Goal: Task Accomplishment & Management: Manage account settings

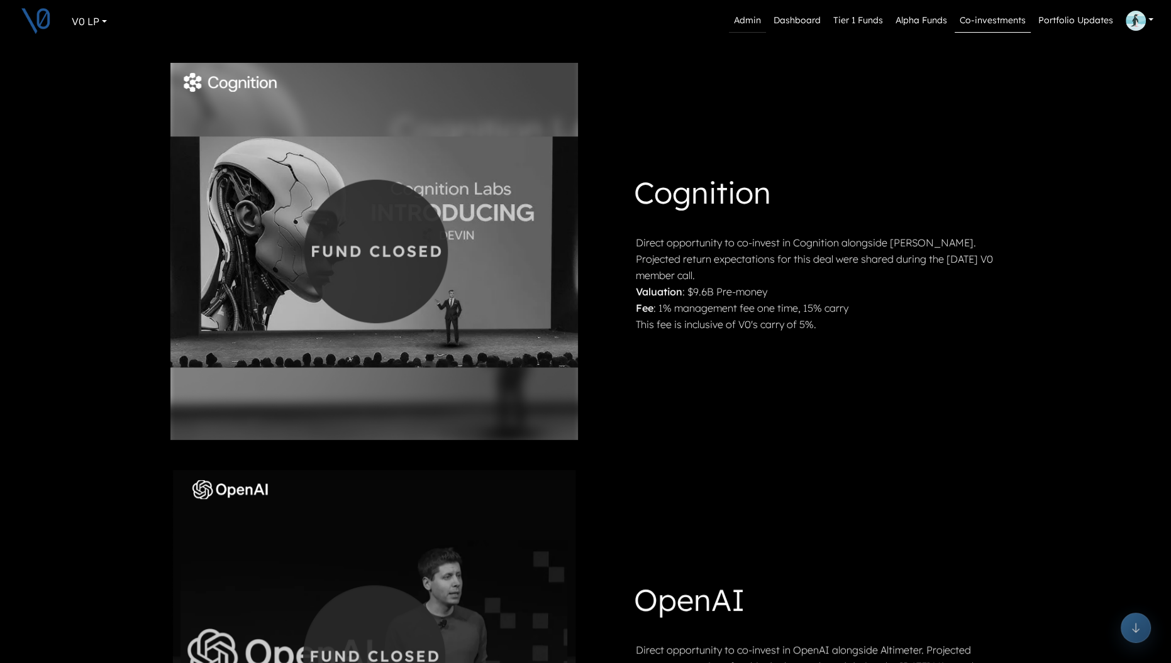
click at [747, 14] on link "Admin" at bounding box center [747, 21] width 37 height 24
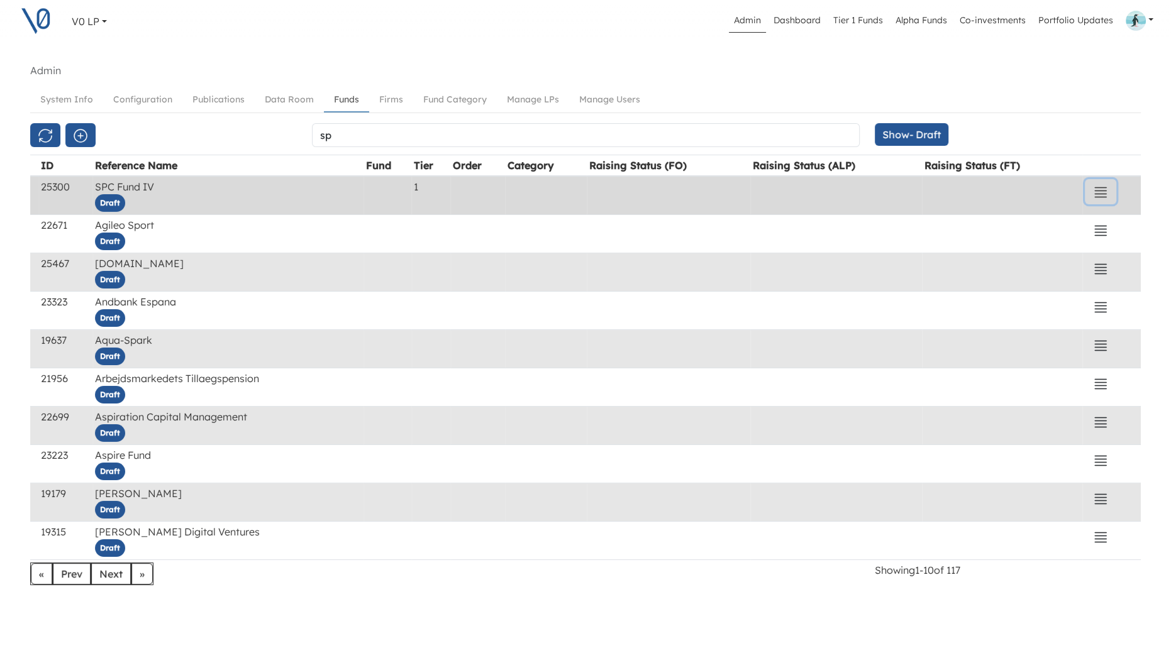
click at [1099, 189] on icon "button" at bounding box center [1100, 192] width 15 height 15
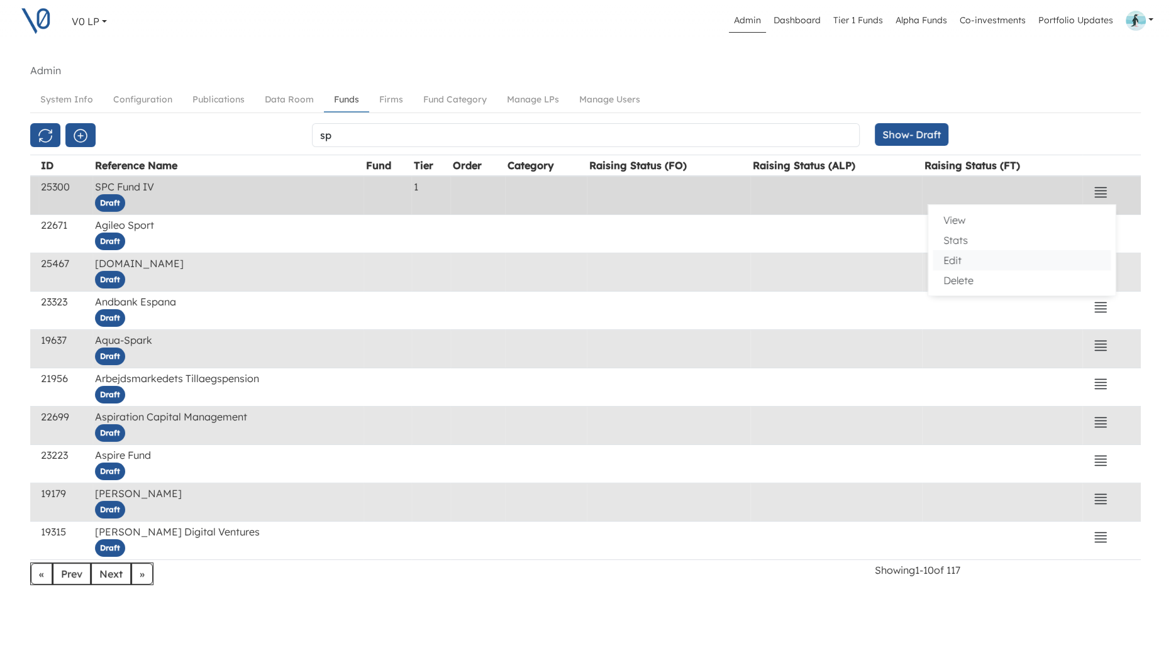
click at [976, 255] on button "Edit" at bounding box center [1021, 260] width 177 height 20
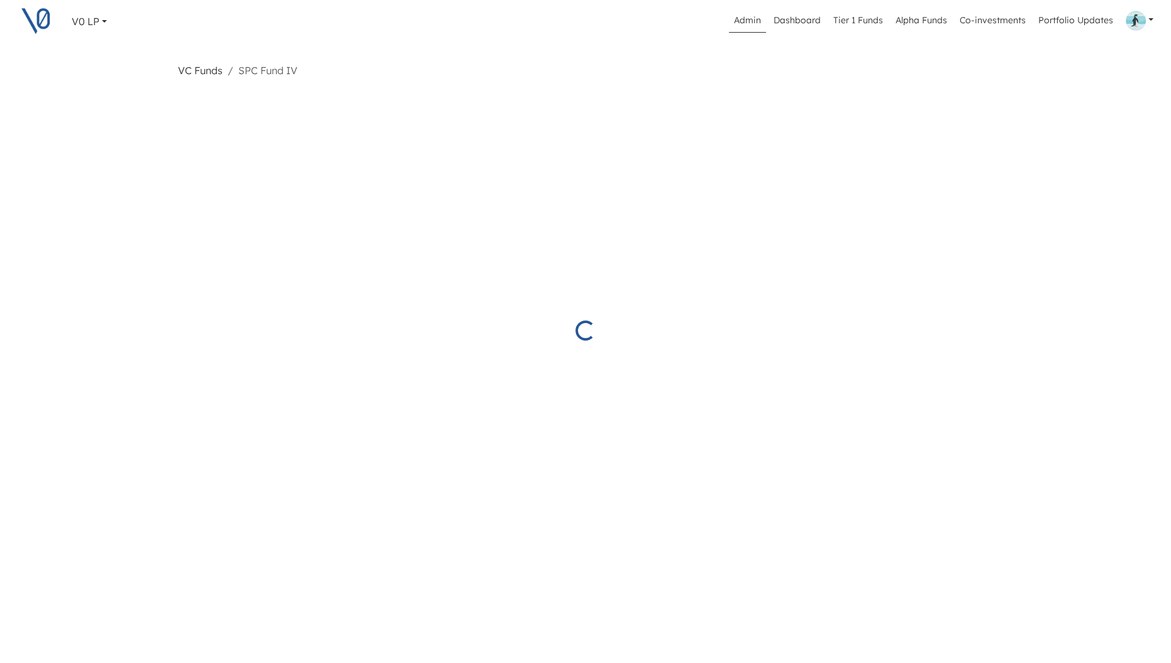
select select "Draft"
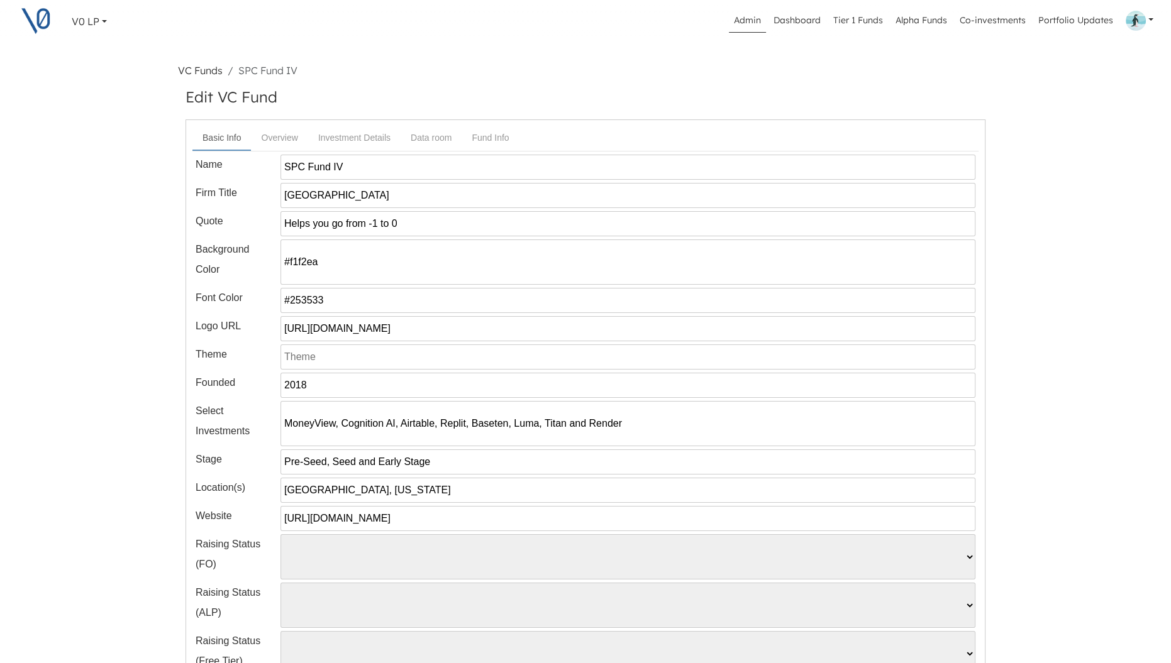
click at [299, 225] on input "Helps you go from -1 to 0" at bounding box center [627, 223] width 695 height 25
paste input "South Park Commons h"
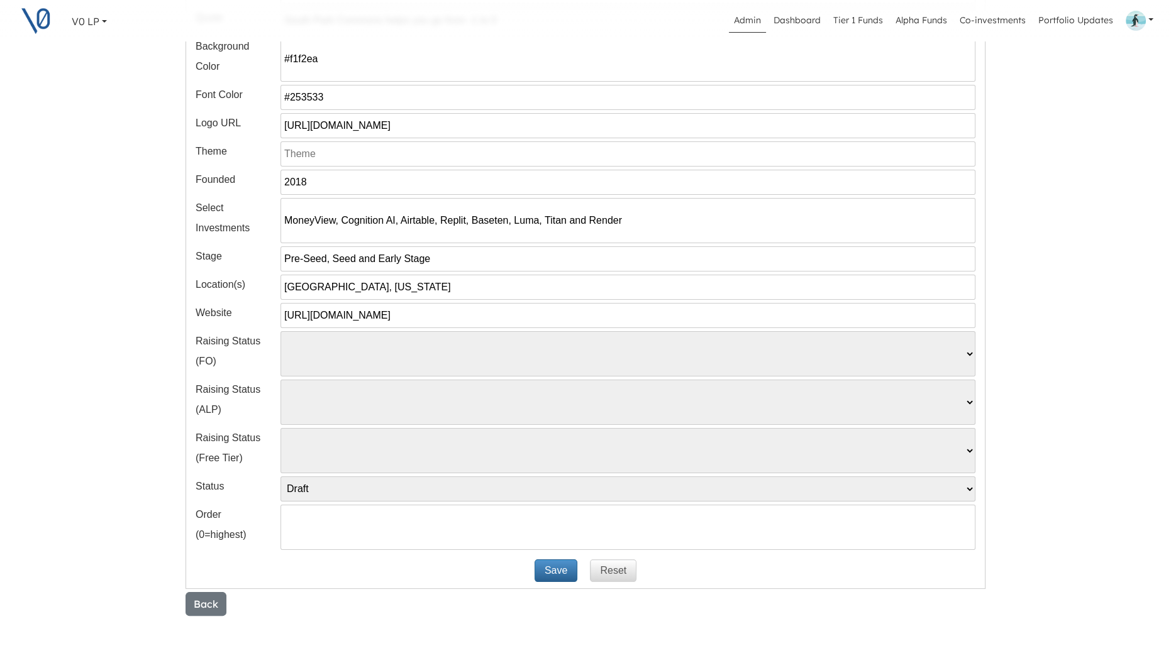
scroll to position [277, 0]
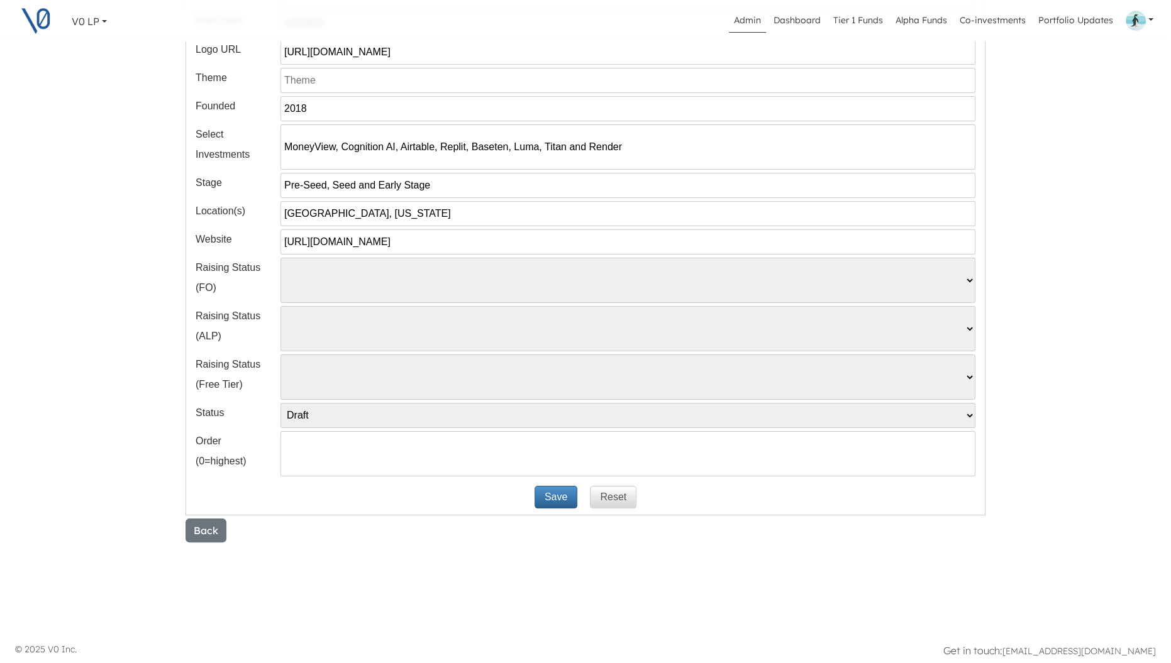
type input "South Park Commons helps you go from -1 to 0"
click at [556, 495] on button "Save" at bounding box center [556, 497] width 43 height 23
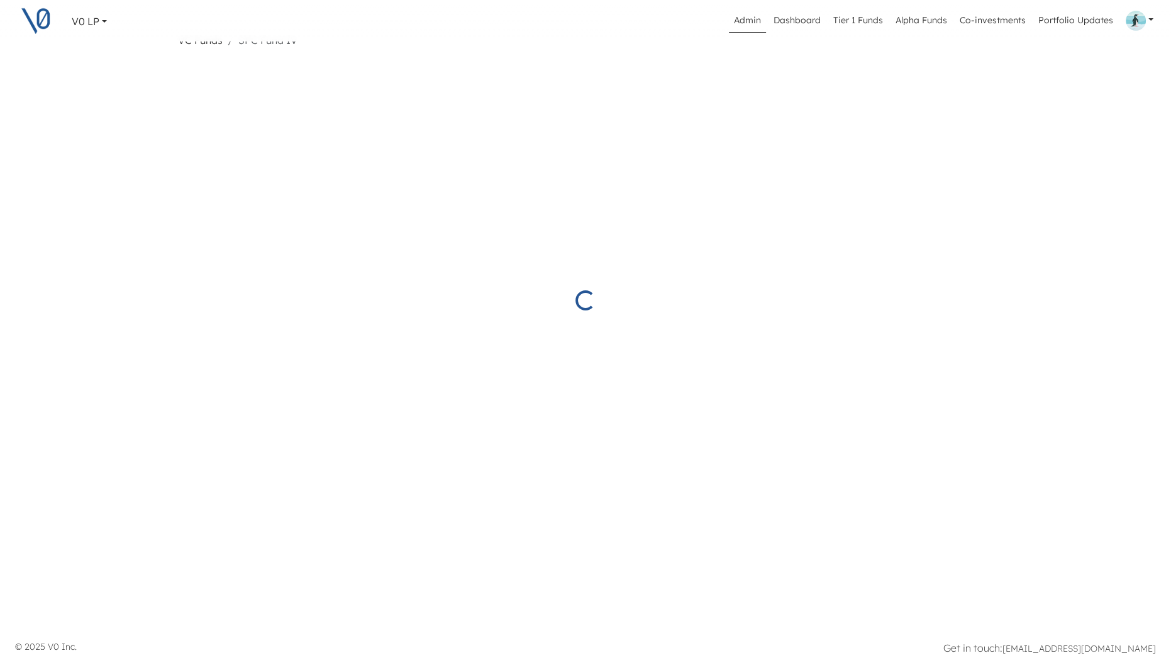
scroll to position [30, 0]
select select "Draft"
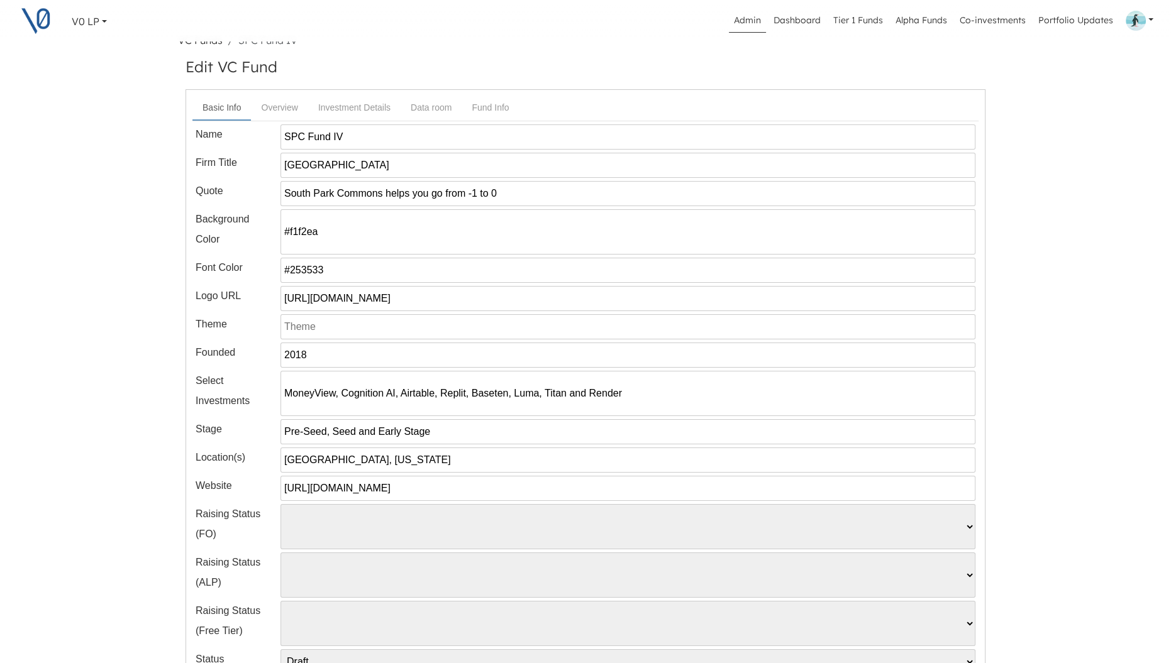
scroll to position [277, 0]
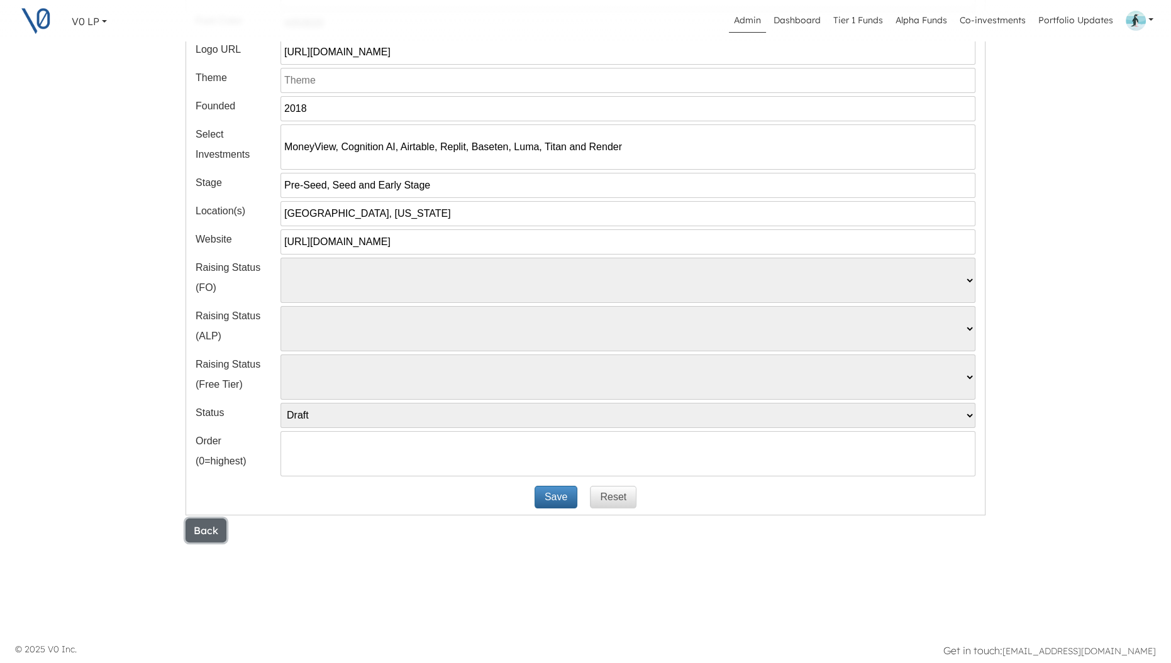
click at [214, 525] on button "Back" at bounding box center [206, 531] width 41 height 24
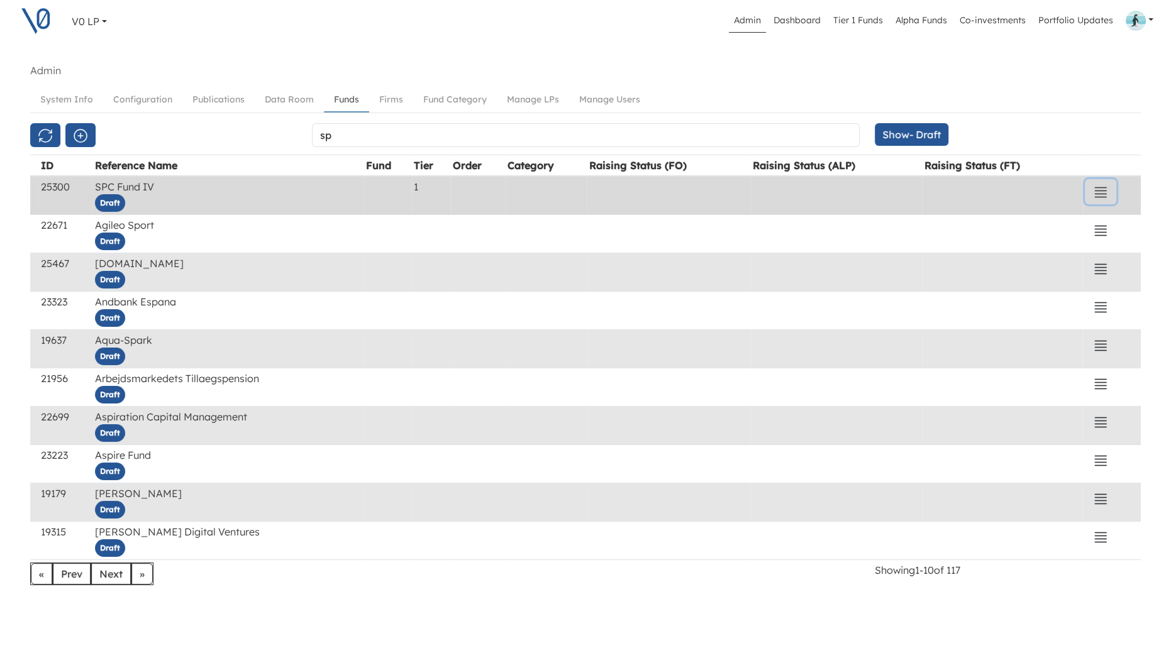
click at [1113, 186] on button "button" at bounding box center [1100, 191] width 31 height 25
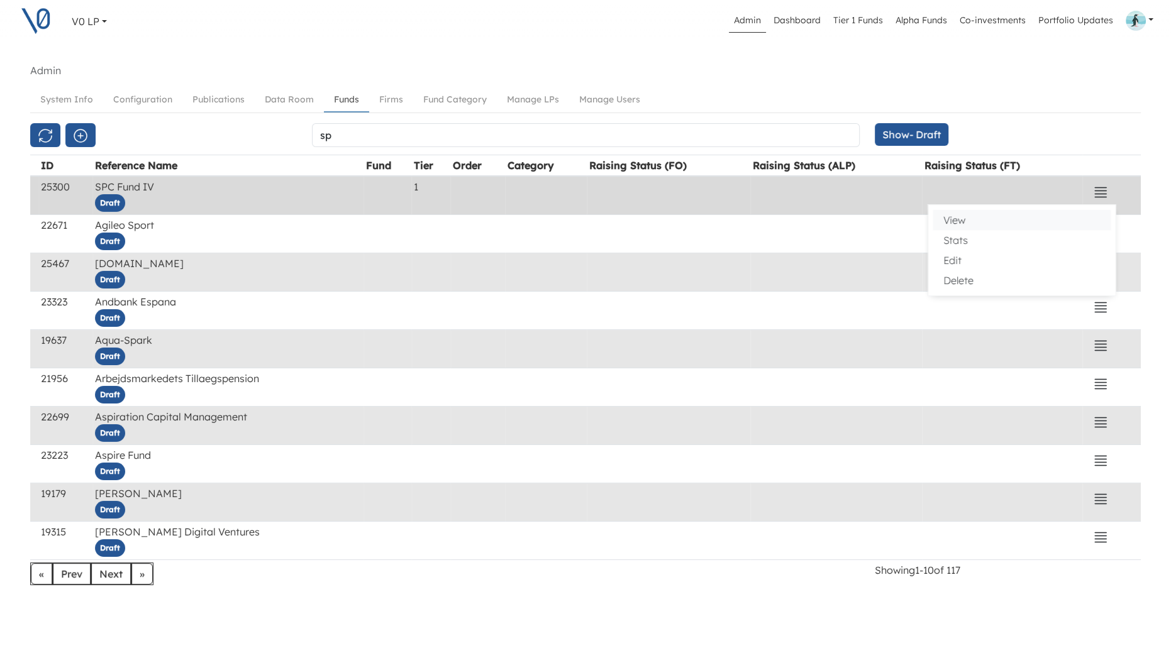
click at [1014, 218] on button "View" at bounding box center [1021, 220] width 177 height 20
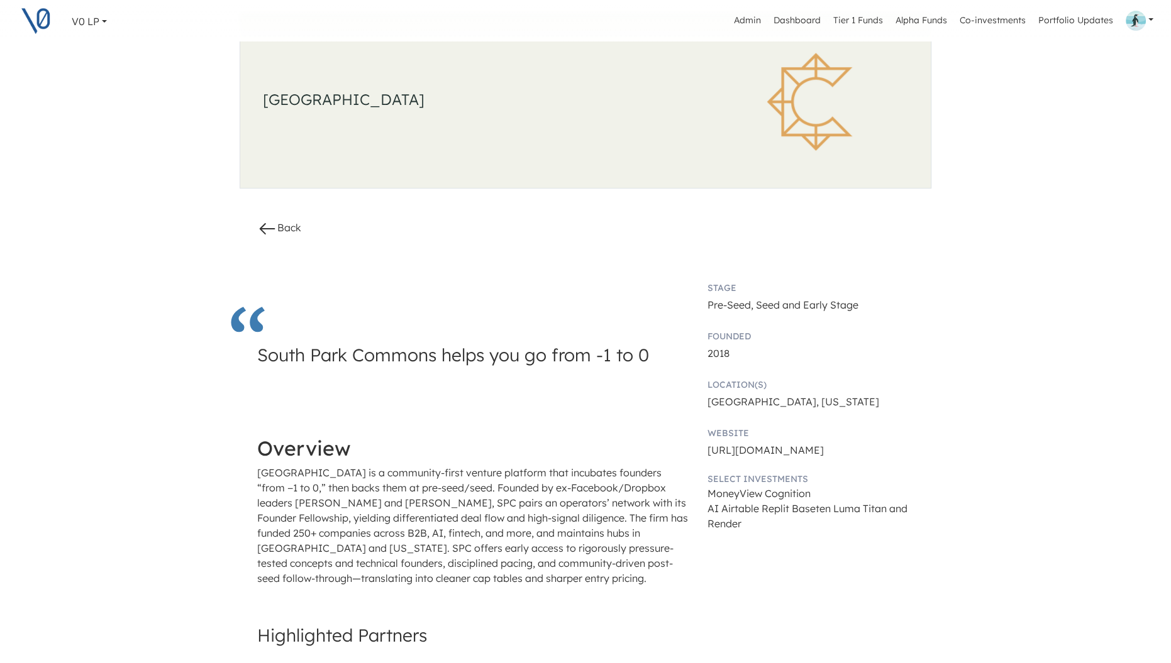
scroll to position [38, 0]
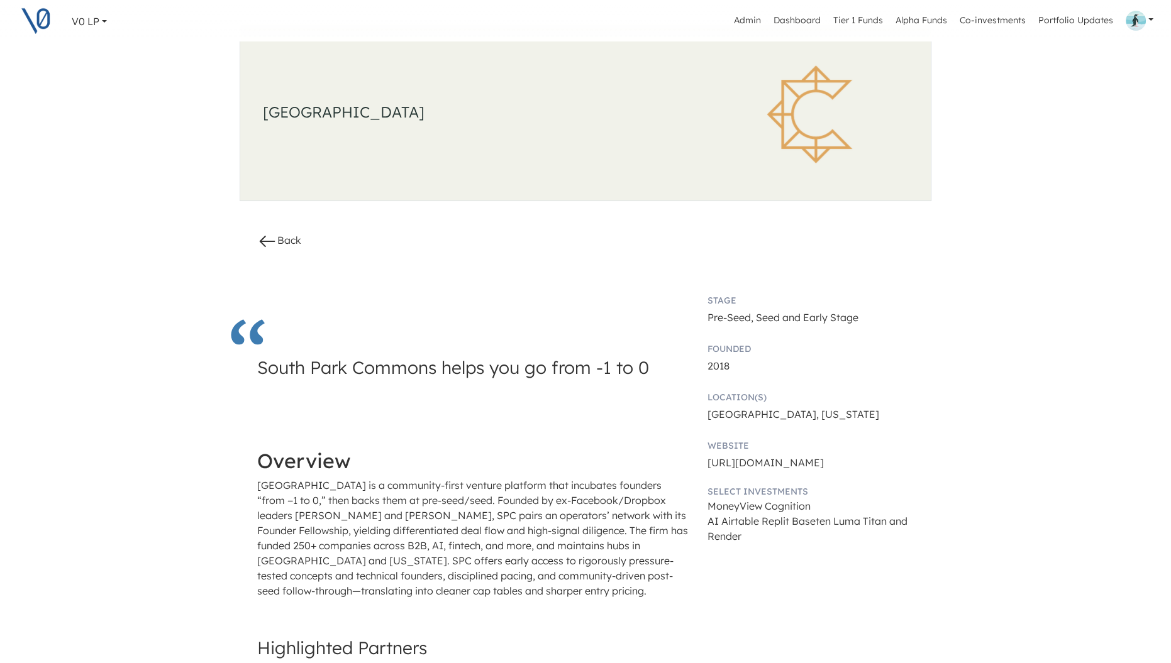
drag, startPoint x: 260, startPoint y: 369, endPoint x: 672, endPoint y: 374, distance: 412.6
click at [672, 374] on div "South Park Commons helps you go from -1 to 0" at bounding box center [473, 403] width 433 height 92
copy h3 "South Park Commons helps you go from -1 to 0"
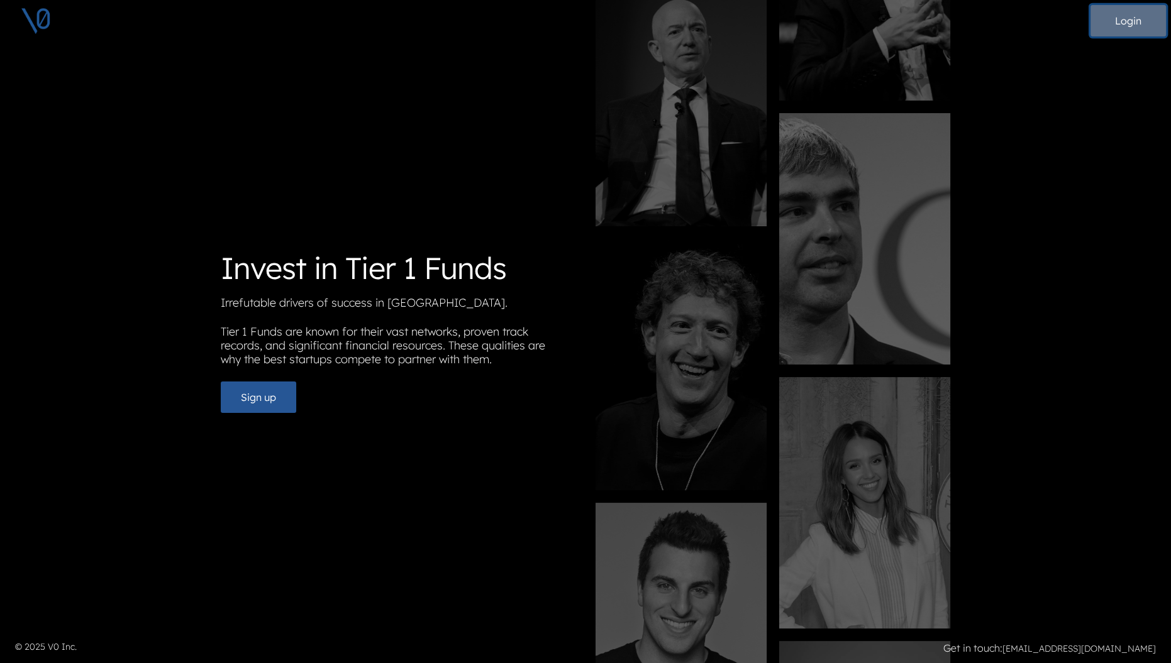
click at [1134, 24] on button "Login" at bounding box center [1128, 20] width 75 height 31
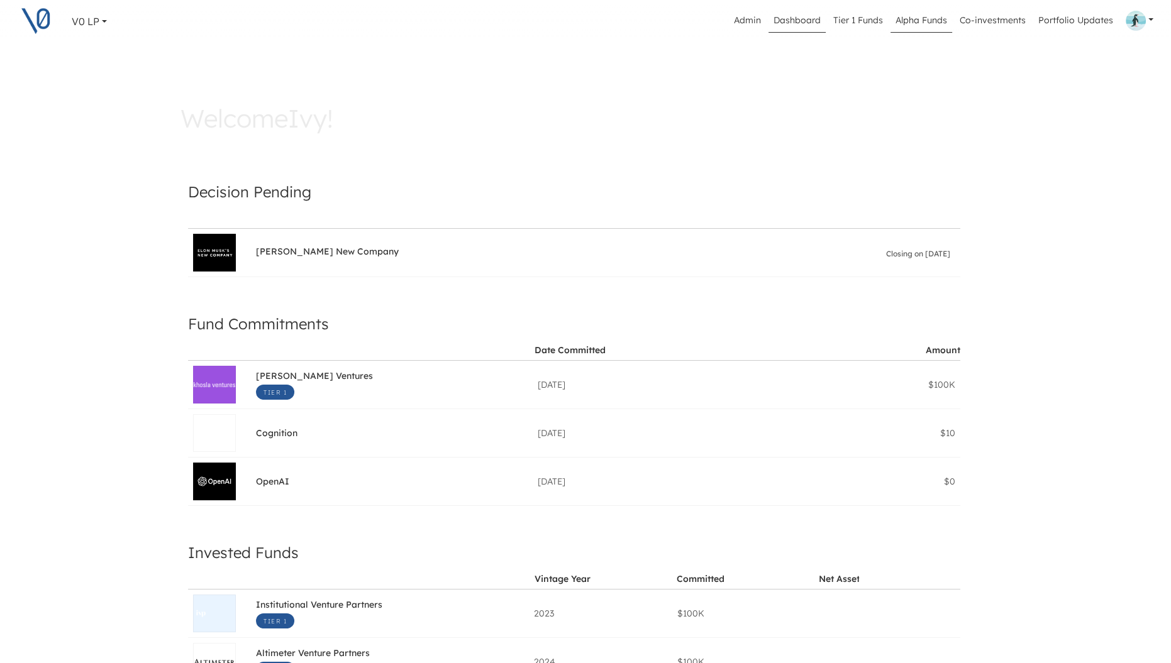
click at [930, 25] on link "Alpha Funds" at bounding box center [922, 21] width 62 height 24
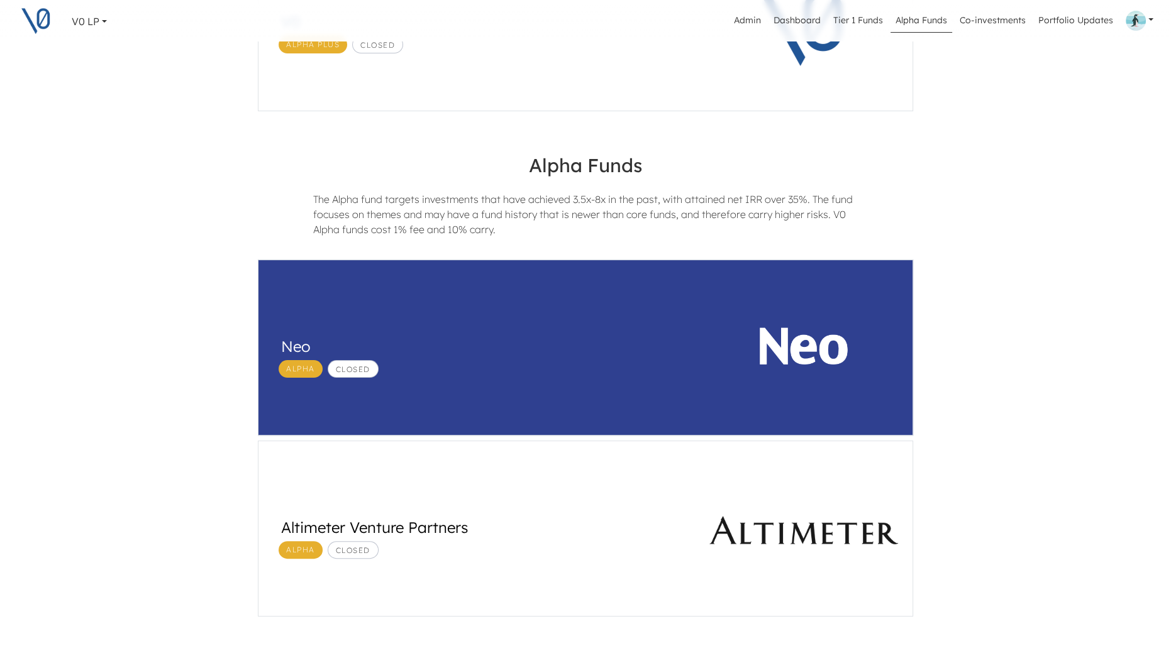
scroll to position [263, 0]
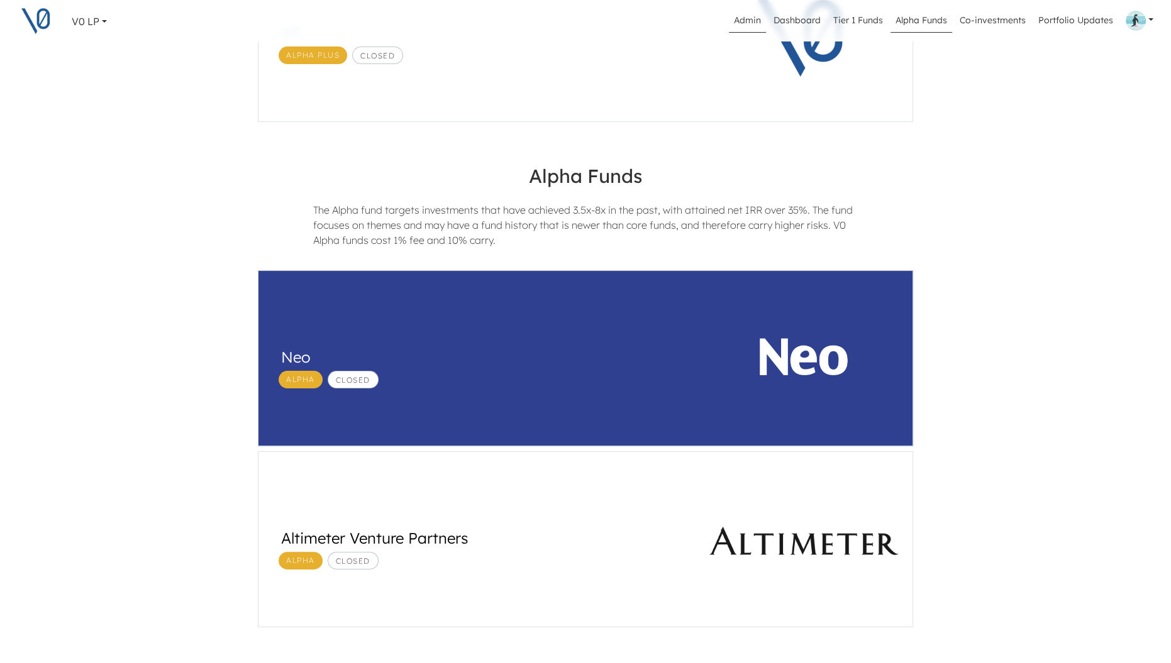
click at [748, 23] on link "Admin" at bounding box center [747, 21] width 37 height 24
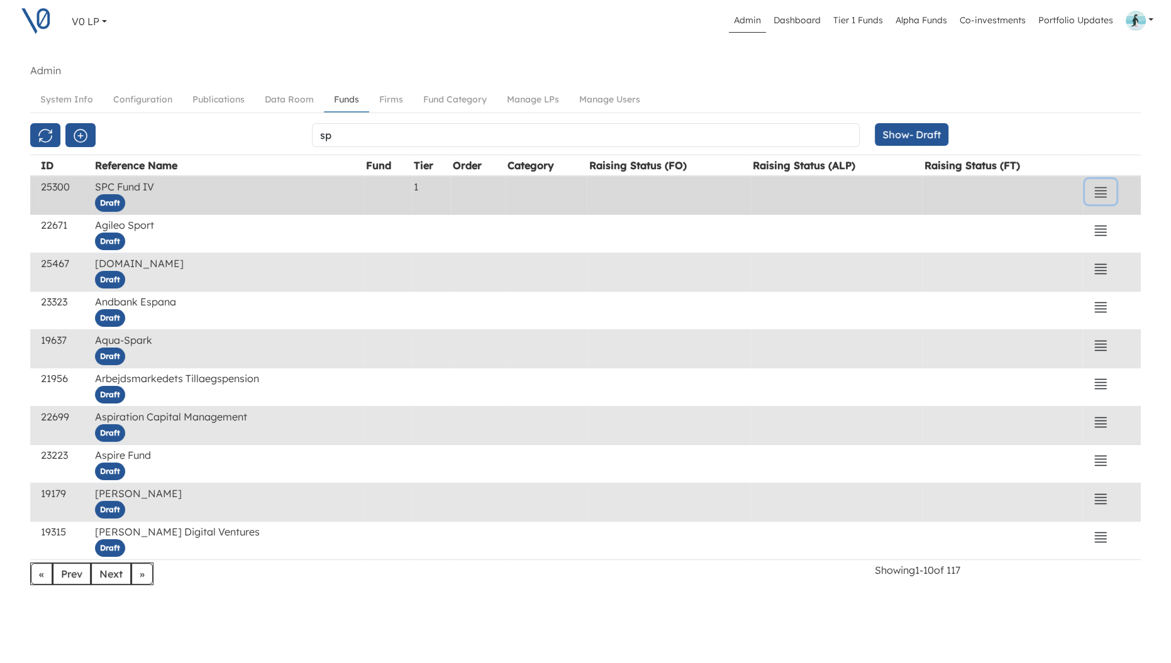
click at [1103, 192] on icon "button" at bounding box center [1100, 192] width 15 height 15
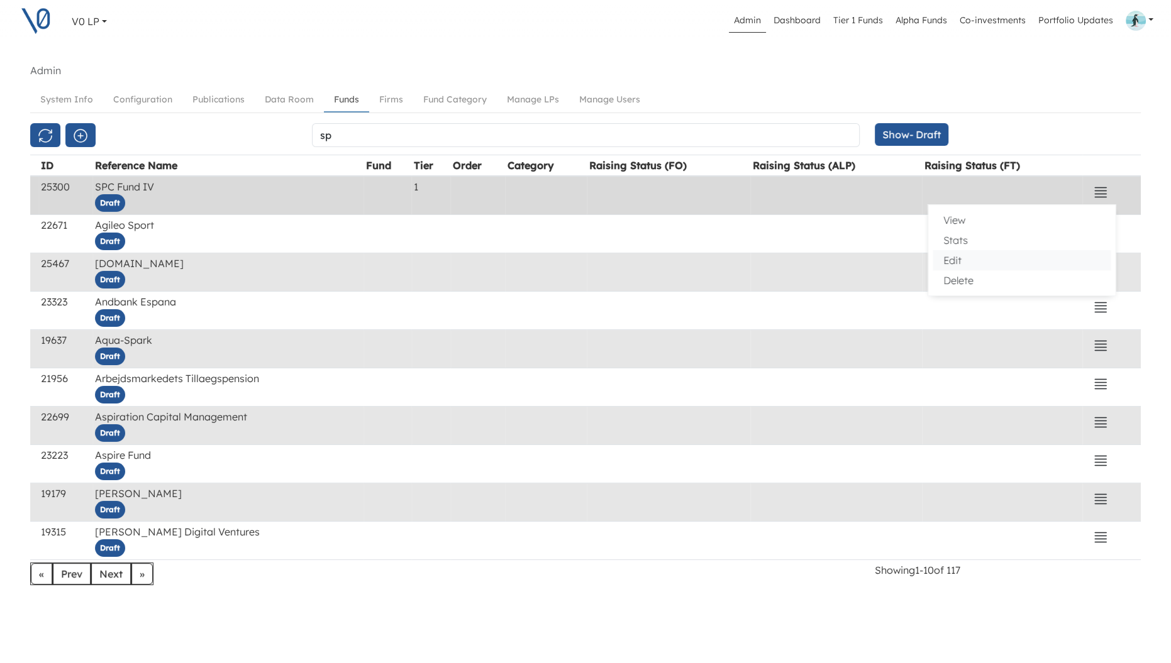
click at [1023, 262] on button "Edit" at bounding box center [1021, 260] width 177 height 20
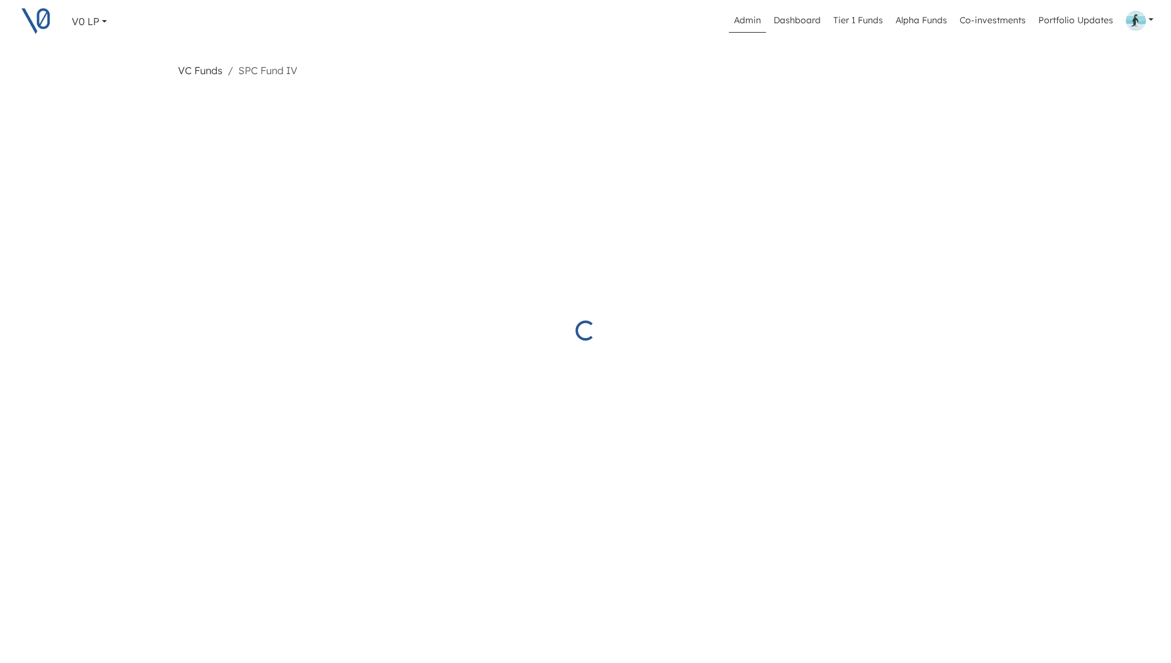
select select "Draft"
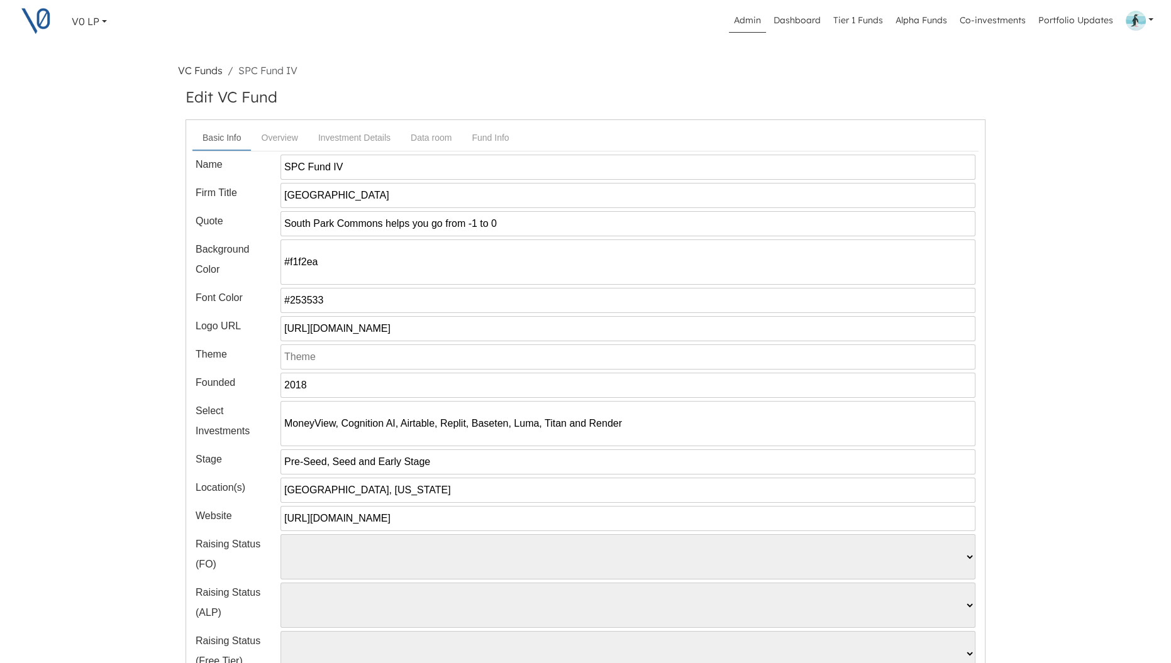
click at [637, 430] on input "MoneyView, Cognition AI, Airtable, Replit, Baseten, Luma, Titan and Render" at bounding box center [627, 423] width 695 height 45
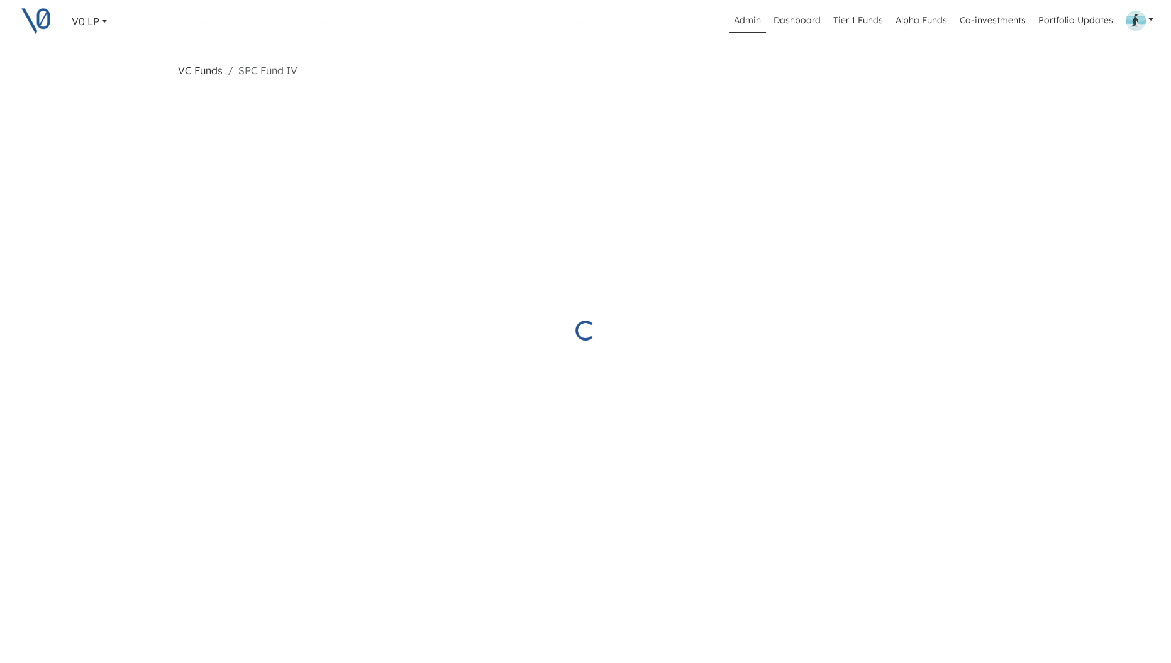
select select "Draft"
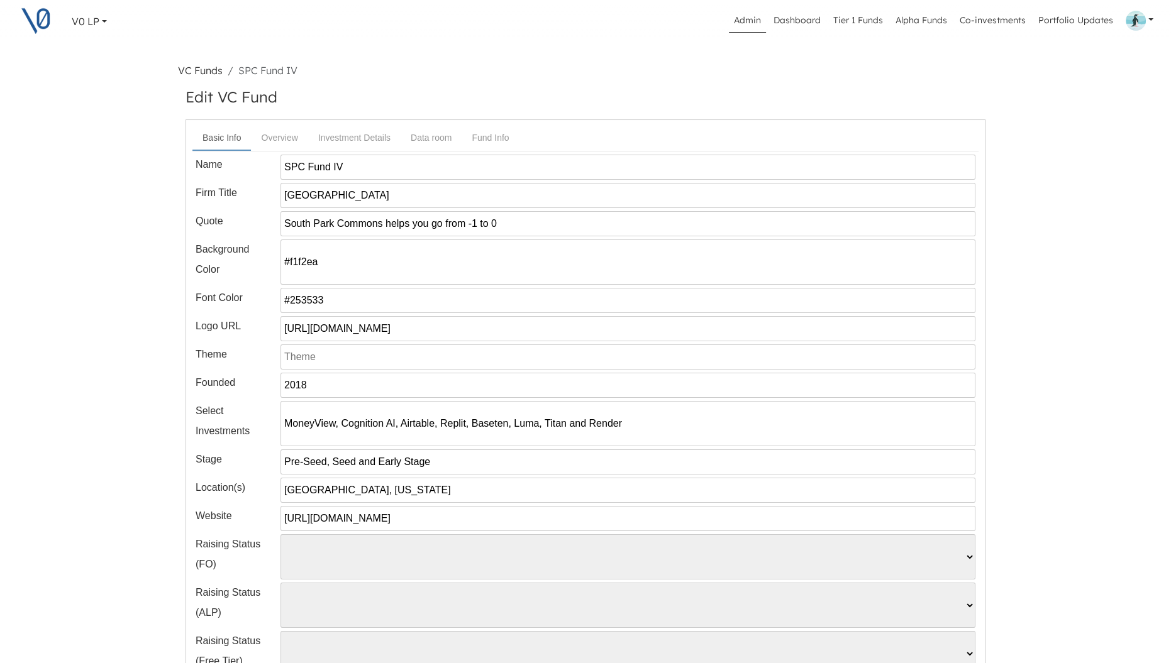
click at [647, 423] on input "MoneyView, Cognition AI, Airtable, Replit, Baseten, Luma, Titan and Render" at bounding box center [627, 423] width 695 height 45
paste input "The Graph ($GRT) Movement Gamma Luma Baseten Compound"
drag, startPoint x: 671, startPoint y: 421, endPoint x: 709, endPoint y: 421, distance: 37.7
click at [709, 421] on input "MoneyView, Cognition AI, Airtable, Replit, Baseten, Luma, Titan and RenderThe G…" at bounding box center [627, 423] width 695 height 45
click at [723, 425] on input "MoneyView, Cognition AI, Airtable, Replit, Baseten, Luma, Titan and RenderThe G…" at bounding box center [627, 423] width 695 height 45
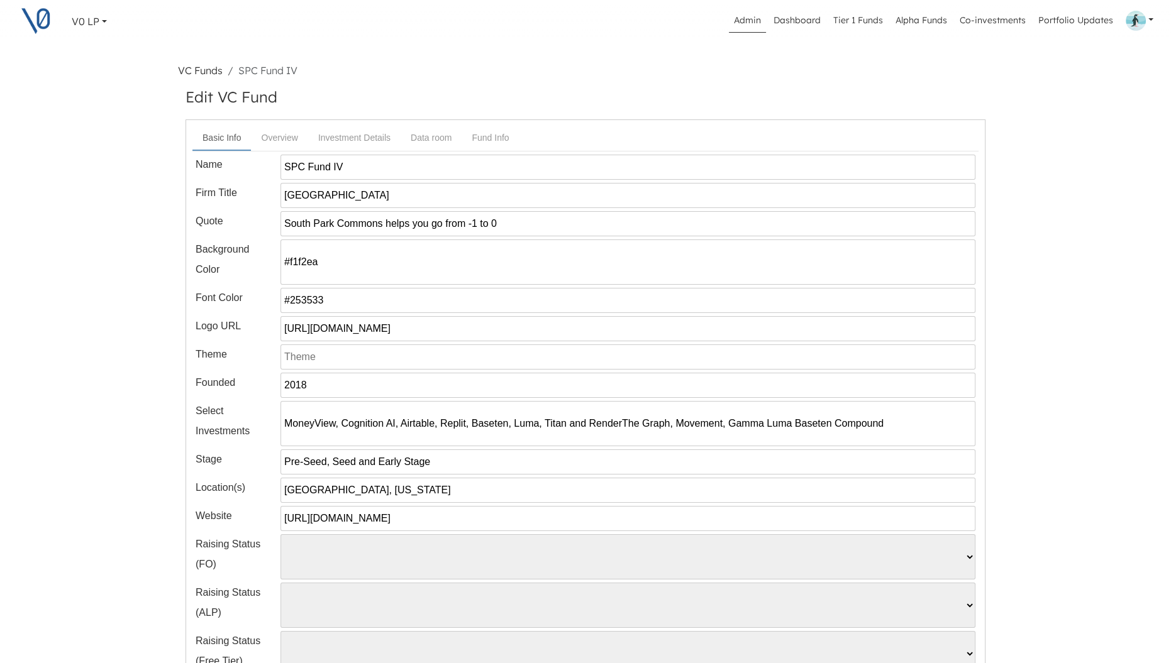
click at [762, 425] on input "MoneyView, Cognition AI, Airtable, Replit, Baseten, Luma, Titan and RenderThe G…" at bounding box center [627, 423] width 695 height 45
click at [793, 423] on input "MoneyView, Cognition AI, Airtable, Replit, Baseten, Luma, Titan and RenderThe G…" at bounding box center [627, 423] width 695 height 45
click at [840, 423] on input "MoneyView, Cognition AI, Airtable, Replit, Baseten, Luma, Titan and RenderThe G…" at bounding box center [627, 423] width 695 height 45
drag, startPoint x: 621, startPoint y: 422, endPoint x: 282, endPoint y: 416, distance: 339.0
click at [282, 416] on input "MoneyView, Cognition AI, Airtable, Replit, Baseten, Luma, Titan and RenderThe G…" at bounding box center [627, 423] width 695 height 45
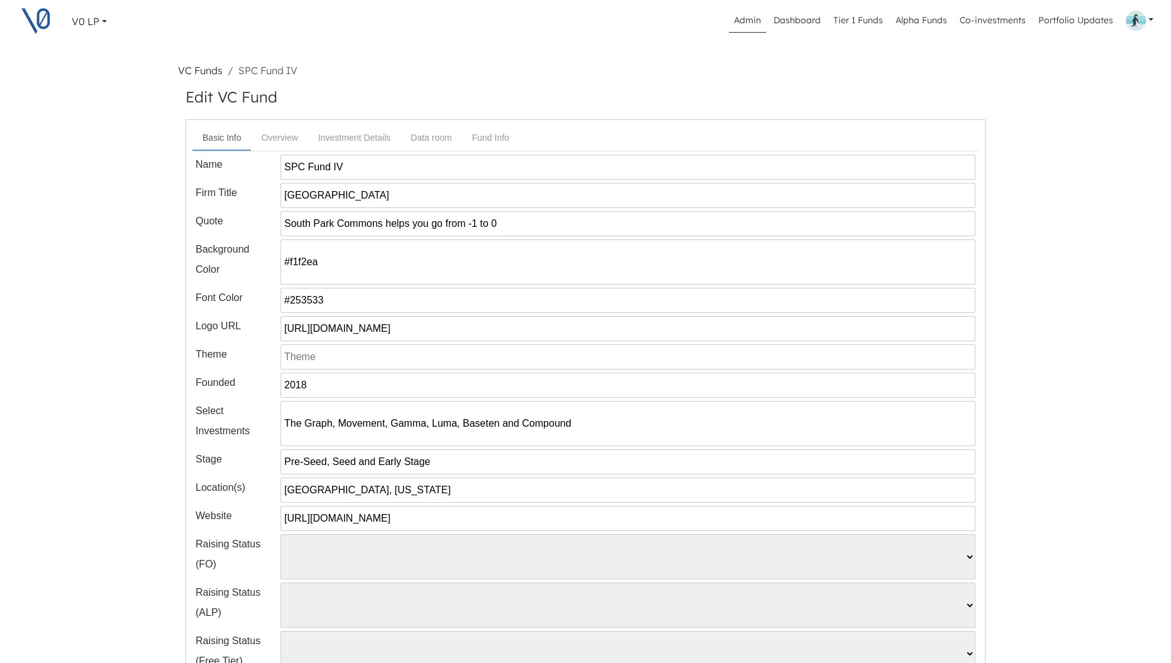
click at [589, 424] on input "The Graph, Movement, Gamma, Luma, Baseten and Compound" at bounding box center [627, 423] width 695 height 45
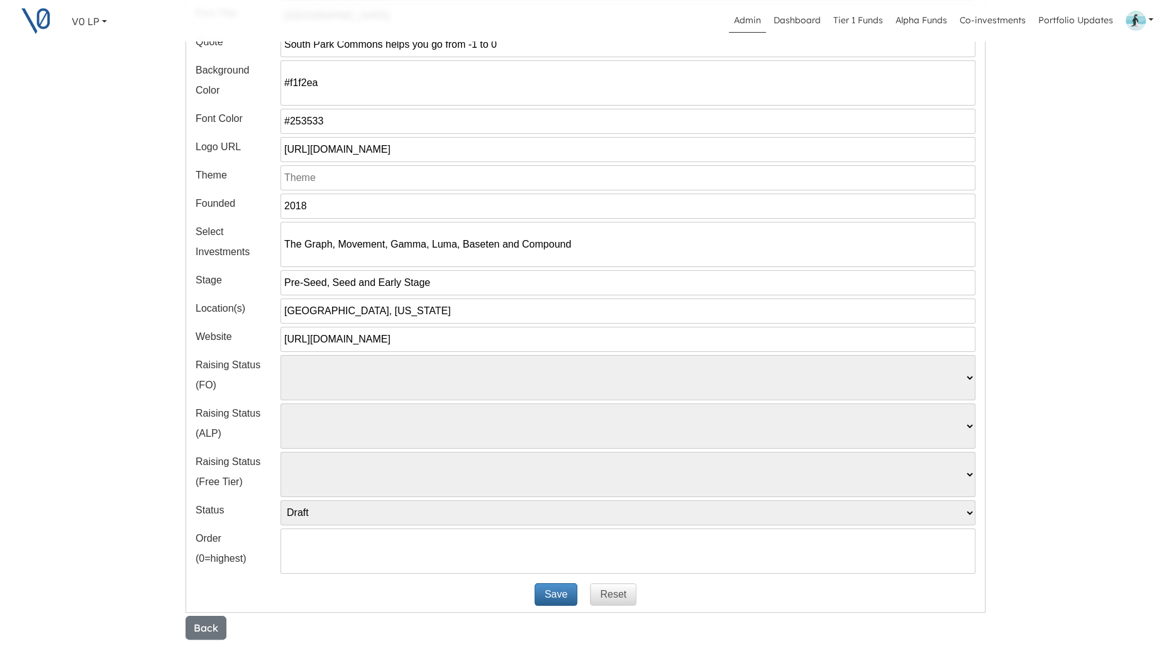
scroll to position [208, 0]
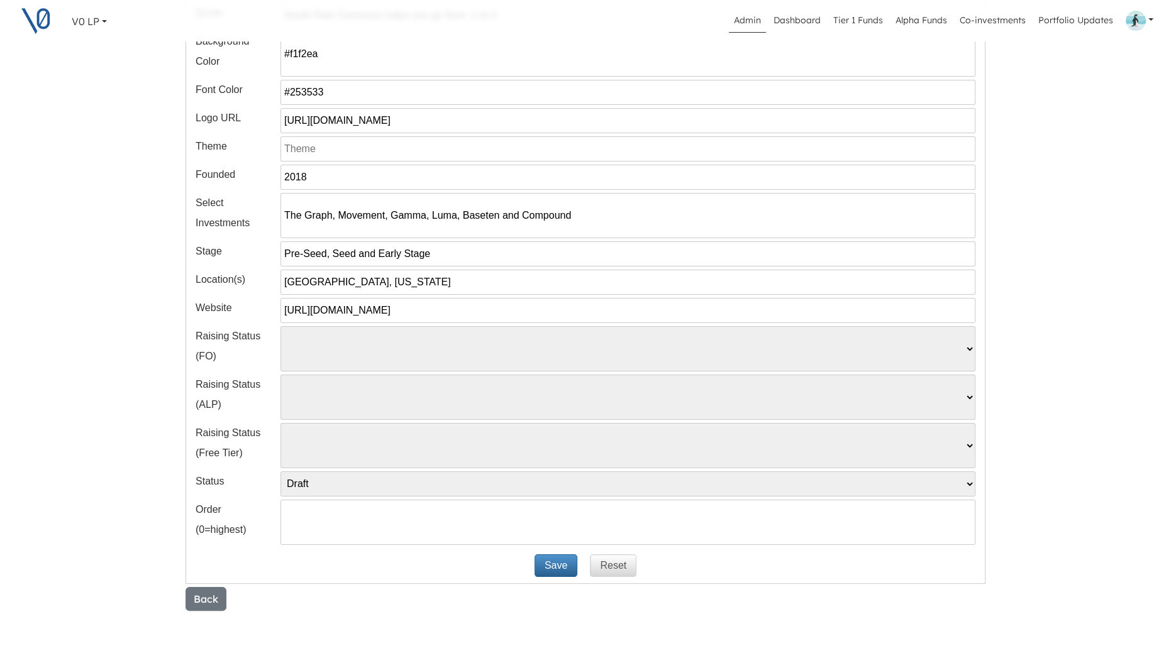
type input "The Graph, Movement, Gamma, Luma, Baseten and Compound"
click at [564, 563] on button "Save" at bounding box center [556, 566] width 43 height 23
click at [343, 484] on select "Draft Published Archived" at bounding box center [627, 484] width 695 height 25
select select "Published"
click at [280, 472] on select "Draft Published Archived" at bounding box center [627, 484] width 695 height 25
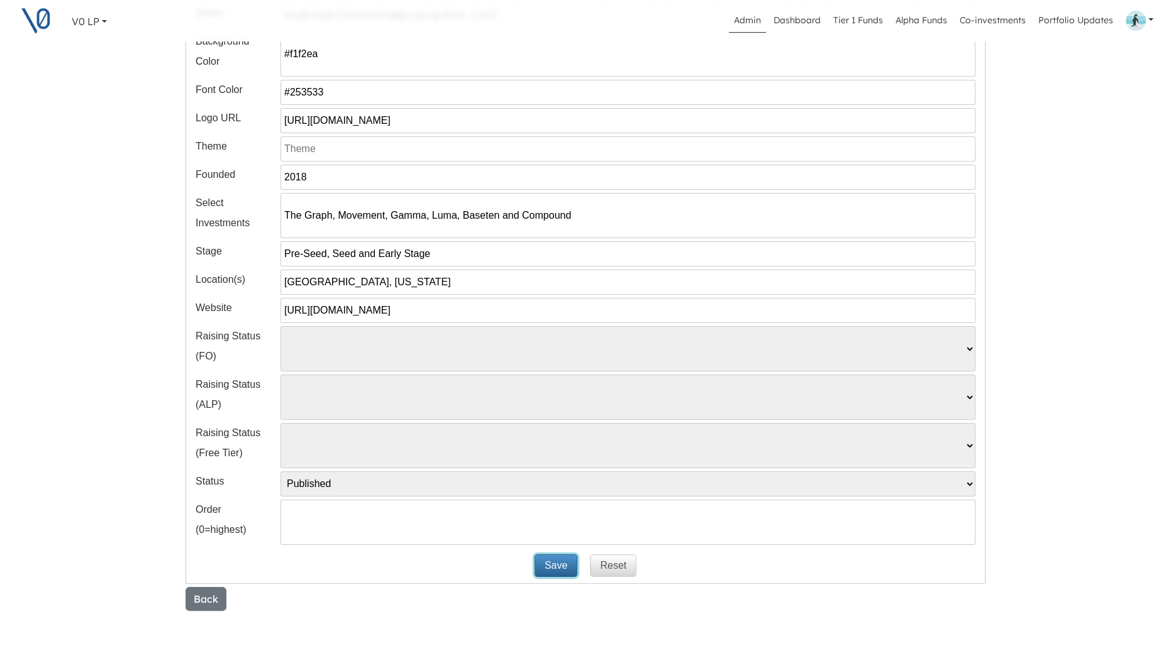
click at [550, 566] on button "Save" at bounding box center [556, 566] width 43 height 23
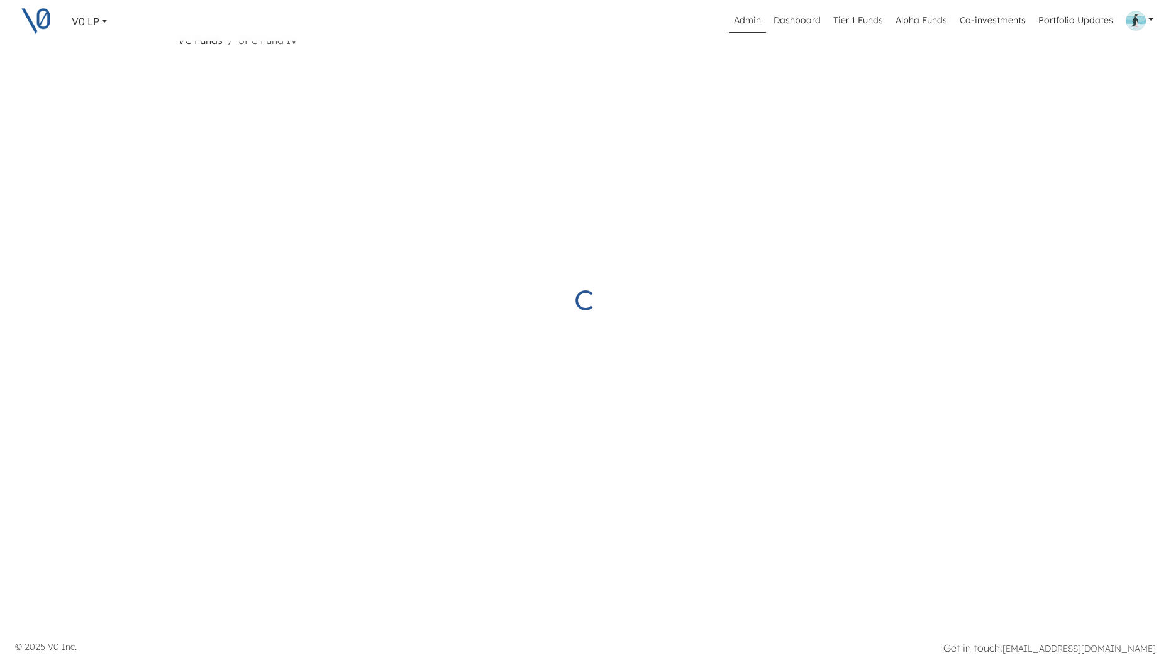
scroll to position [30, 0]
select select "Published"
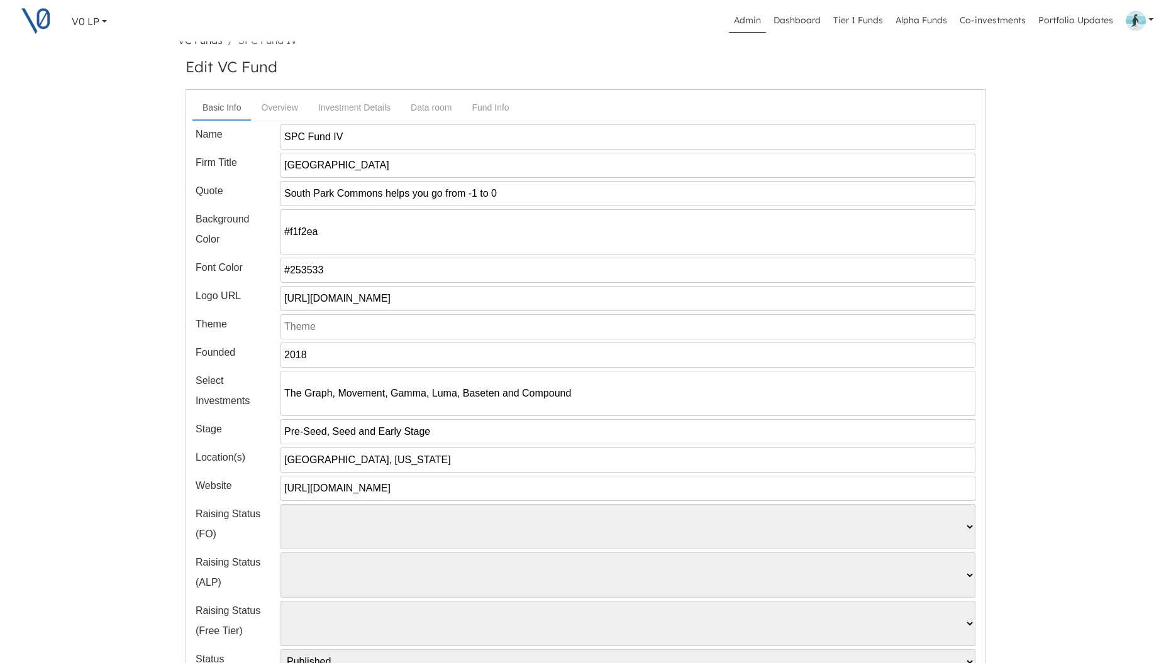
scroll to position [208, 0]
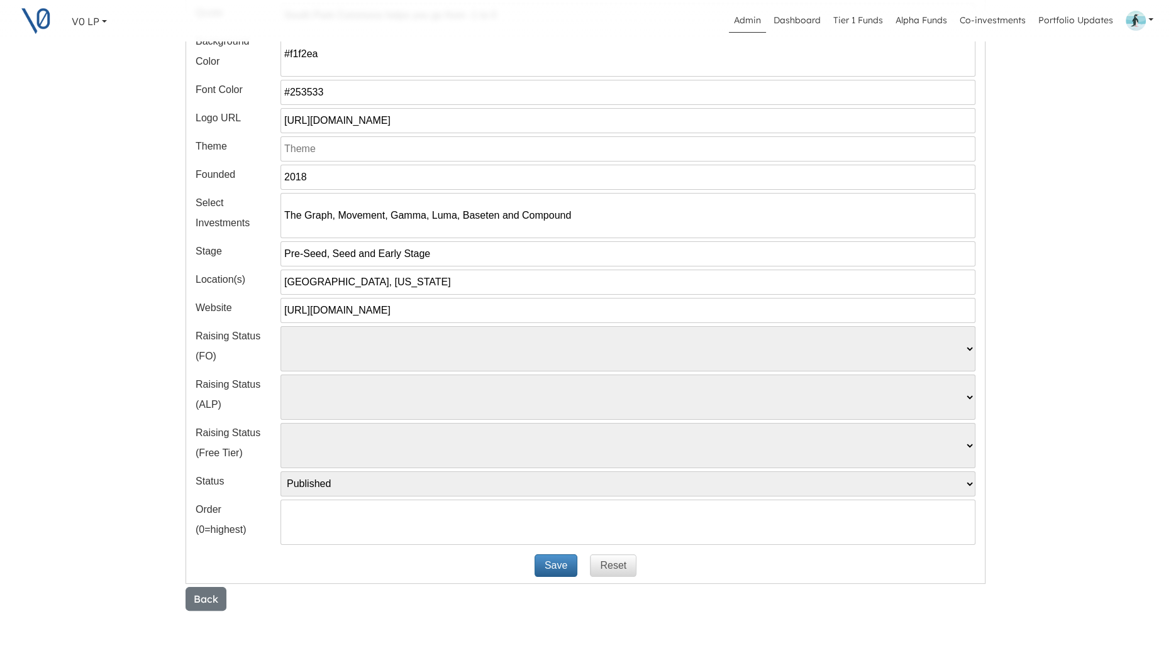
click at [326, 357] on select "Pending Started Closed" at bounding box center [627, 348] width 695 height 45
select select "Started"
click at [280, 326] on select "Pending Started Closed" at bounding box center [627, 348] width 695 height 45
click at [556, 564] on button "Save" at bounding box center [556, 566] width 43 height 23
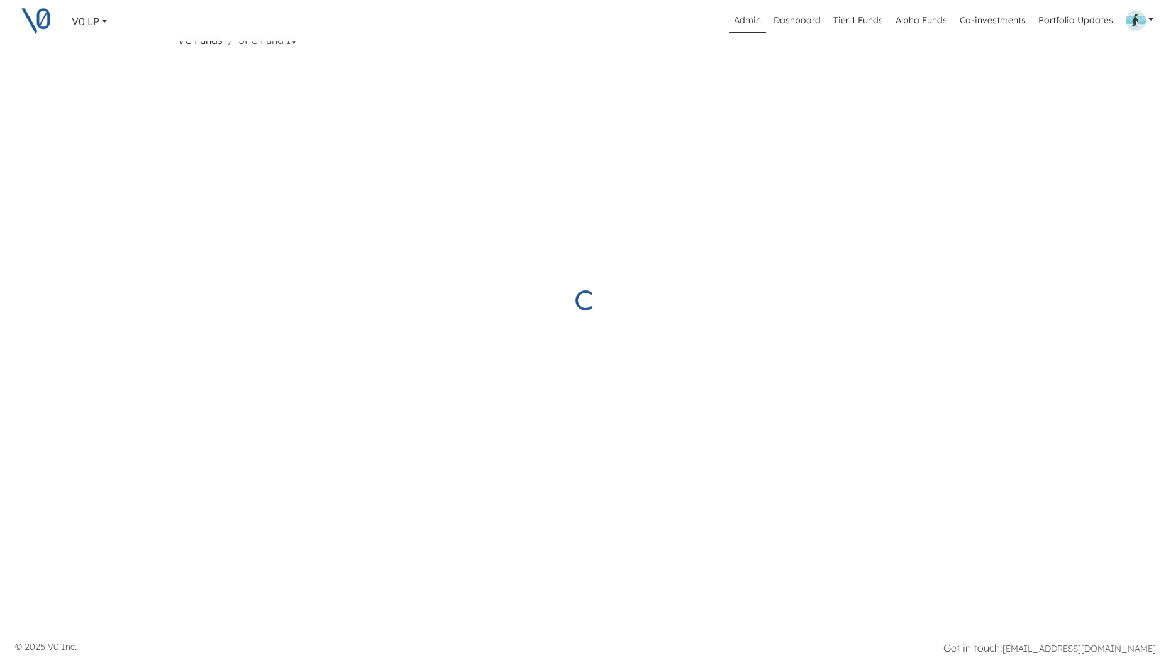
scroll to position [30, 0]
select select "Started"
select select "Published"
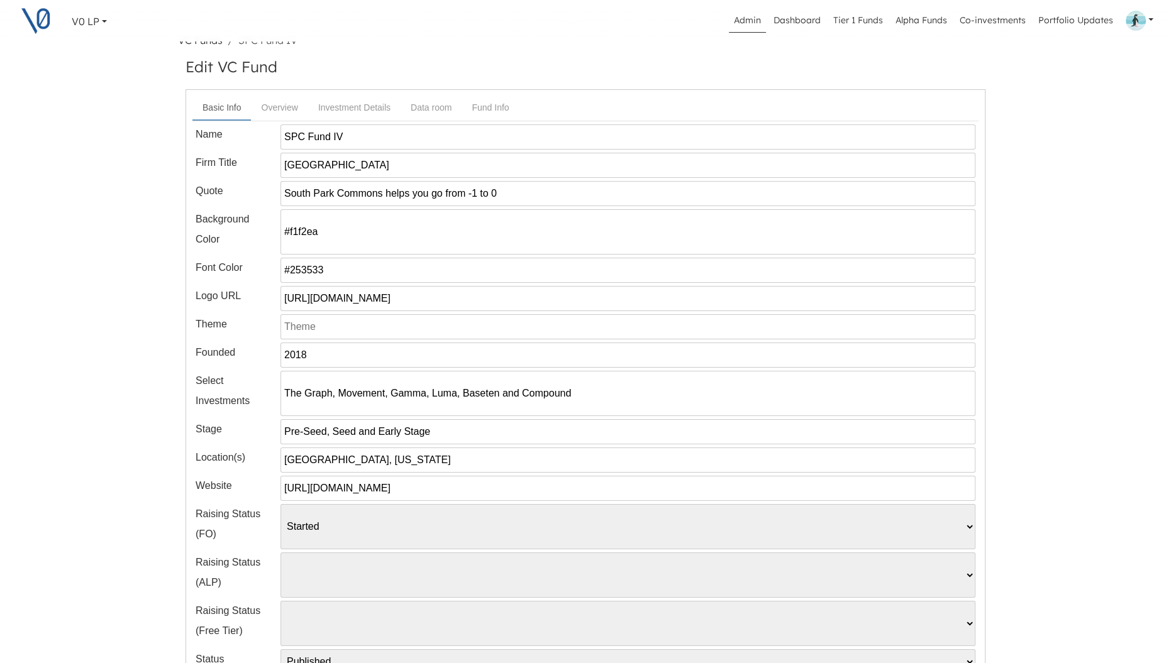
scroll to position [208, 0]
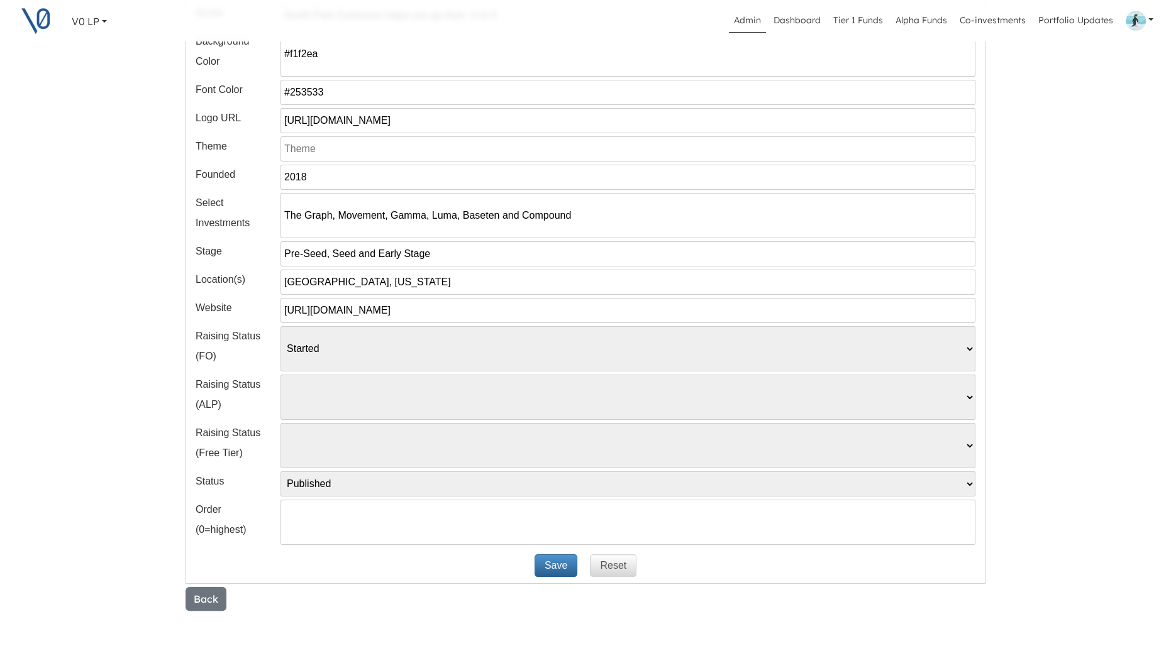
click at [351, 518] on input "number" at bounding box center [627, 522] width 695 height 45
type input "0"
click at [552, 567] on button "Save" at bounding box center [556, 566] width 43 height 23
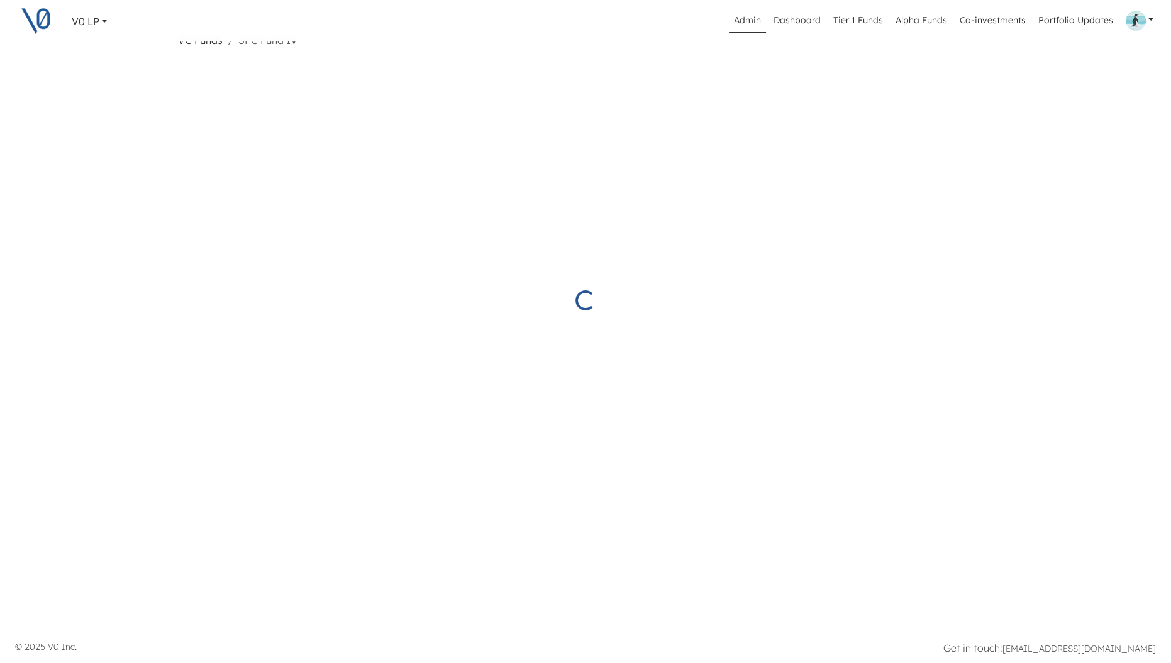
select select "Started"
select select "Published"
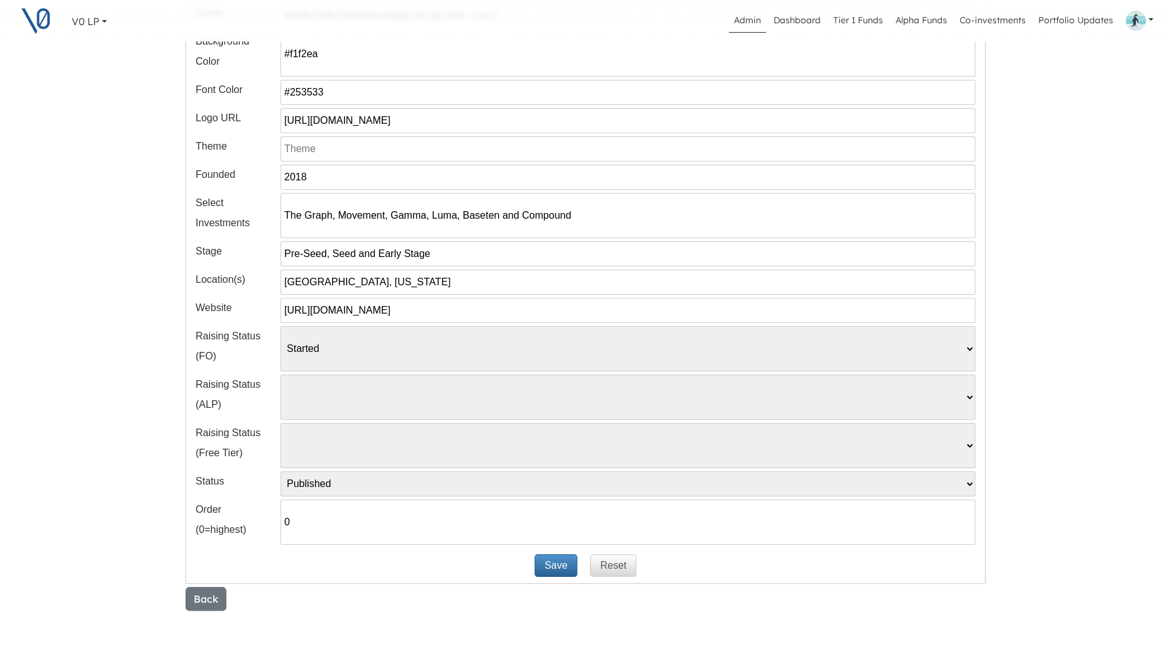
click at [301, 515] on input "0" at bounding box center [627, 522] width 695 height 45
type input "1"
click at [545, 568] on button "Save" at bounding box center [556, 566] width 43 height 23
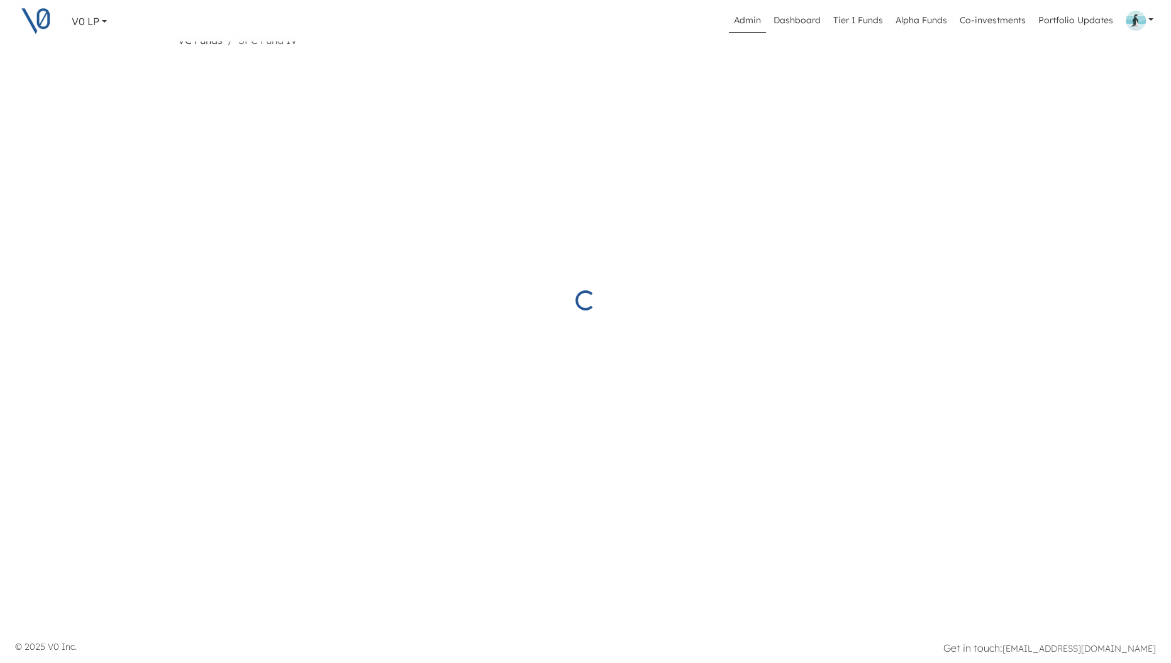
select select "Started"
select select "Published"
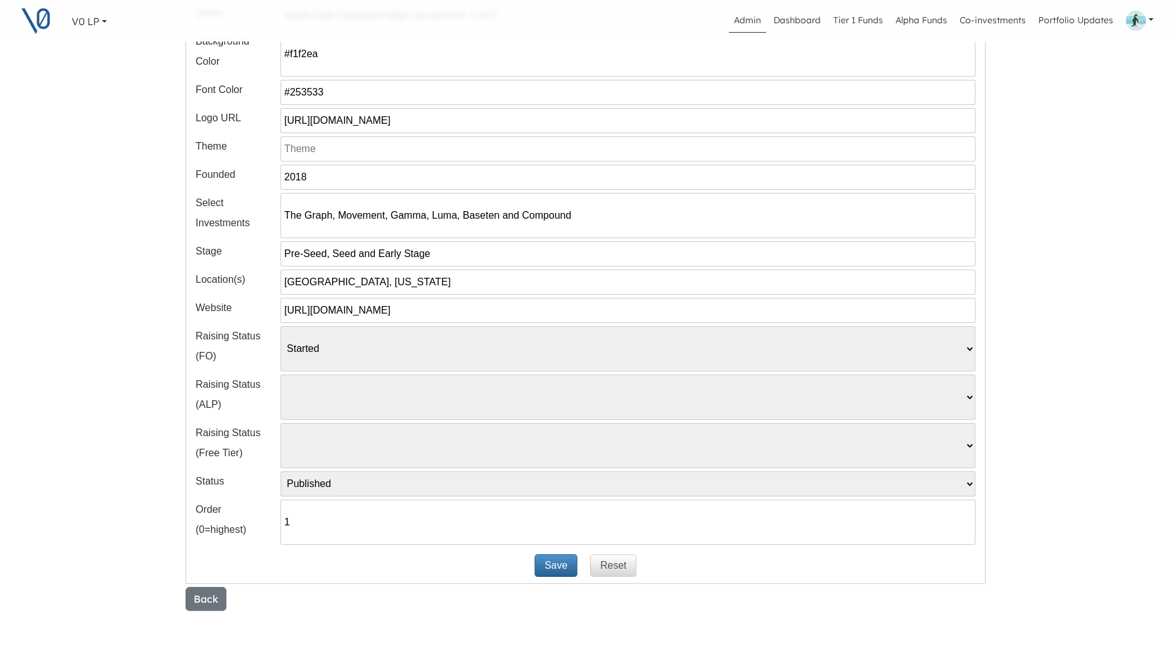
scroll to position [0, 0]
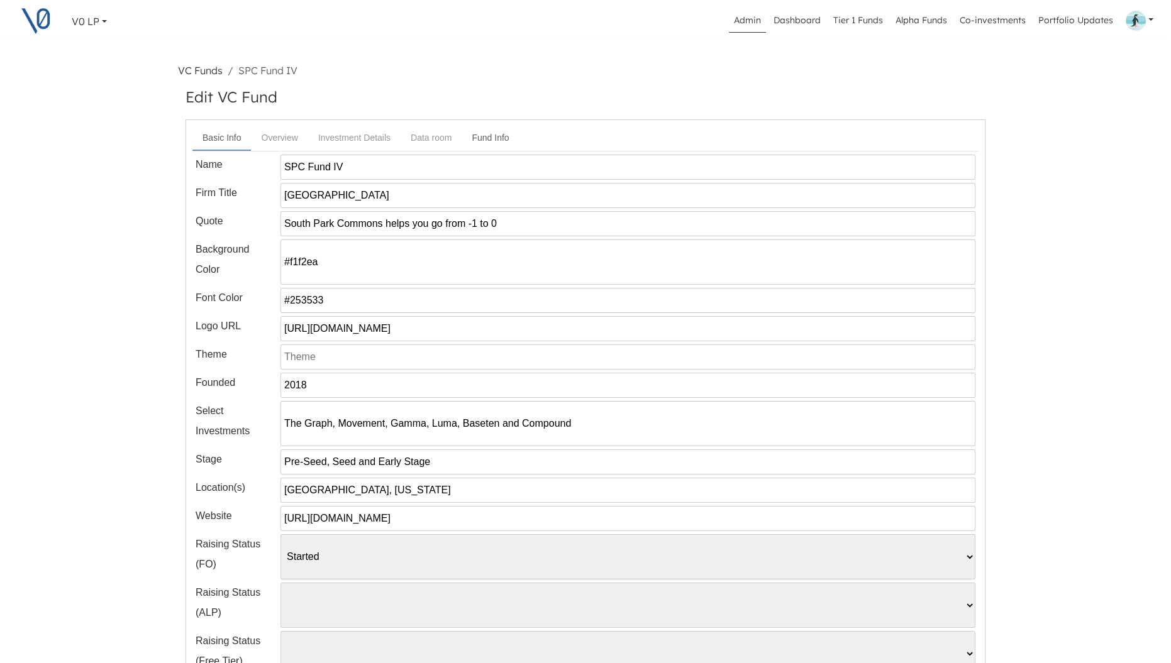
click at [484, 136] on link "Fund Info" at bounding box center [490, 137] width 57 height 23
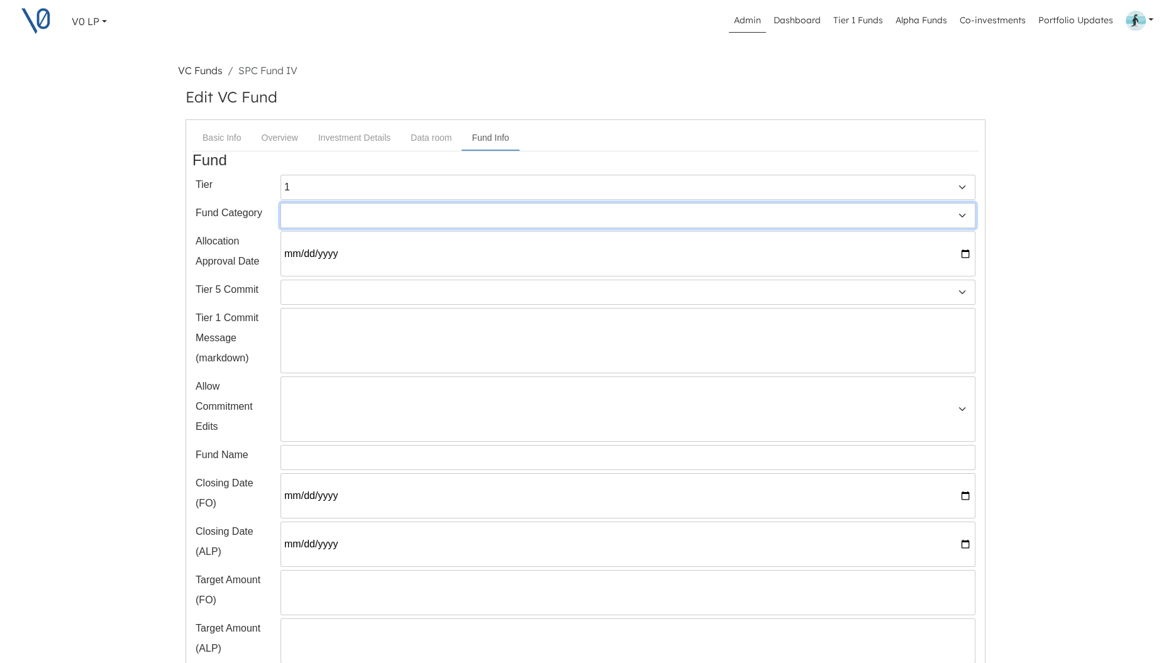
click at [406, 215] on select "Alpha [Alpha-1] Tier 1 (Available for Tier:6) [Tier 1-4] Company Direct Investm…" at bounding box center [627, 215] width 695 height 25
select select "1"
click at [280, 203] on select "Alpha [Alpha-1] Tier 1 (Available for Tier:6) [Tier 1-4] Company Direct Investm…" at bounding box center [627, 215] width 695 height 25
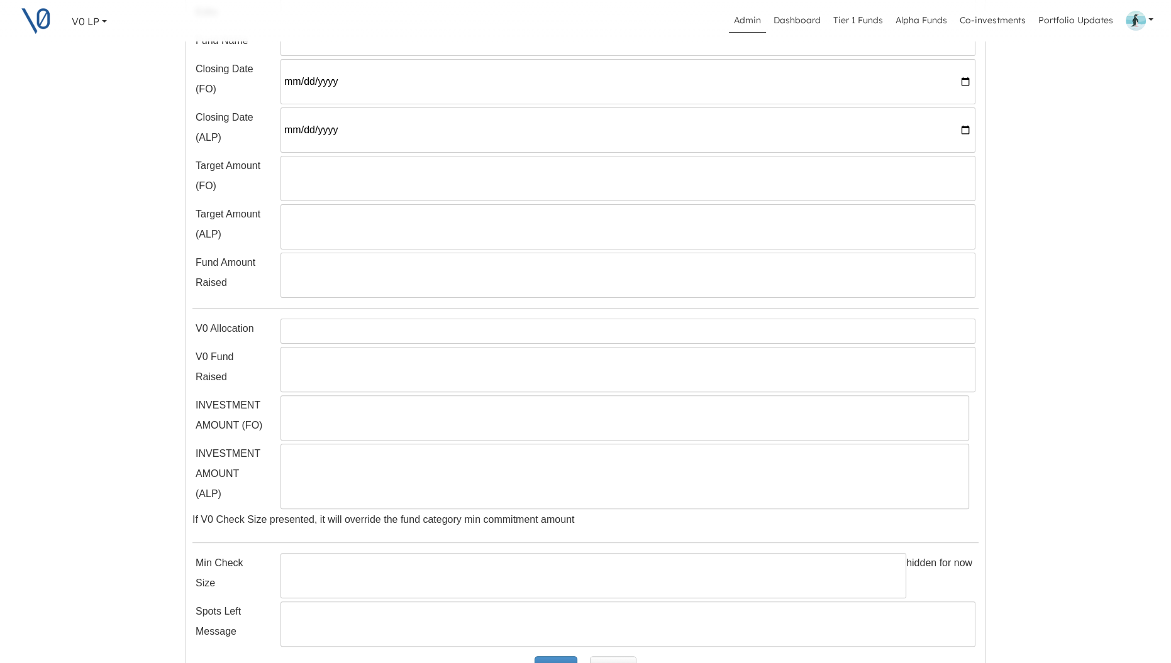
scroll to position [547, 0]
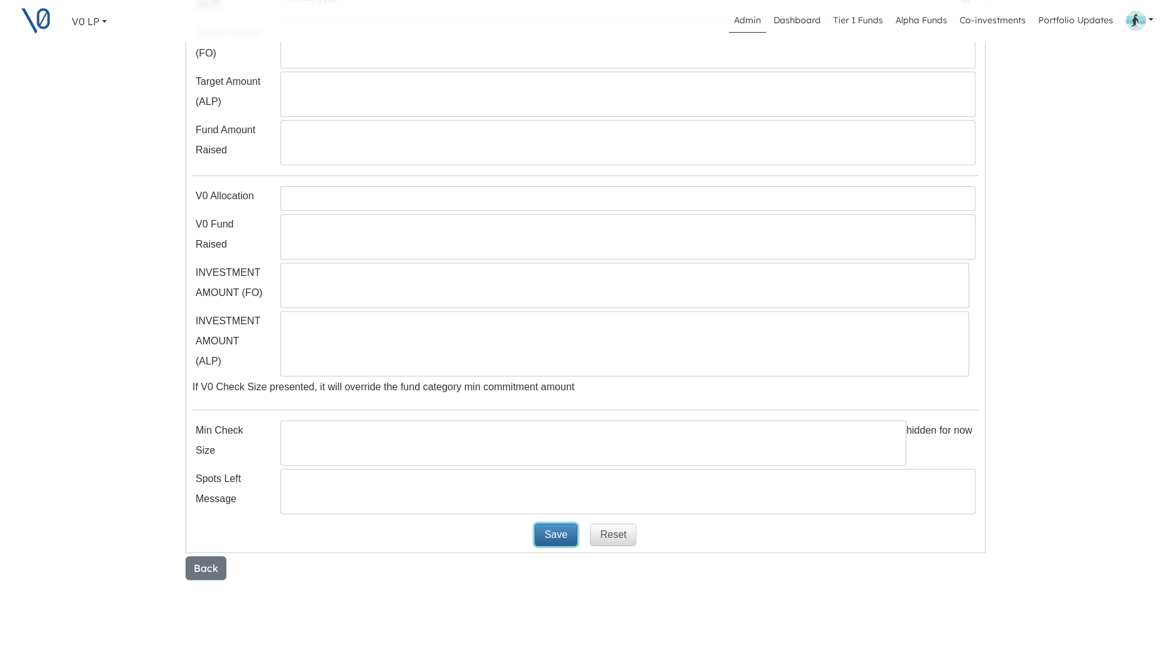
click at [562, 538] on button "Save" at bounding box center [556, 535] width 43 height 23
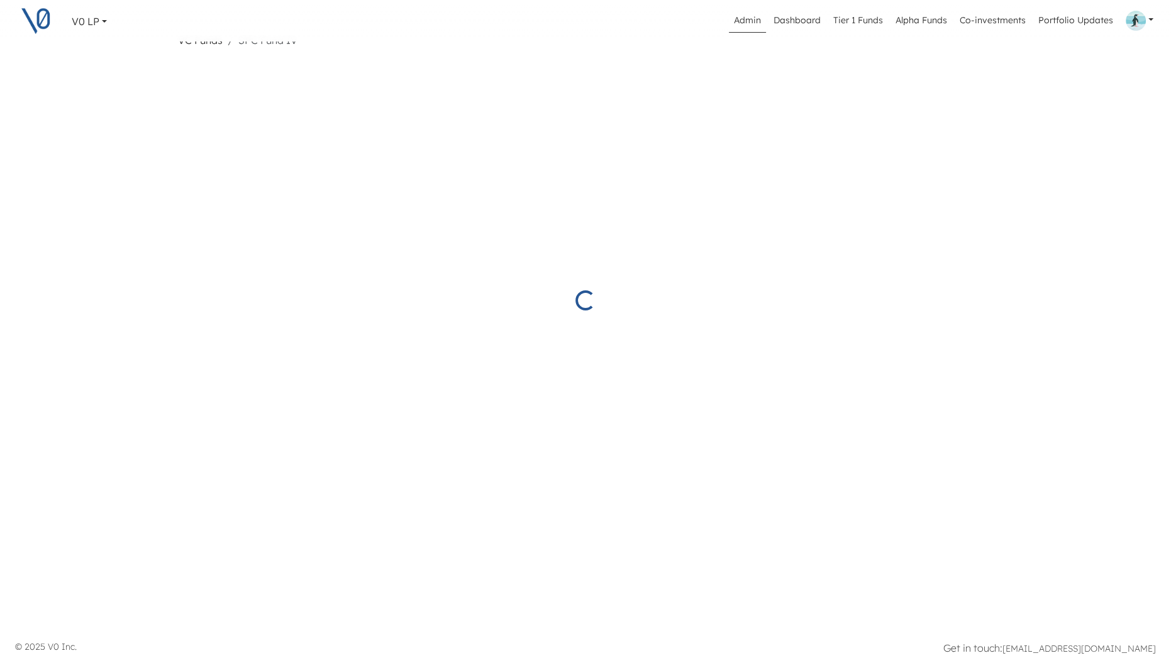
select select "Started"
select select "Published"
select select "1"
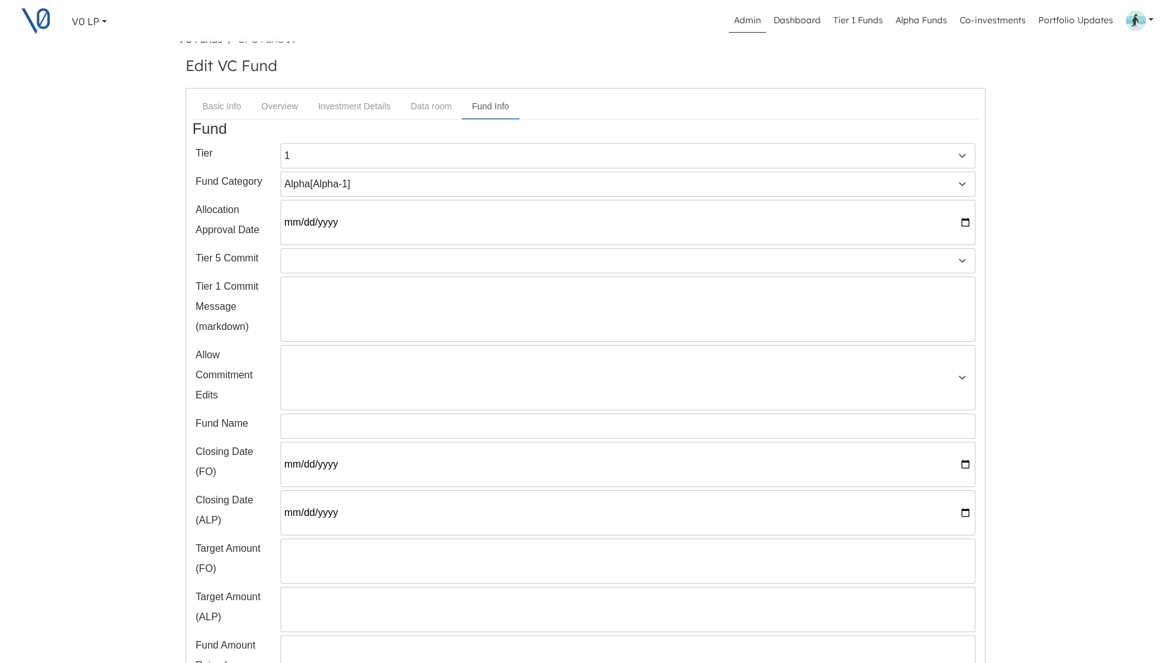
scroll to position [0, 0]
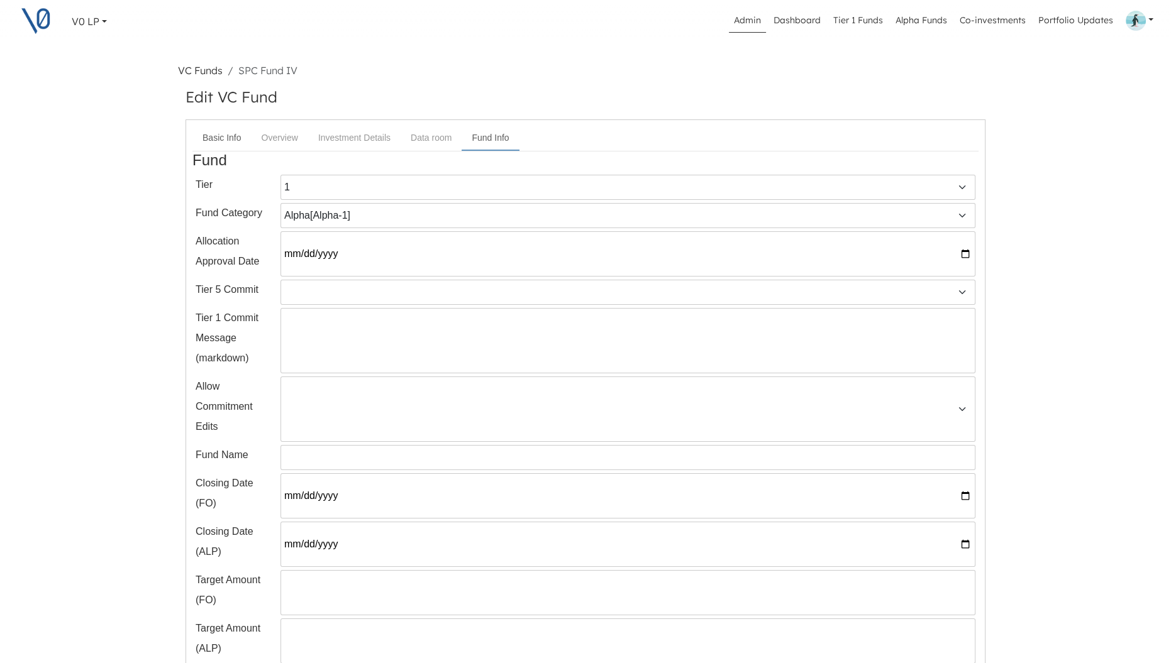
click at [225, 140] on link "Basic Info" at bounding box center [221, 137] width 58 height 23
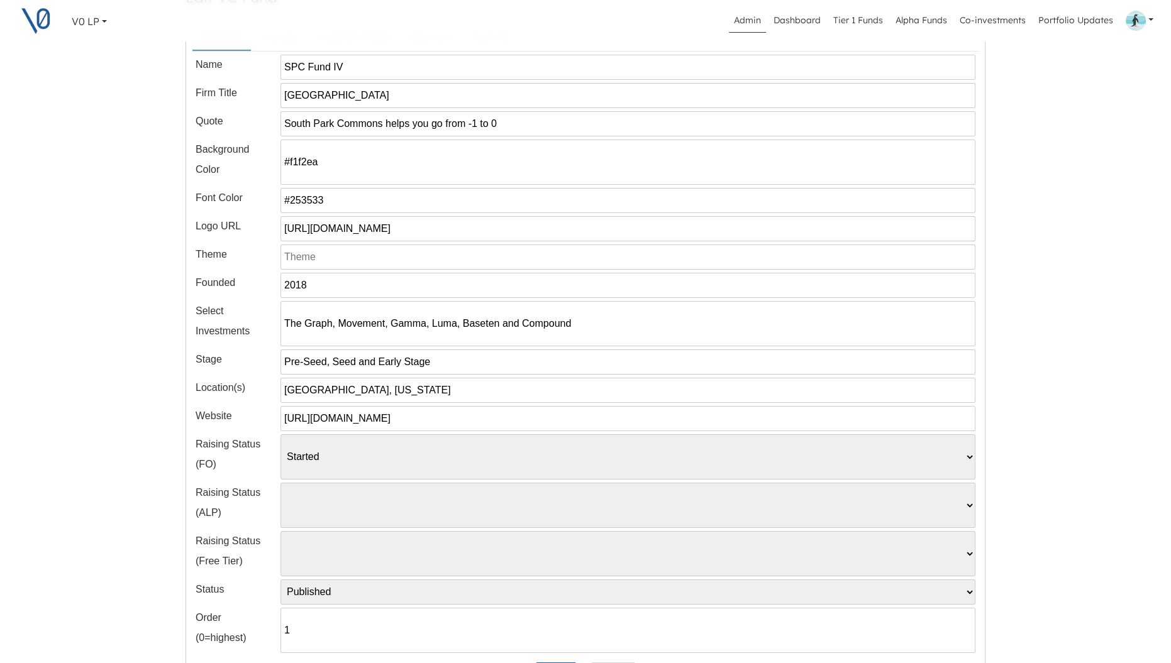
scroll to position [278, 0]
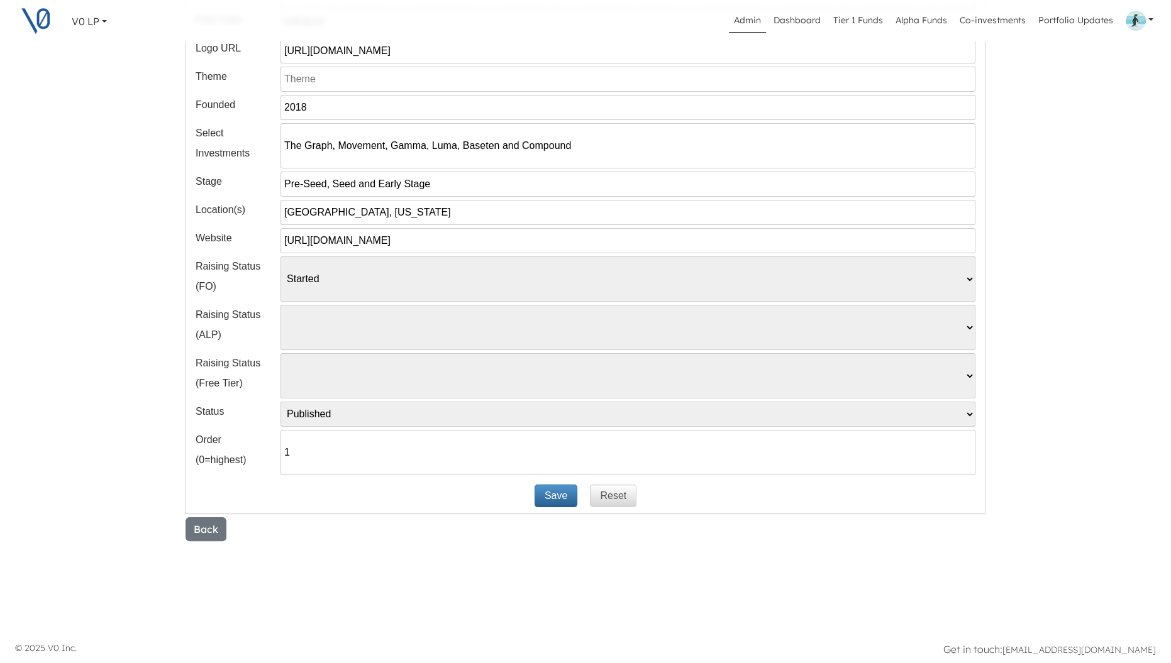
click at [295, 449] on input "1" at bounding box center [627, 452] width 695 height 45
type input "0"
click at [553, 491] on button "Save" at bounding box center [556, 496] width 43 height 23
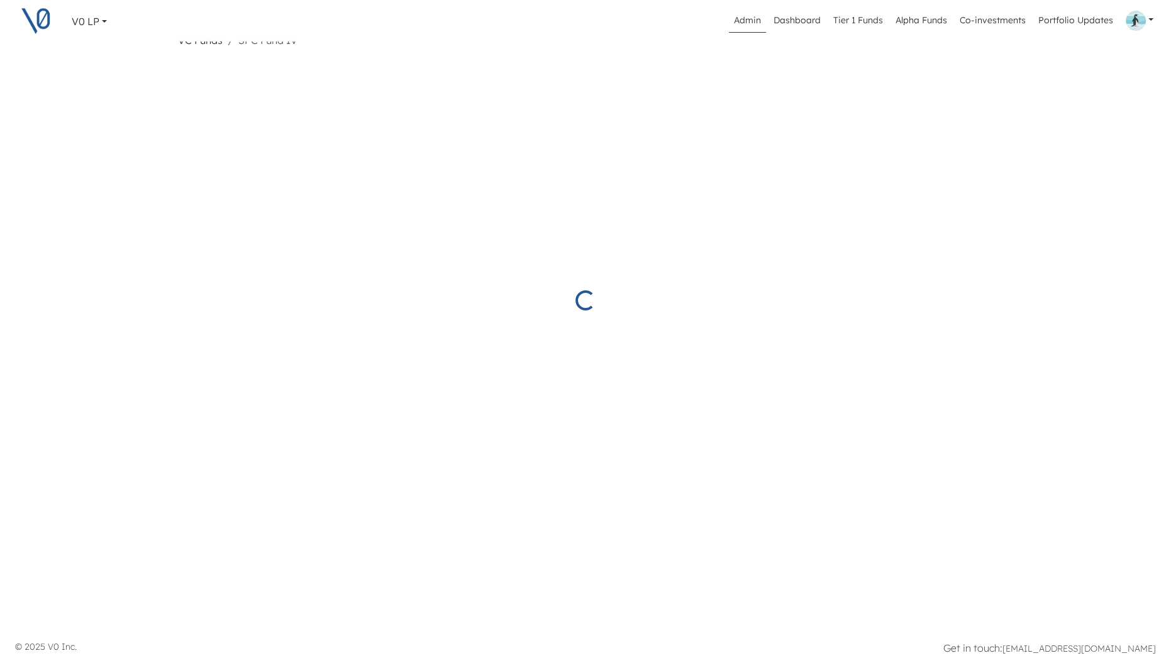
select select "Started"
select select "Published"
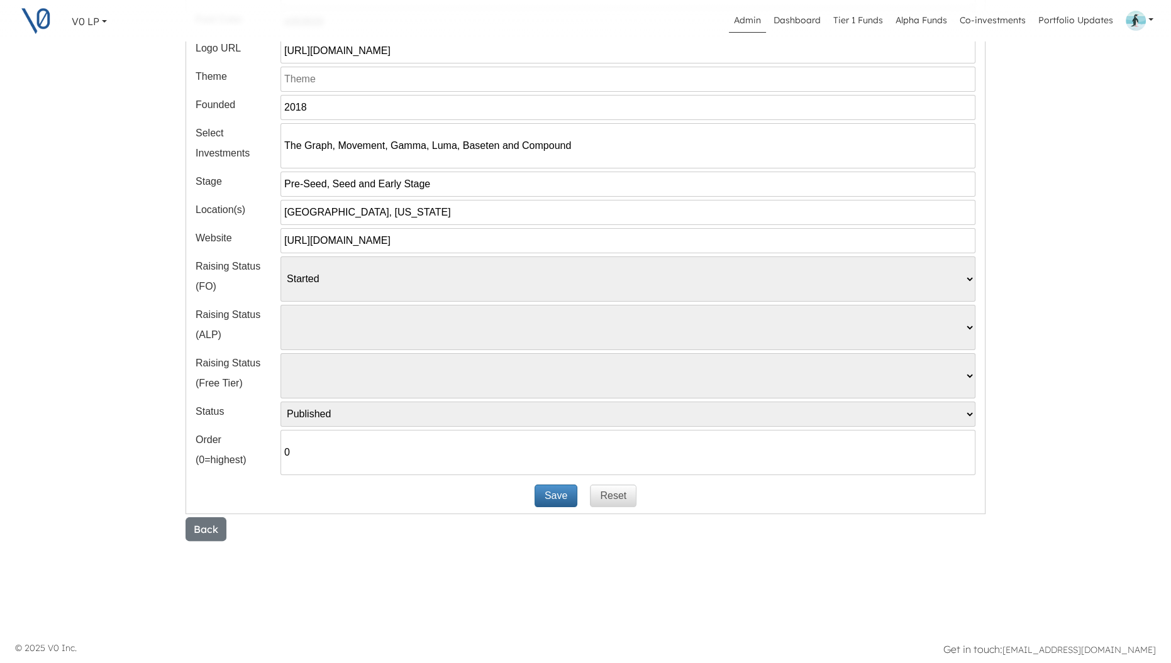
click at [299, 454] on input "0" at bounding box center [627, 452] width 695 height 45
type input "1"
click at [557, 495] on button "Save" at bounding box center [556, 496] width 43 height 23
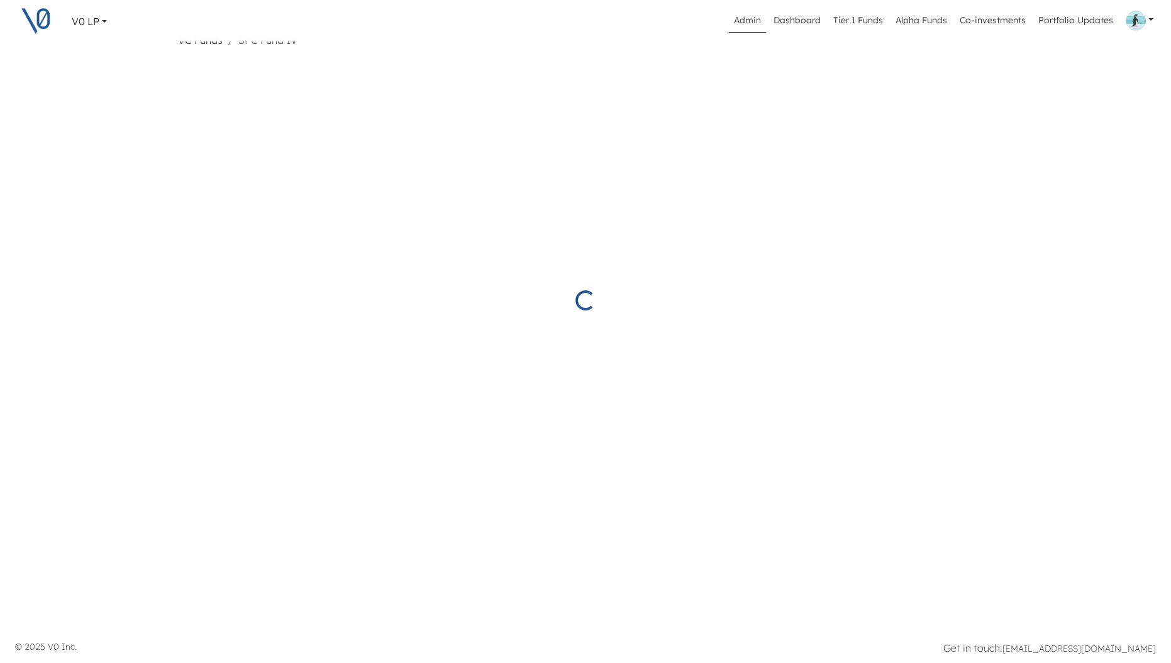
select select "Started"
select select "Published"
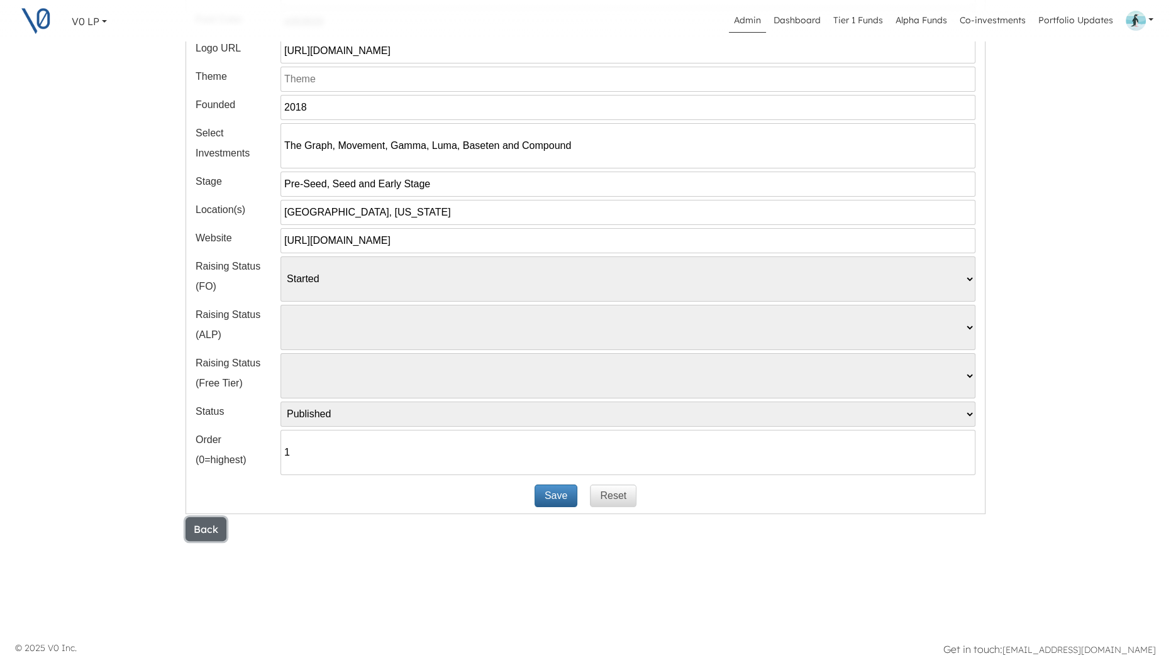
click at [211, 524] on button "Back" at bounding box center [206, 530] width 41 height 24
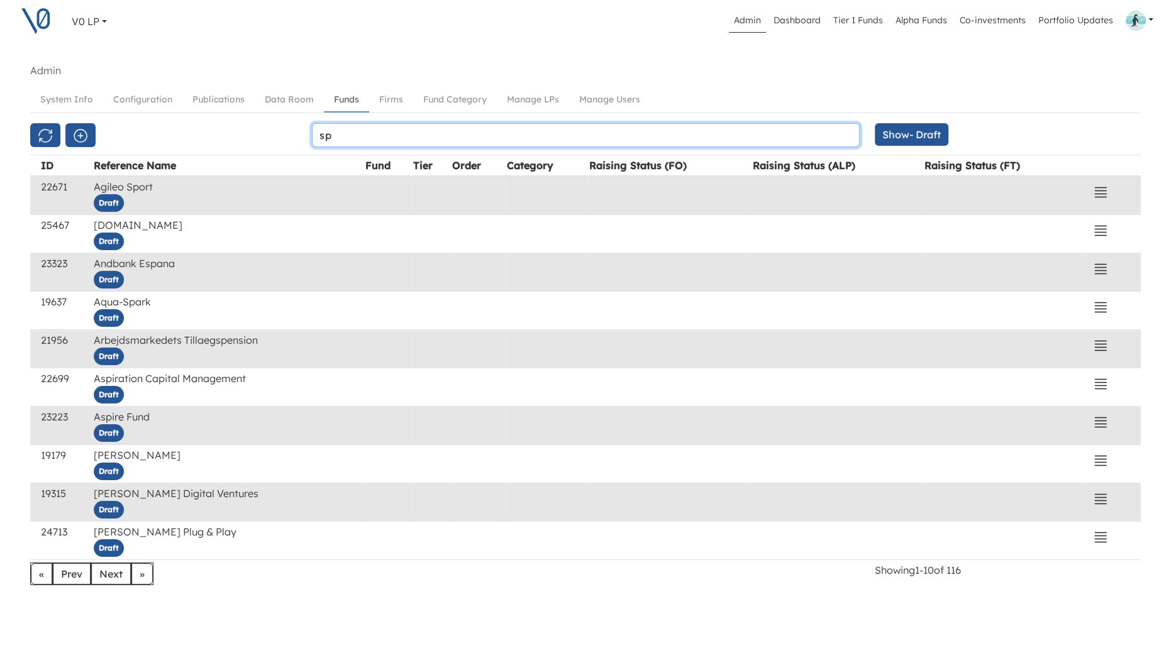
click at [333, 135] on input "sp" at bounding box center [586, 135] width 548 height 24
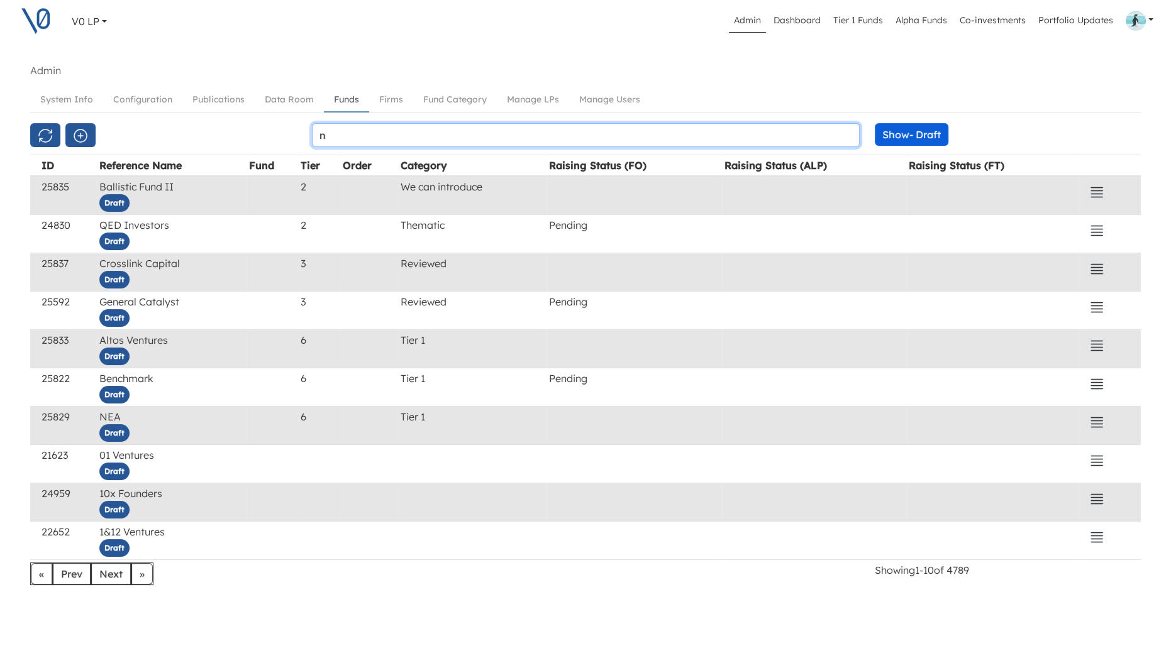
type input "n"
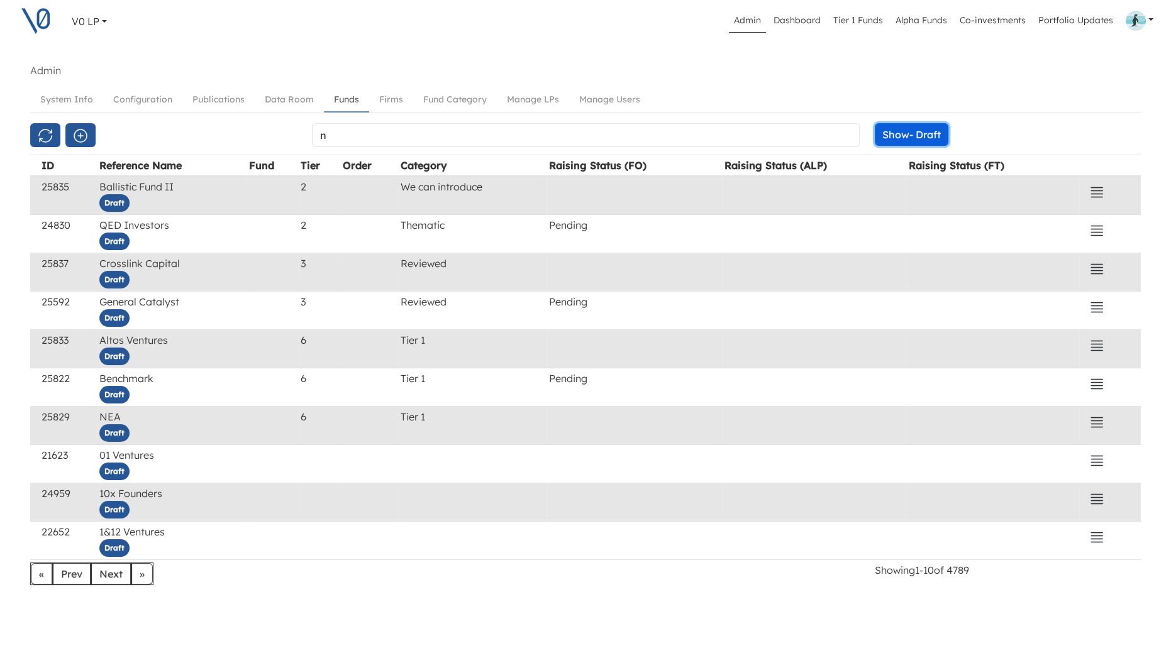
click at [893, 132] on button "Show - Draft" at bounding box center [912, 134] width 74 height 23
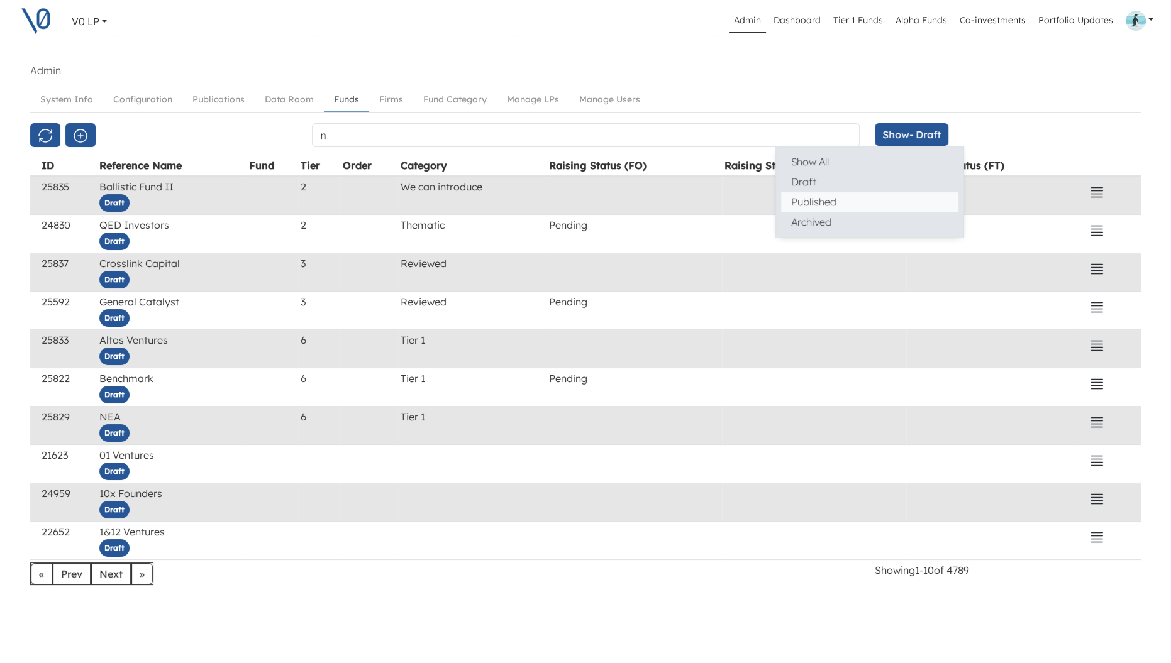
click at [864, 200] on button "Published" at bounding box center [869, 202] width 177 height 20
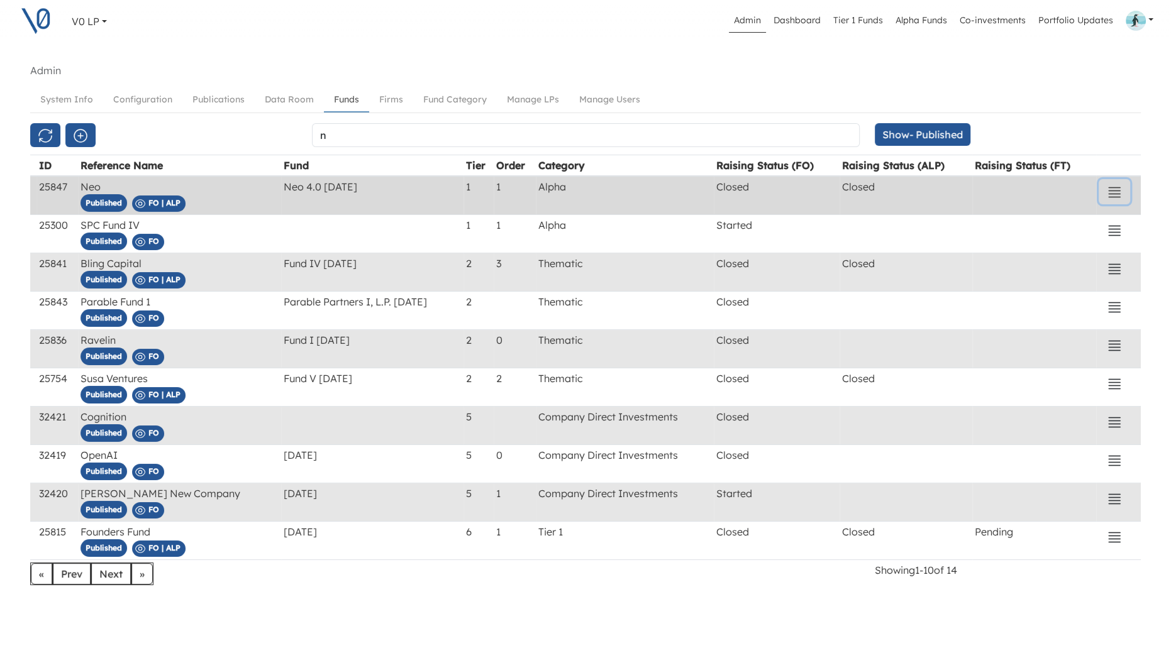
click at [1112, 196] on icon "button" at bounding box center [1114, 192] width 15 height 15
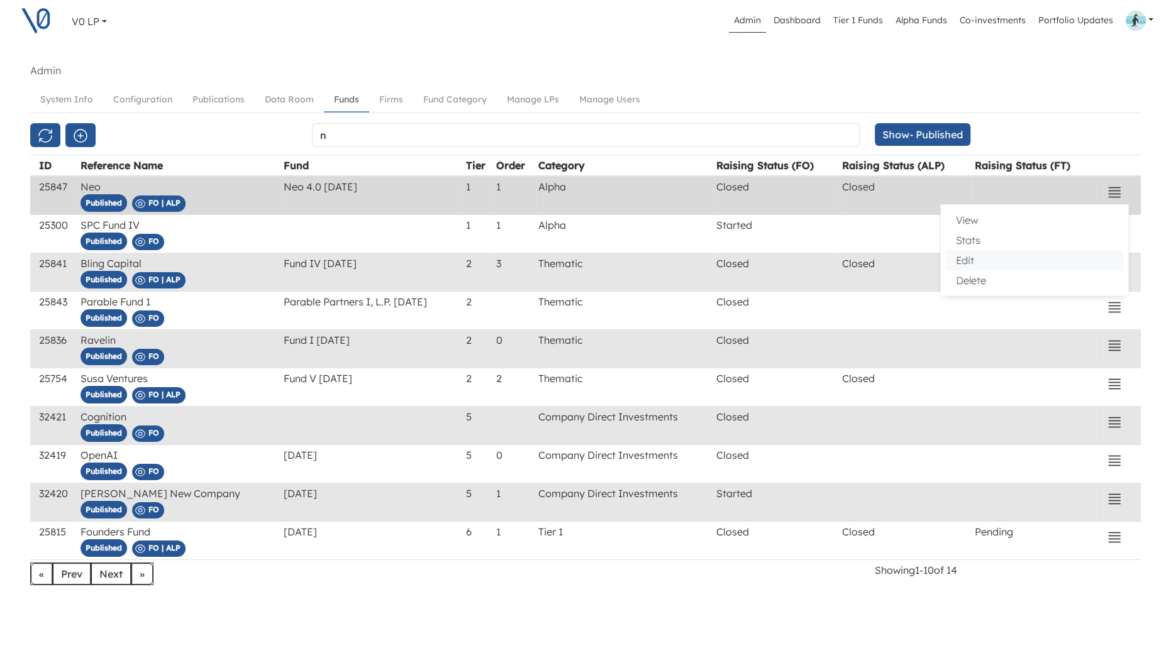
click at [976, 255] on button "Edit" at bounding box center [1034, 260] width 177 height 20
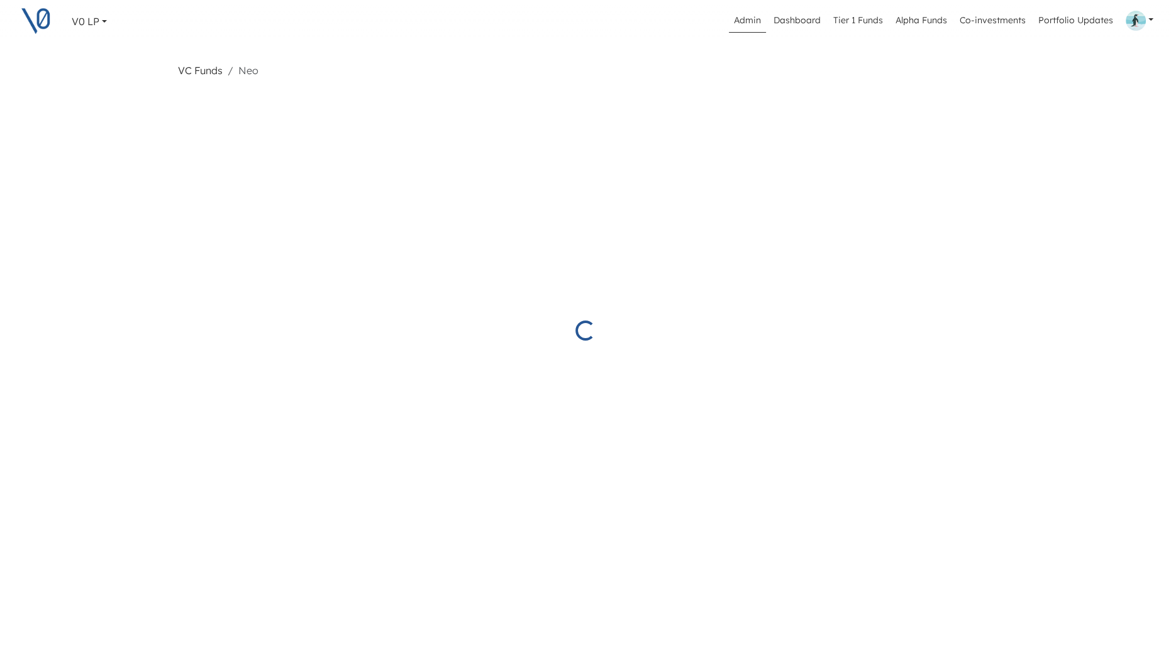
select select "Closed"
select select "Published"
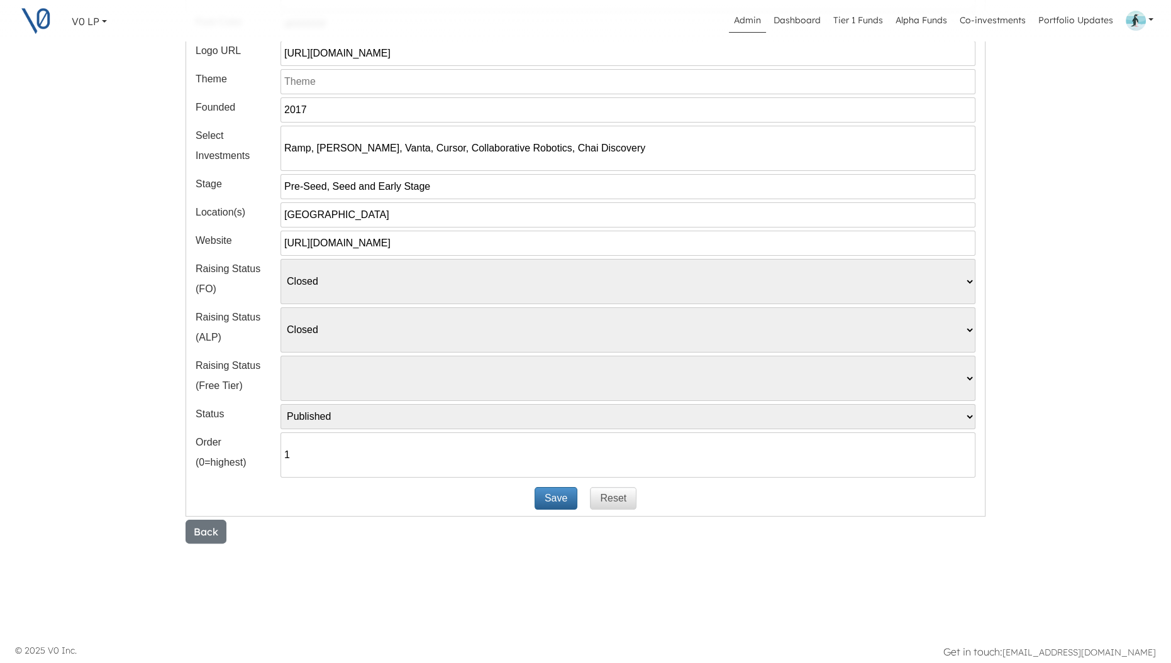
scroll to position [278, 0]
click at [348, 460] on input "1" at bounding box center [627, 452] width 695 height 45
type input "2"
click at [552, 494] on button "Save" at bounding box center [556, 496] width 43 height 23
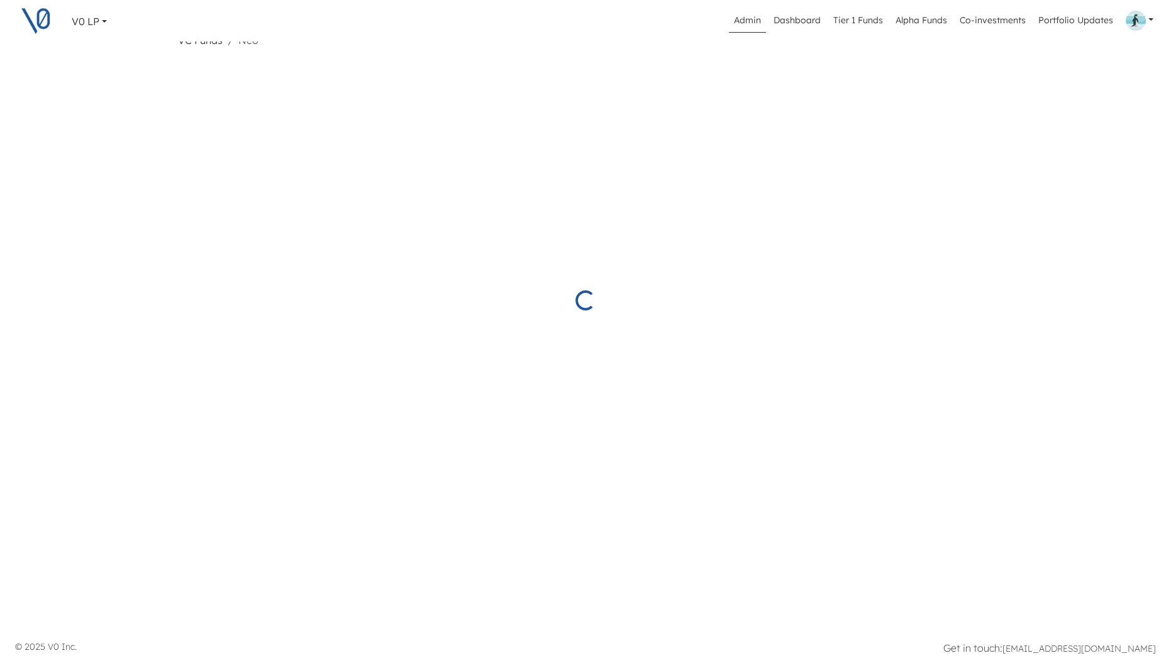
scroll to position [30, 0]
select select "Closed"
select select "Published"
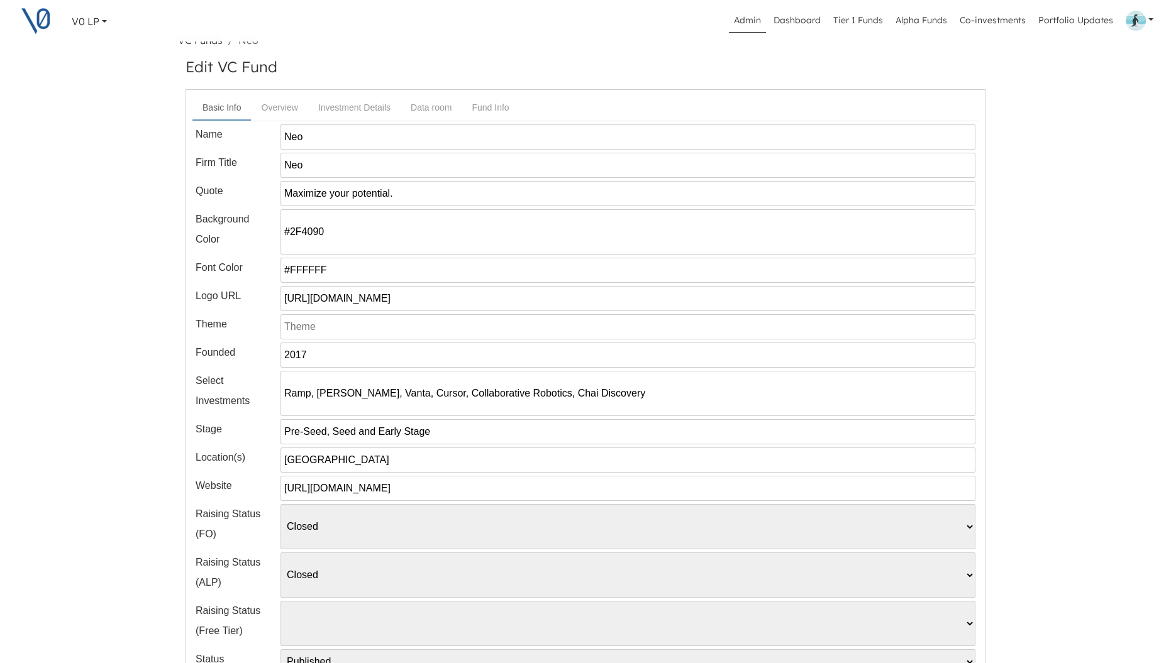
scroll to position [278, 0]
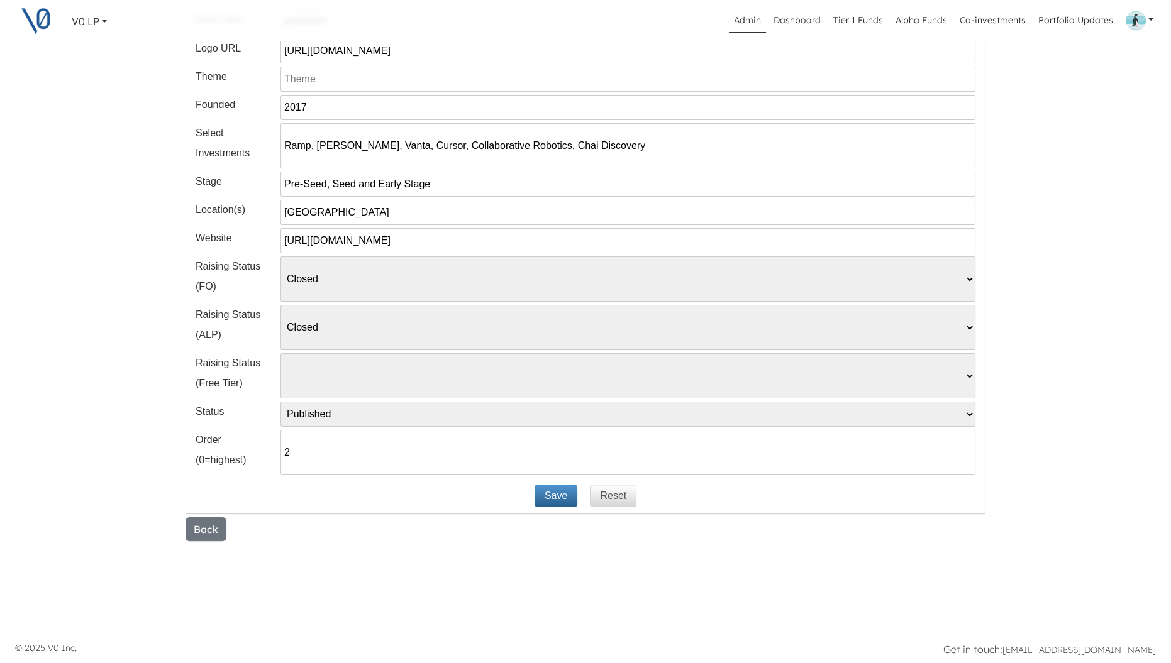
click at [301, 445] on input "2" at bounding box center [627, 452] width 695 height 45
click at [553, 498] on button "Save" at bounding box center [556, 496] width 43 height 23
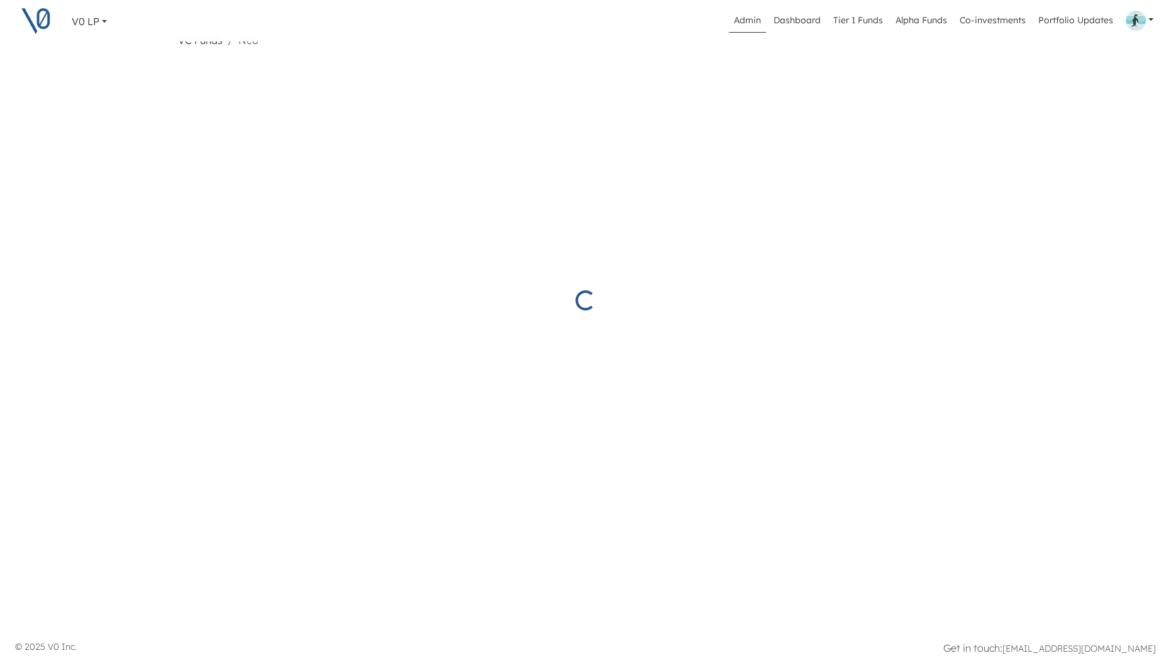
scroll to position [30, 0]
select select "Closed"
select select "Published"
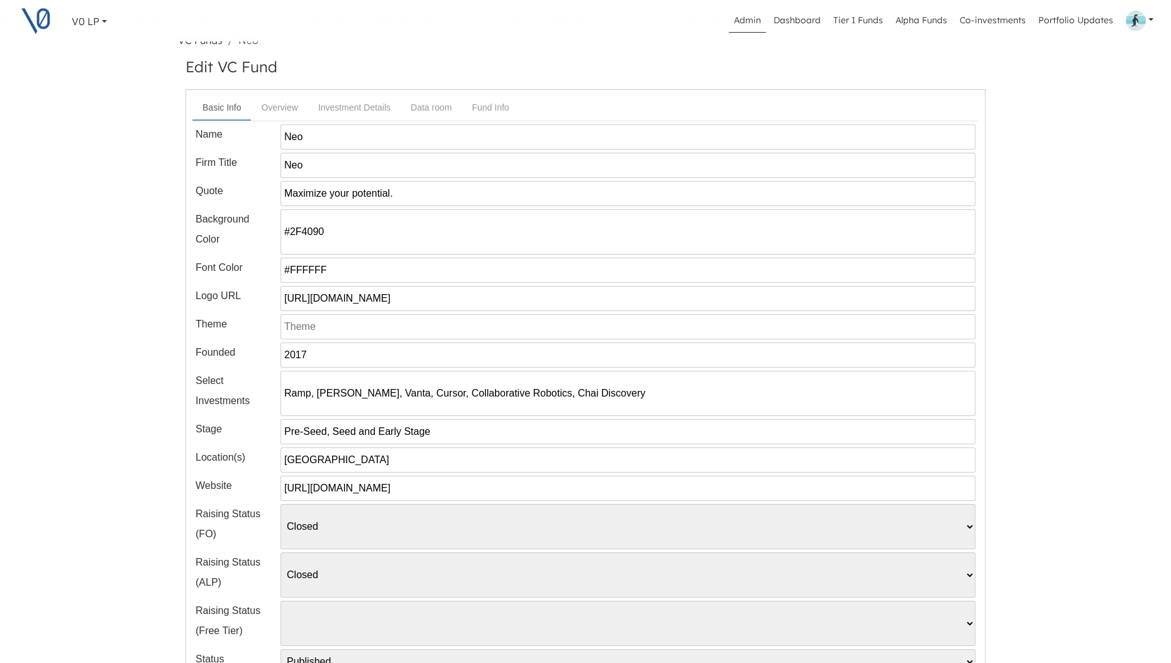
scroll to position [278, 0]
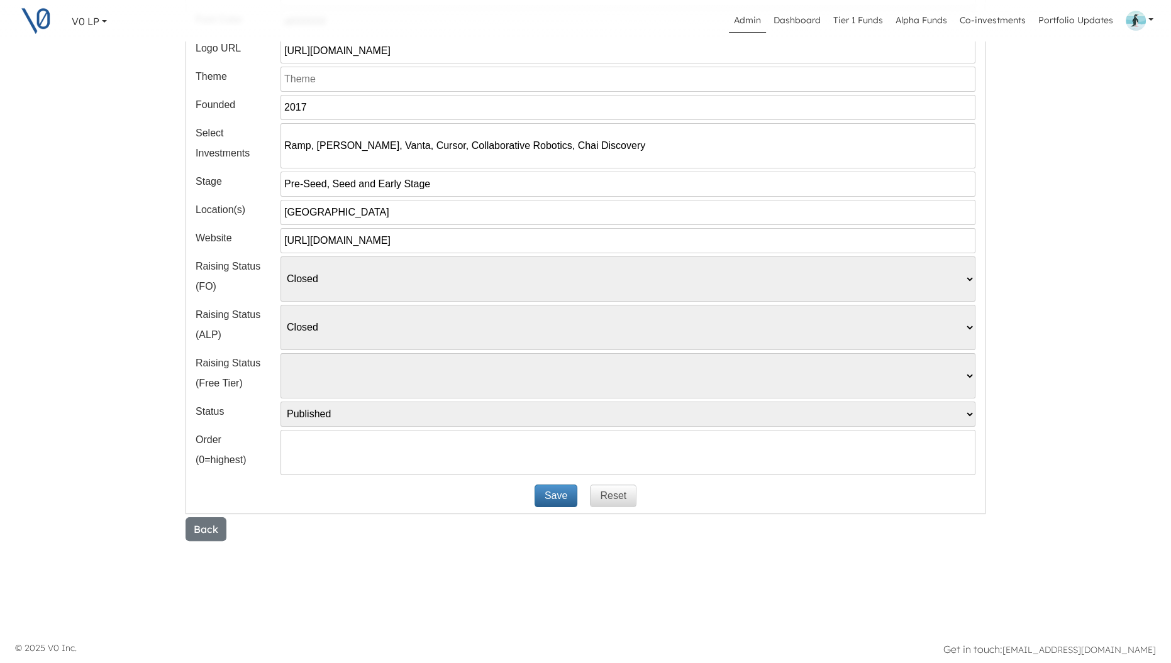
click at [319, 445] on input "number" at bounding box center [627, 452] width 695 height 45
type input "3"
type input "2"
click at [552, 501] on button "Save" at bounding box center [556, 496] width 43 height 23
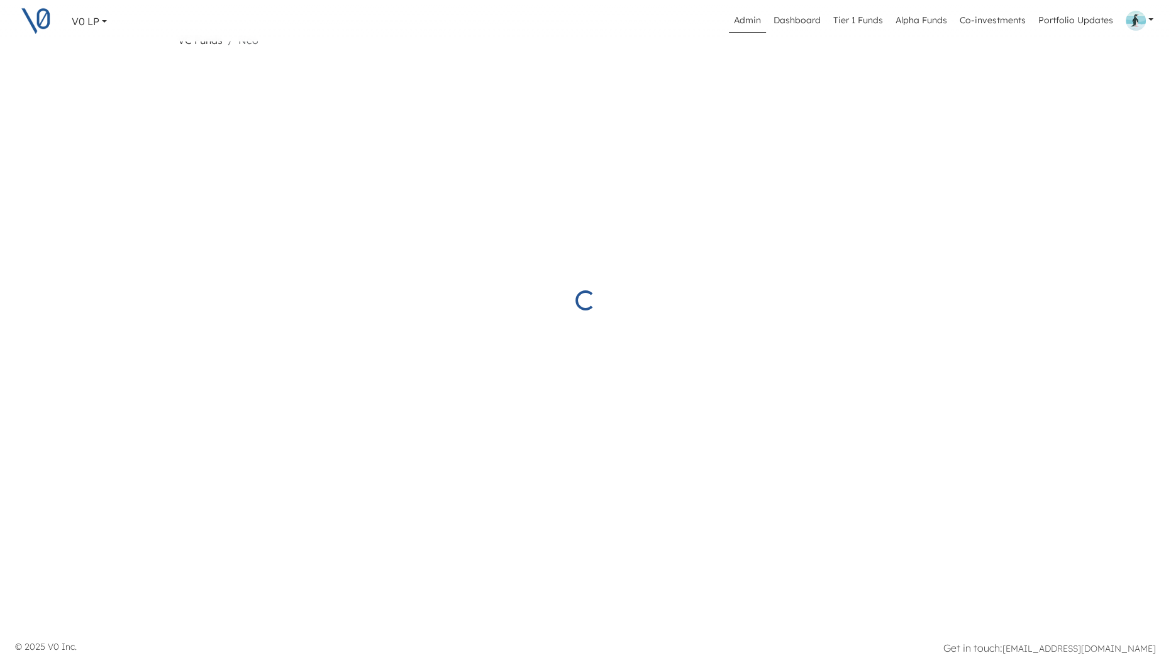
select select "Closed"
select select "Published"
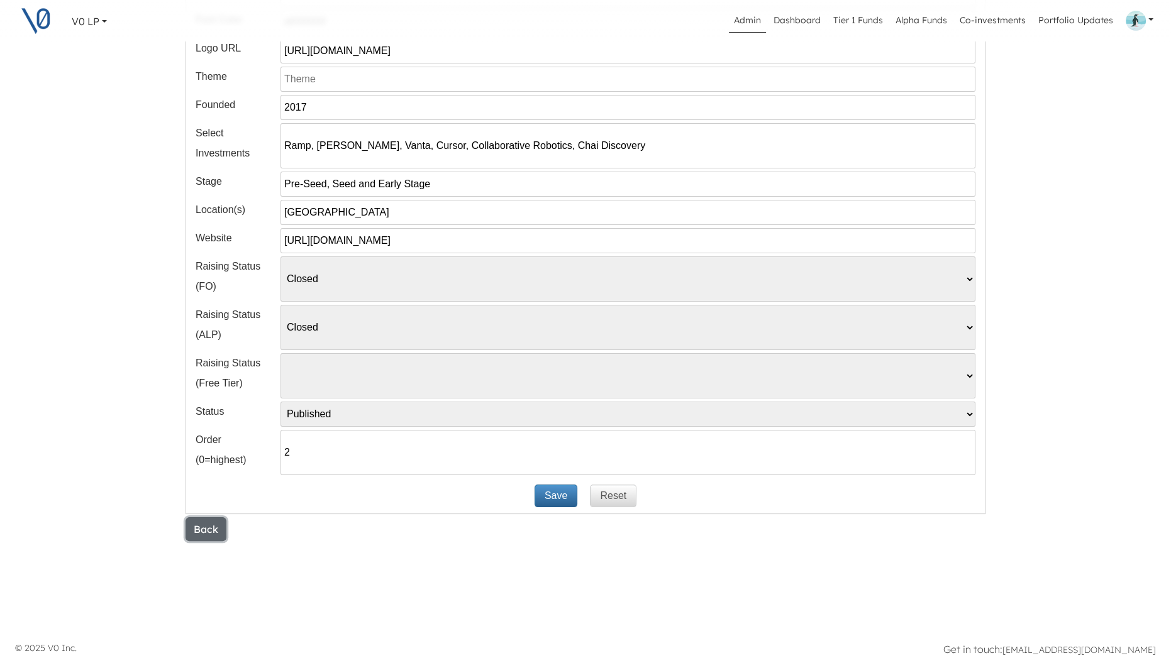
click at [207, 526] on button "Back" at bounding box center [206, 530] width 41 height 24
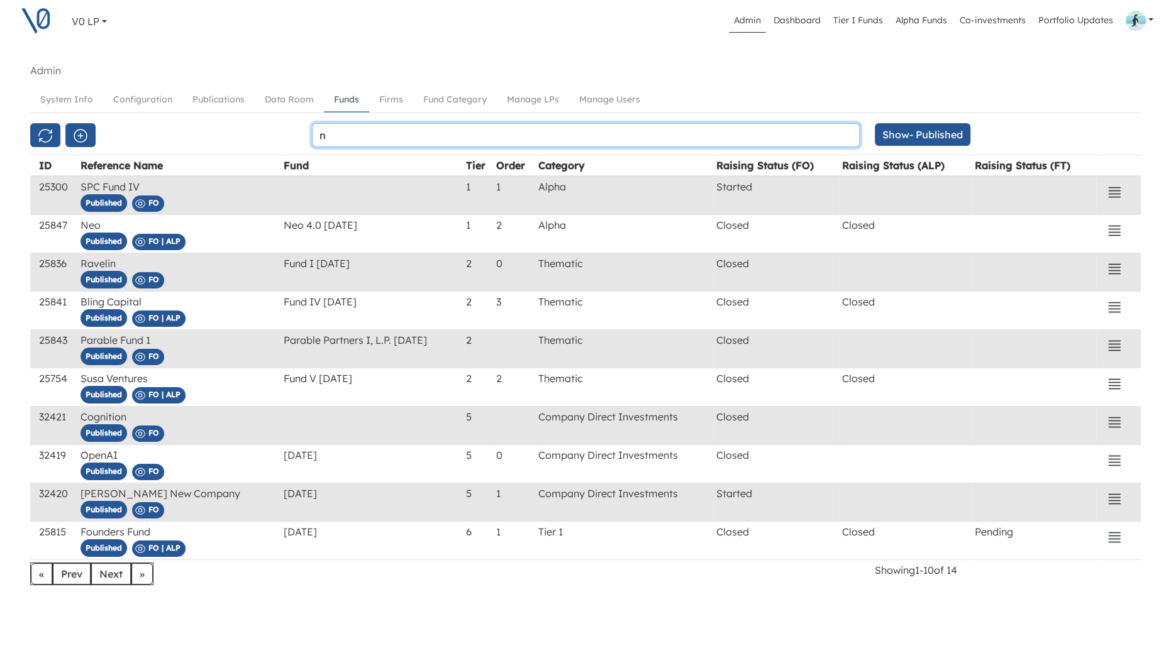
click at [336, 136] on input "n" at bounding box center [586, 135] width 548 height 24
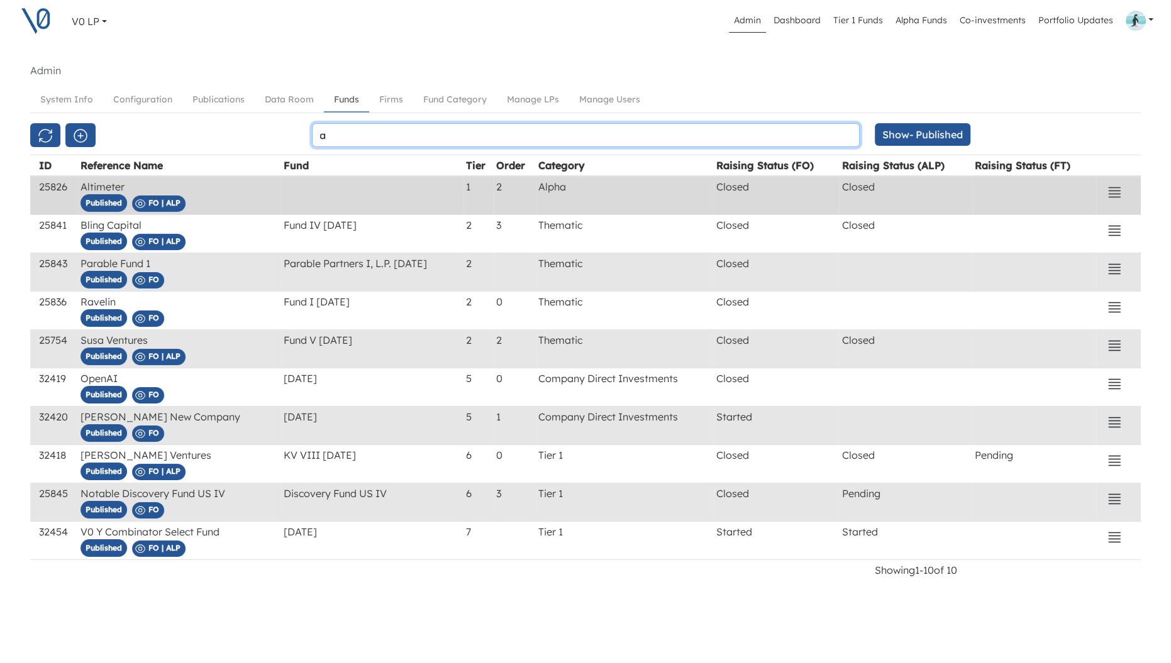
type input "a"
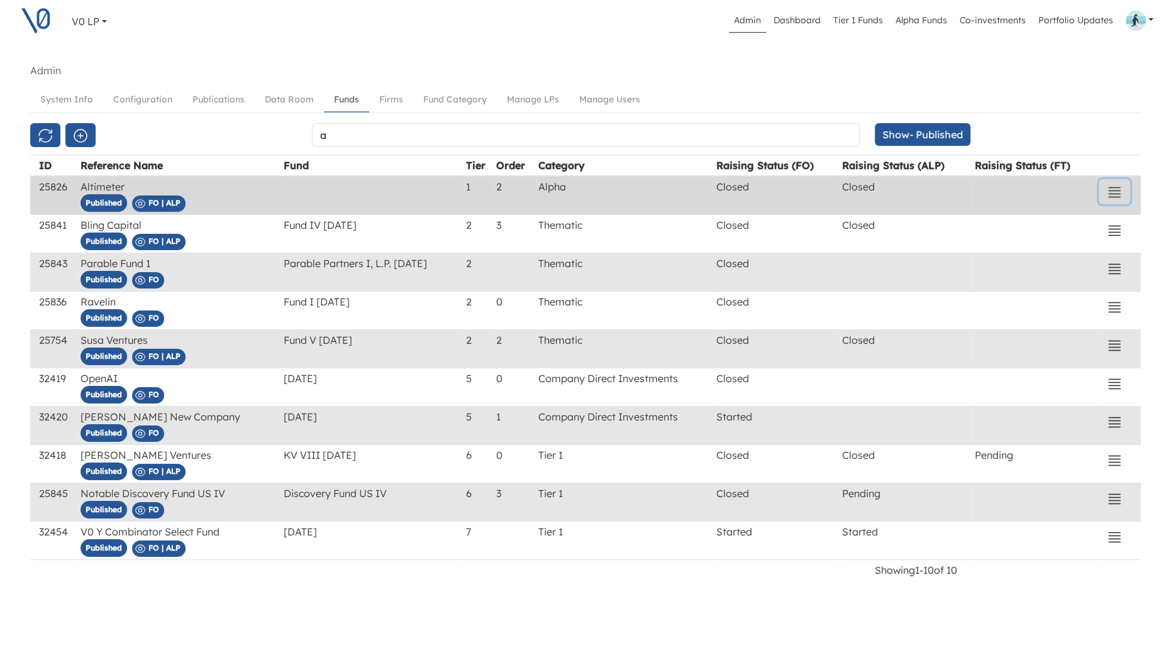
click at [1116, 191] on icon "button" at bounding box center [1114, 192] width 15 height 15
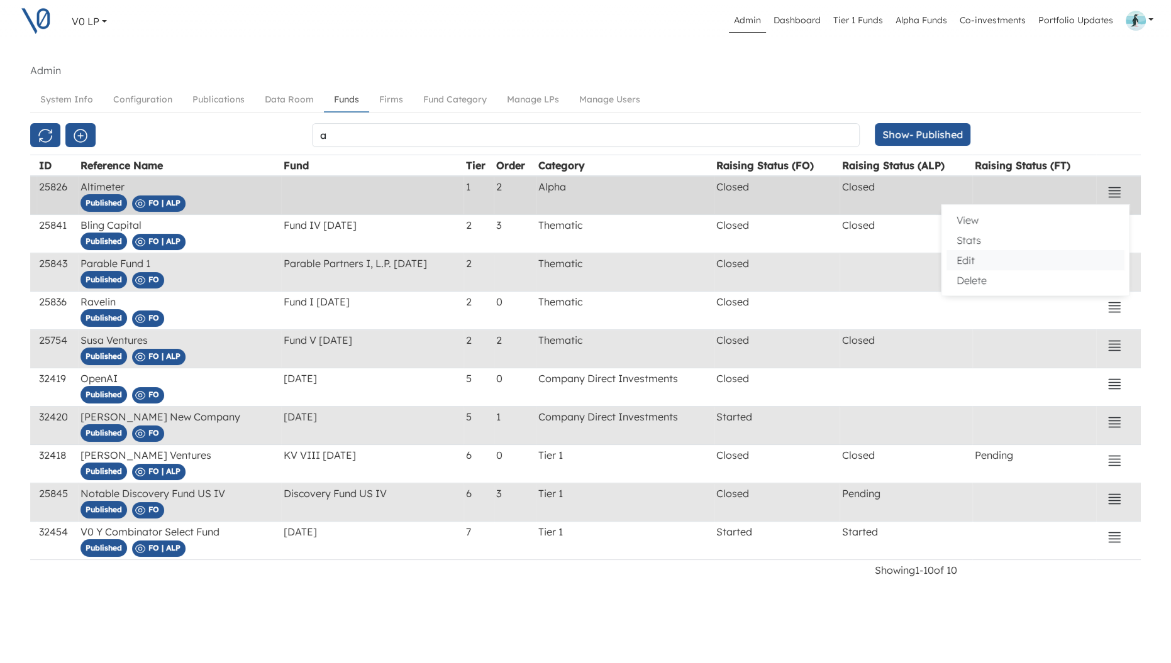
click at [987, 254] on button "Edit" at bounding box center [1035, 260] width 177 height 20
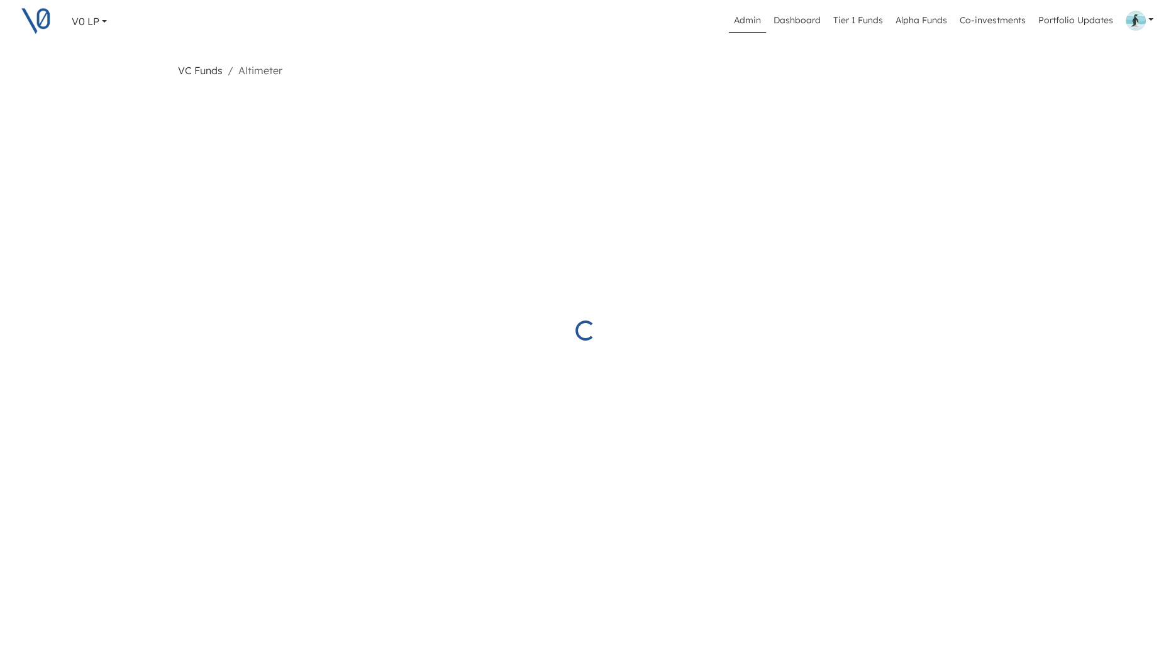
select select "Closed"
select select "Published"
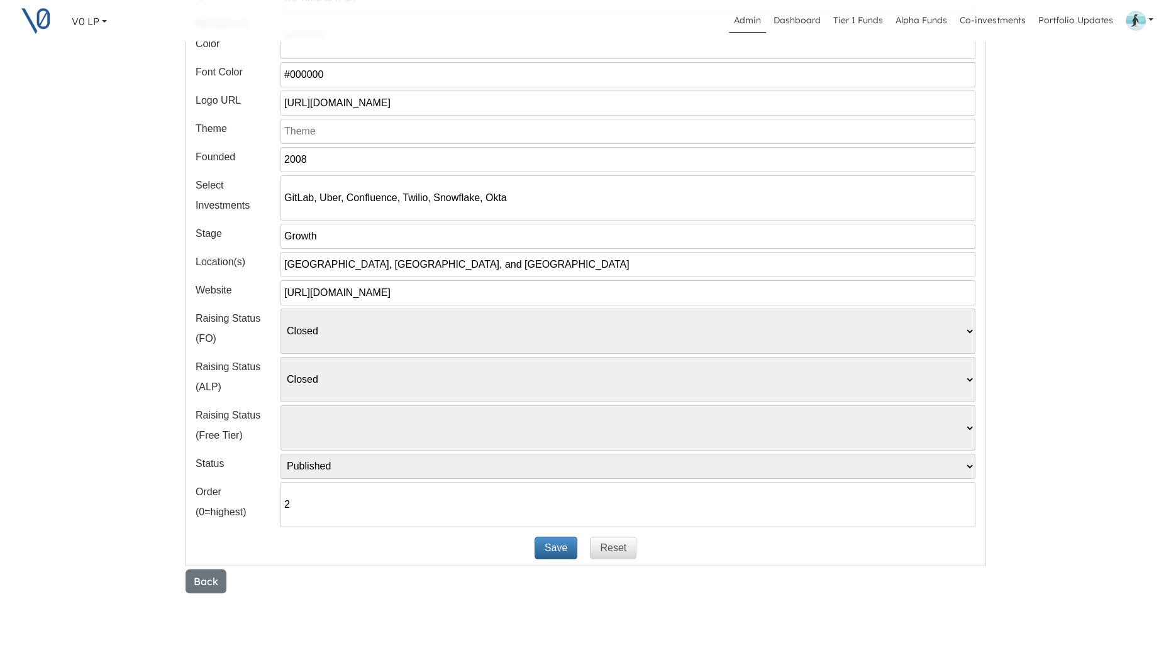
scroll to position [278, 0]
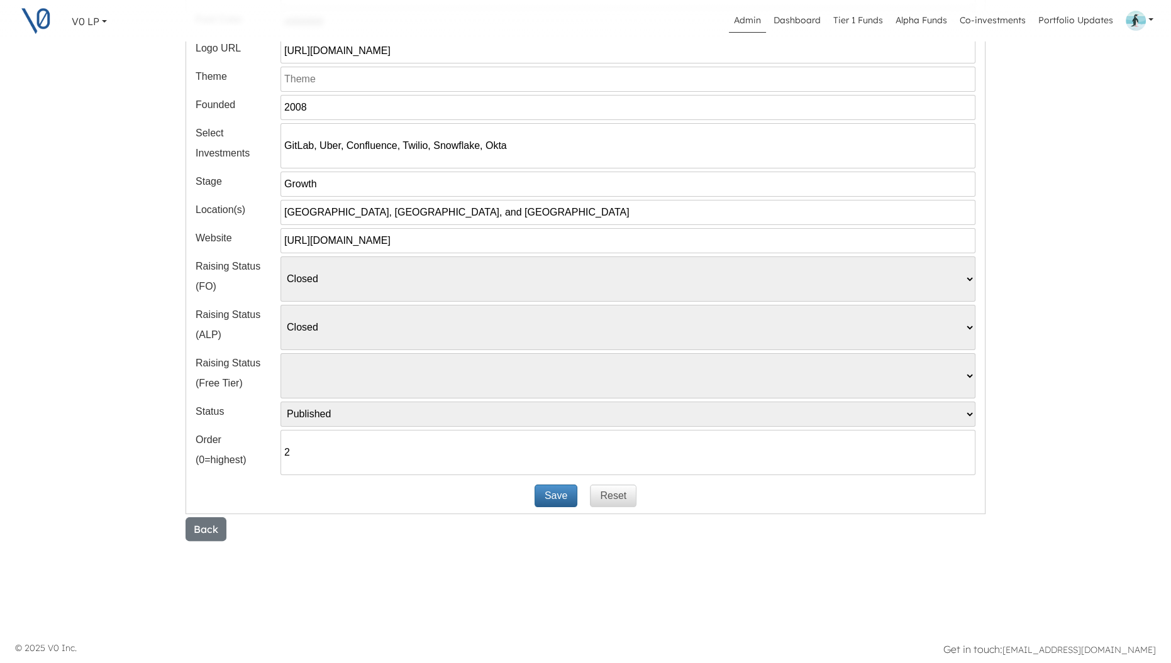
click at [342, 458] on input "2" at bounding box center [627, 452] width 695 height 45
type input "3"
click at [559, 496] on button "Save" at bounding box center [556, 496] width 43 height 23
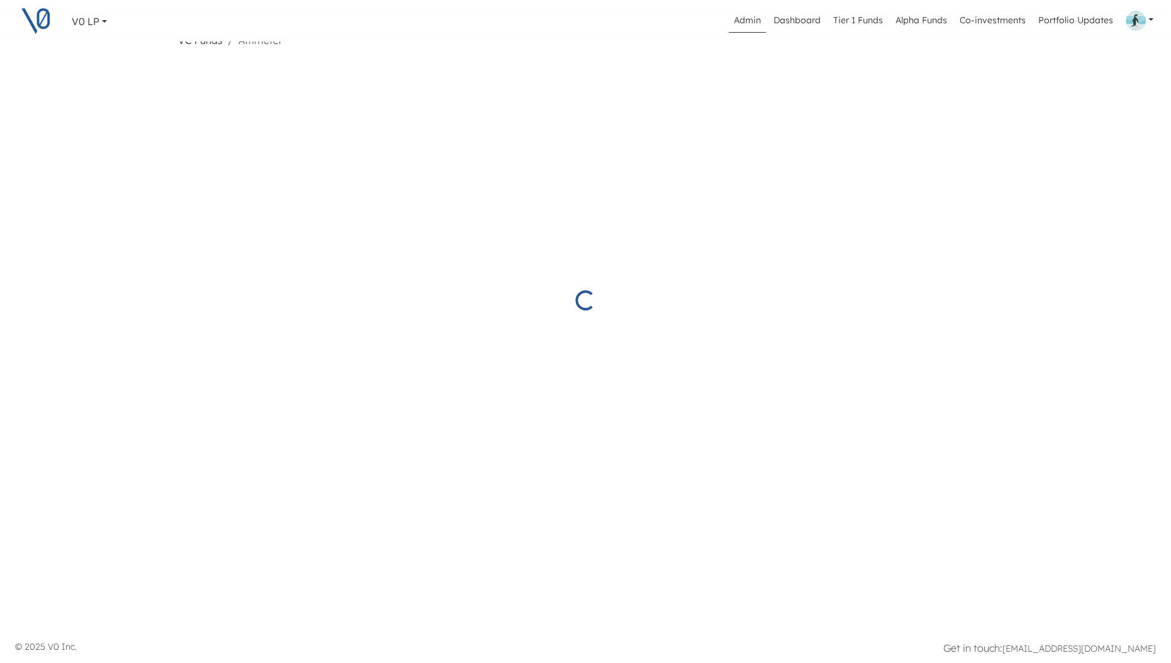
select select "Closed"
select select "Published"
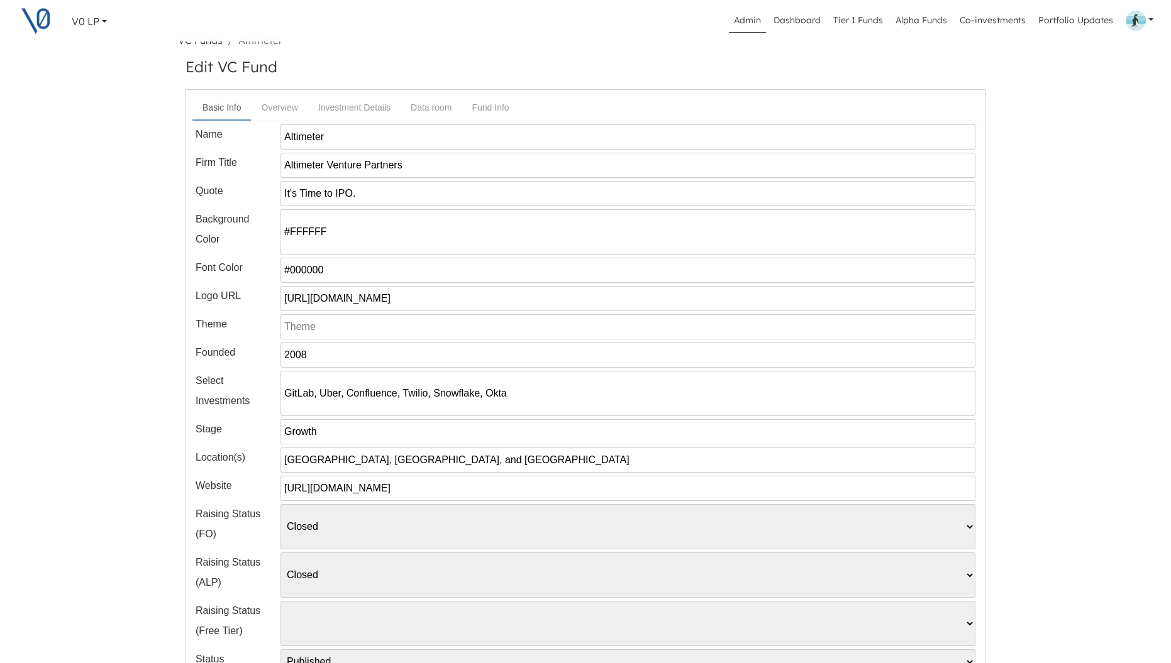
scroll to position [278, 0]
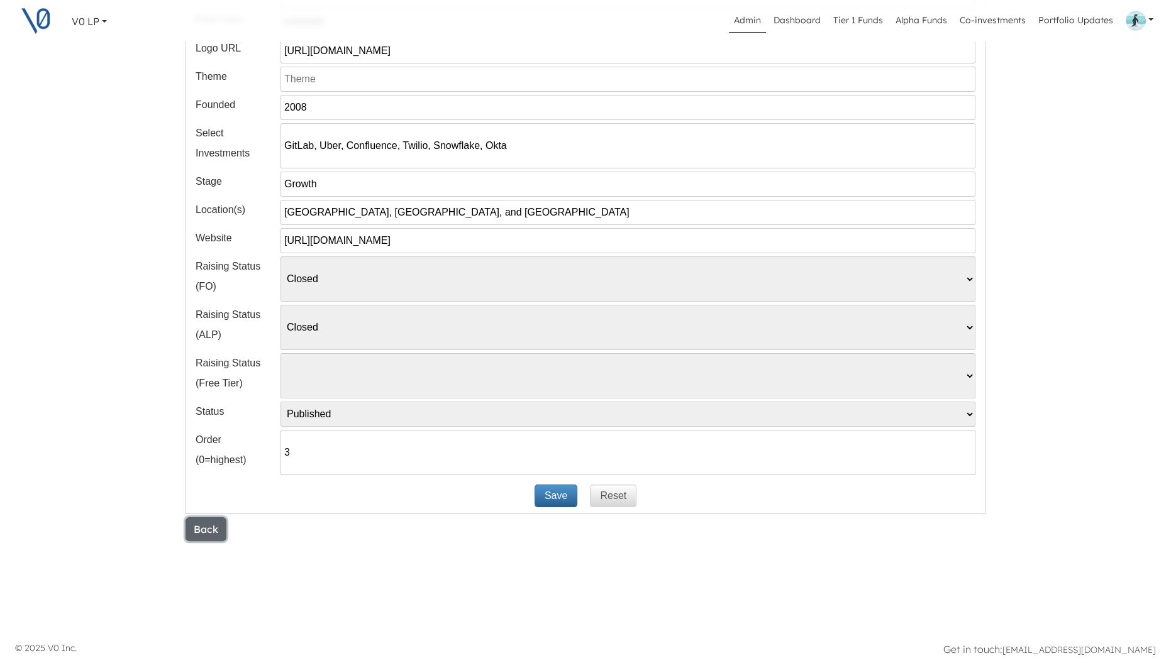
click at [204, 527] on button "Back" at bounding box center [206, 530] width 41 height 24
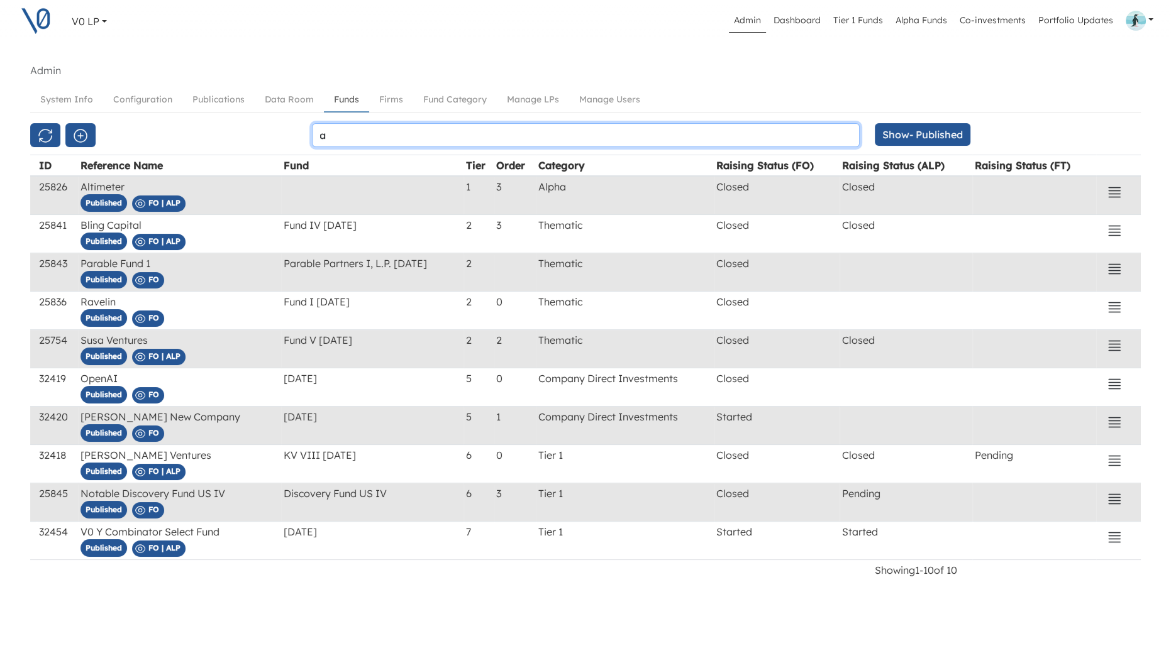
click at [350, 136] on input "a" at bounding box center [586, 135] width 548 height 24
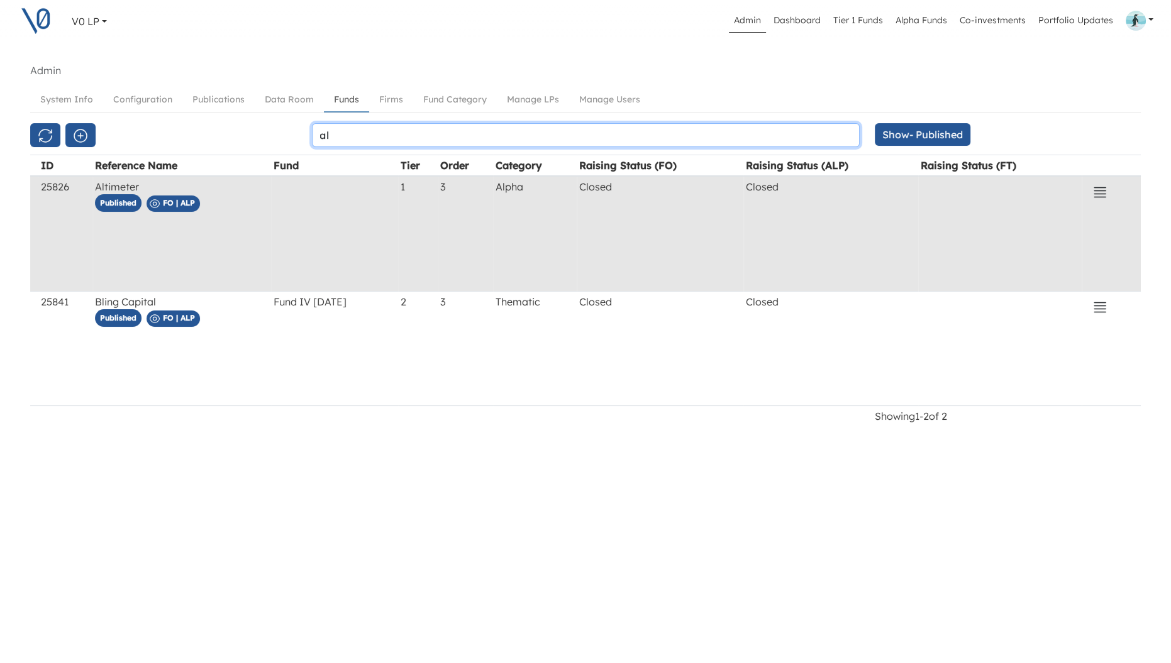
type input "a"
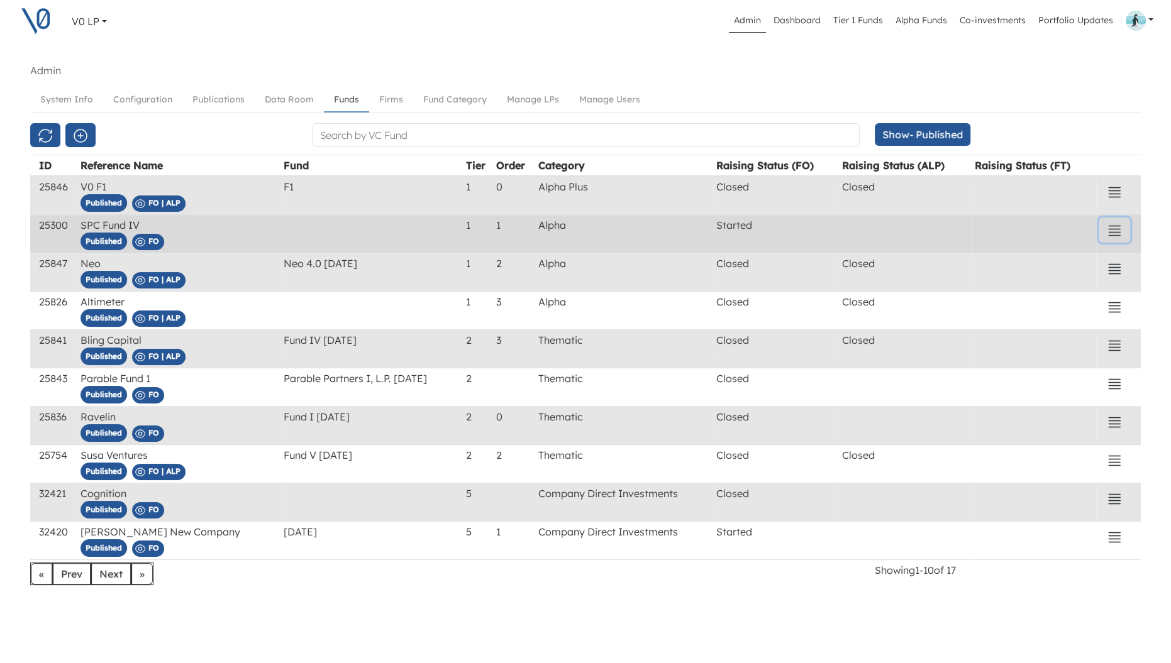
click at [1107, 231] on icon "button" at bounding box center [1114, 230] width 15 height 15
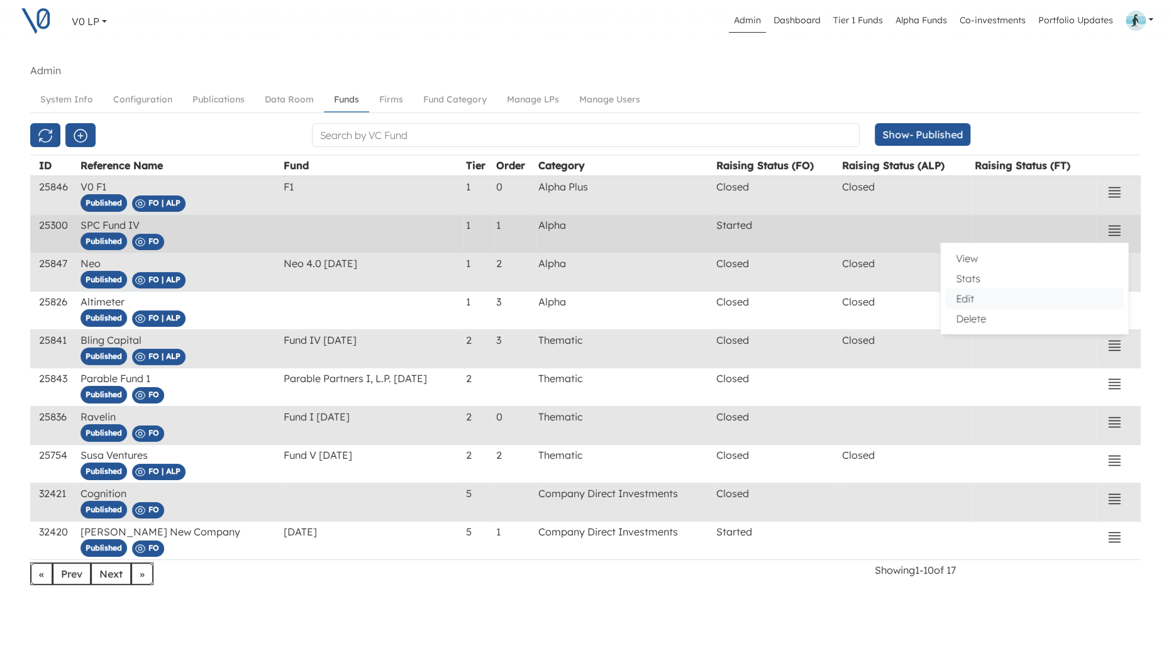
click at [982, 296] on button "Edit" at bounding box center [1034, 299] width 177 height 20
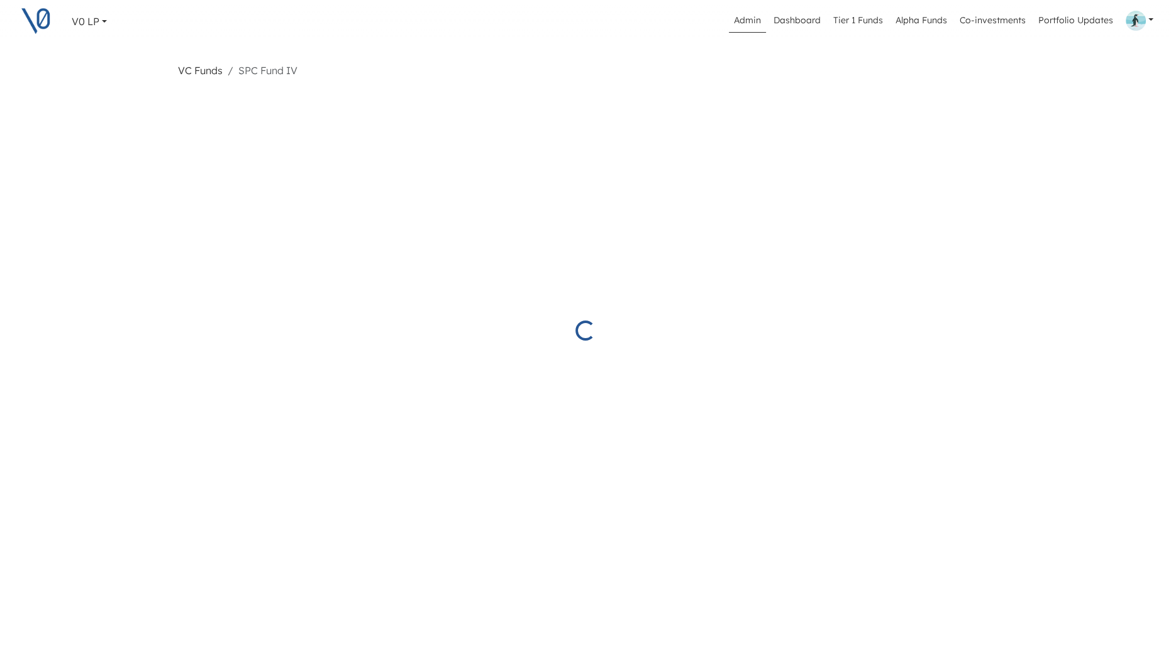
select select "Started"
select select "Published"
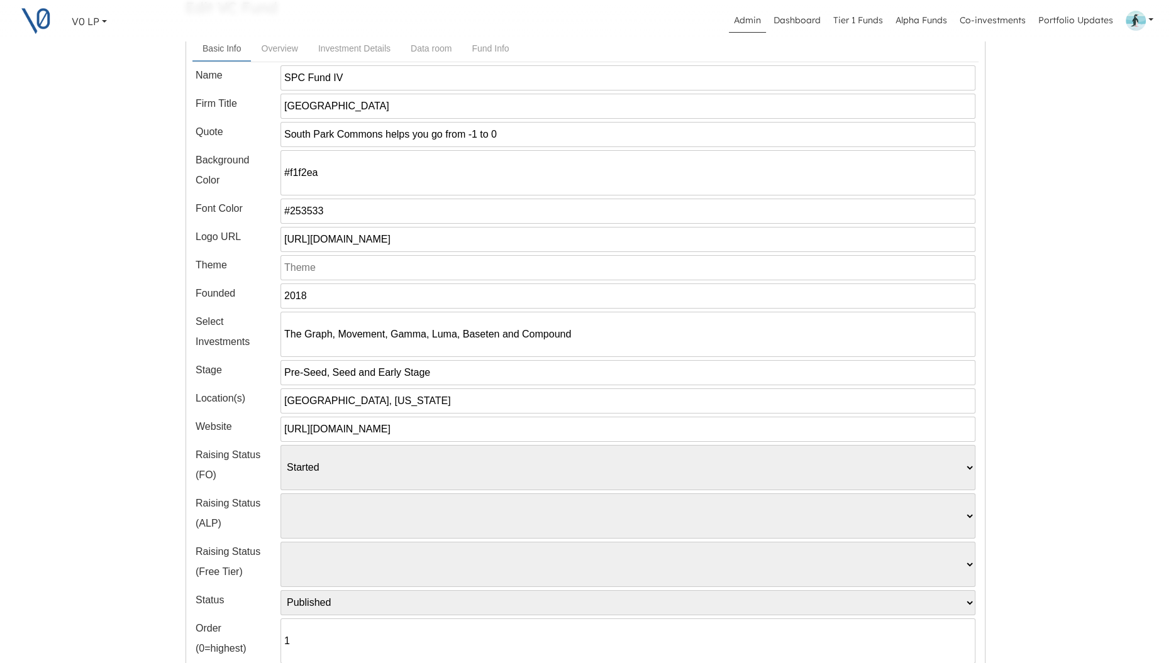
scroll to position [138, 0]
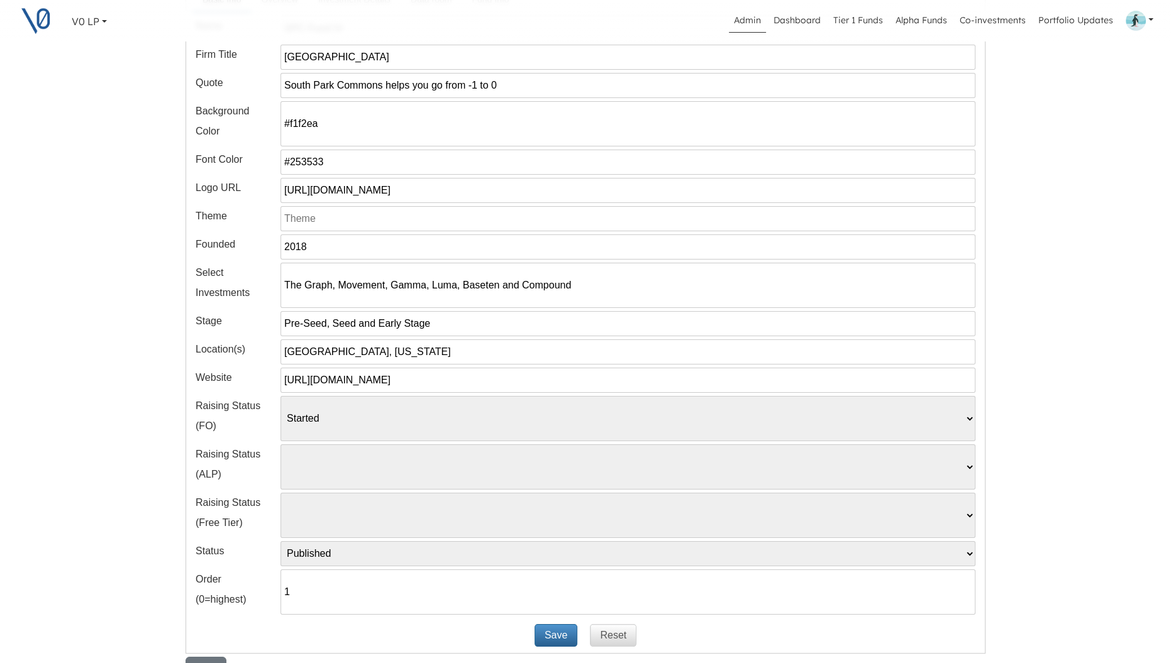
click at [368, 423] on select "Pending Started Closed" at bounding box center [627, 418] width 695 height 45
select select
click at [280, 396] on select "Pending Started Closed" at bounding box center [627, 418] width 695 height 45
click at [557, 636] on button "Save" at bounding box center [556, 636] width 43 height 23
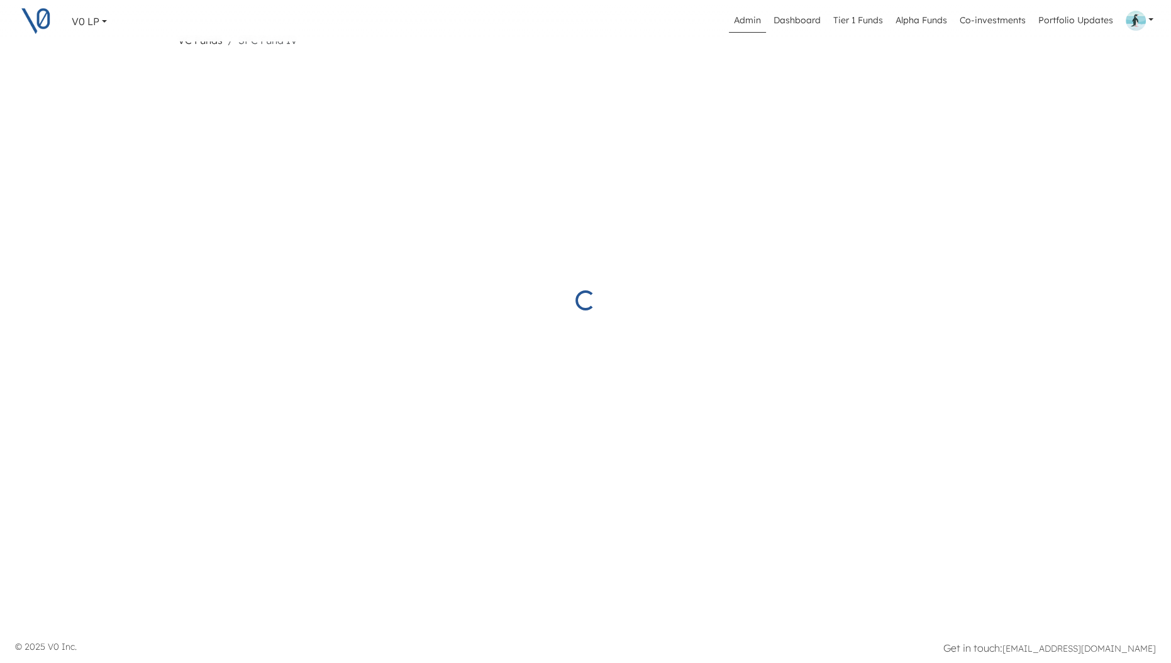
select select "Published"
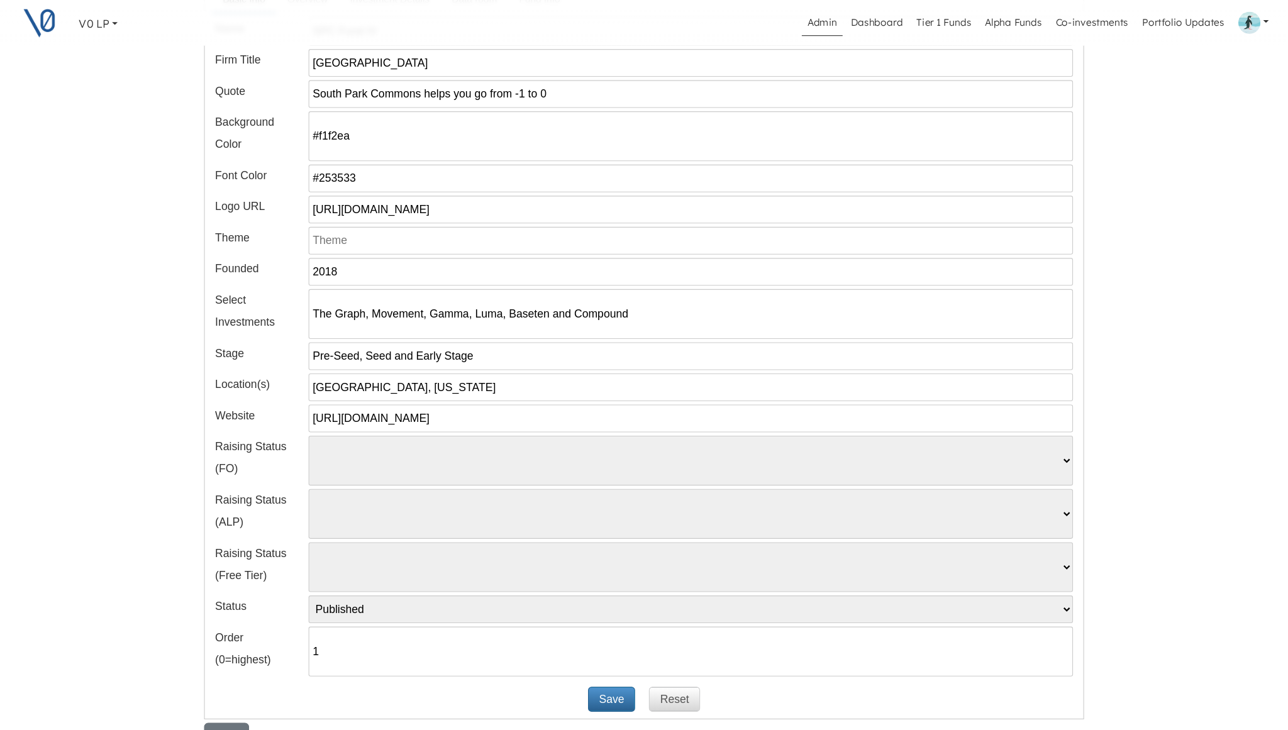
scroll to position [31, 0]
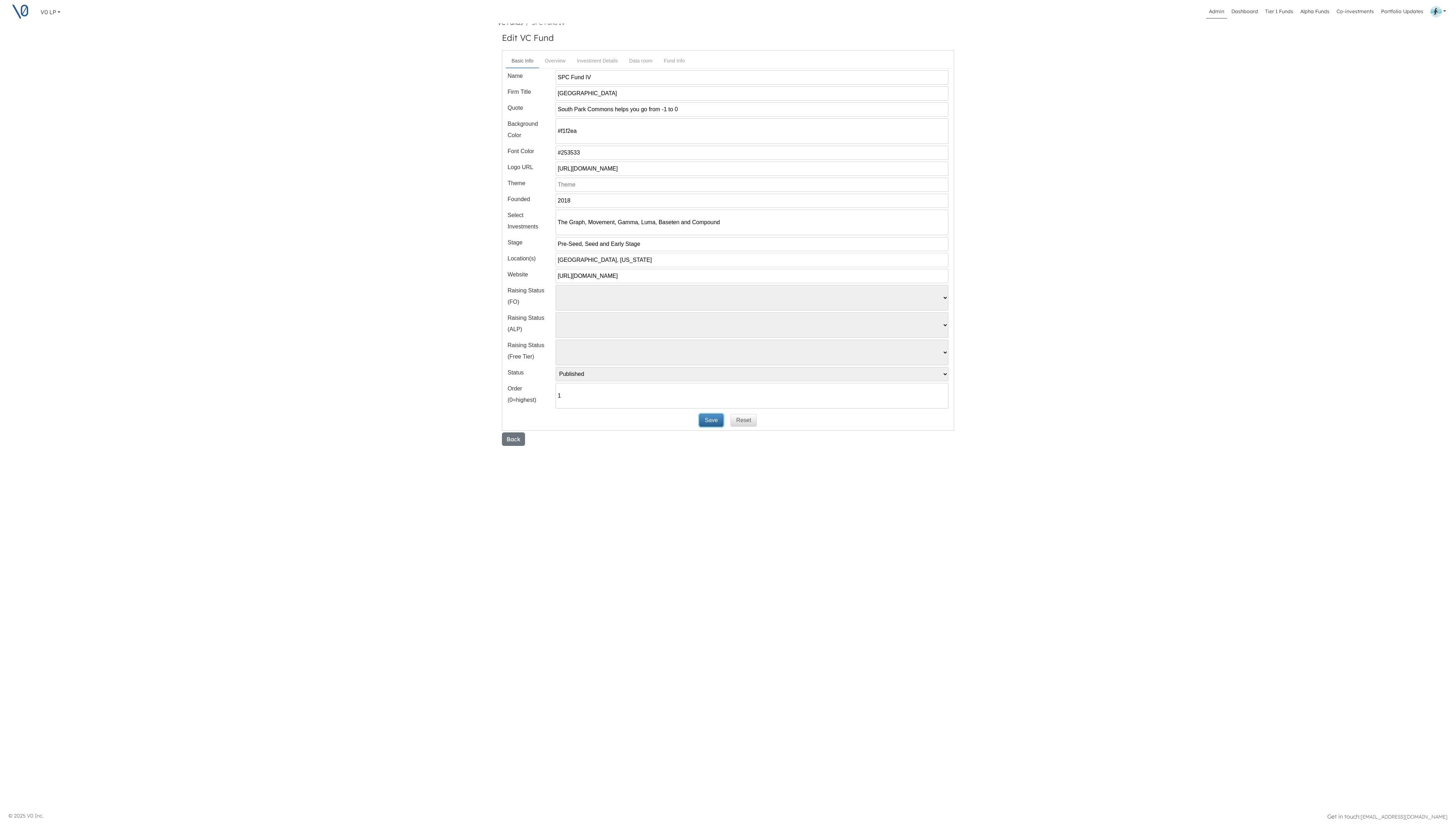
click at [661, 375] on button "Save" at bounding box center [711, 420] width 24 height 13
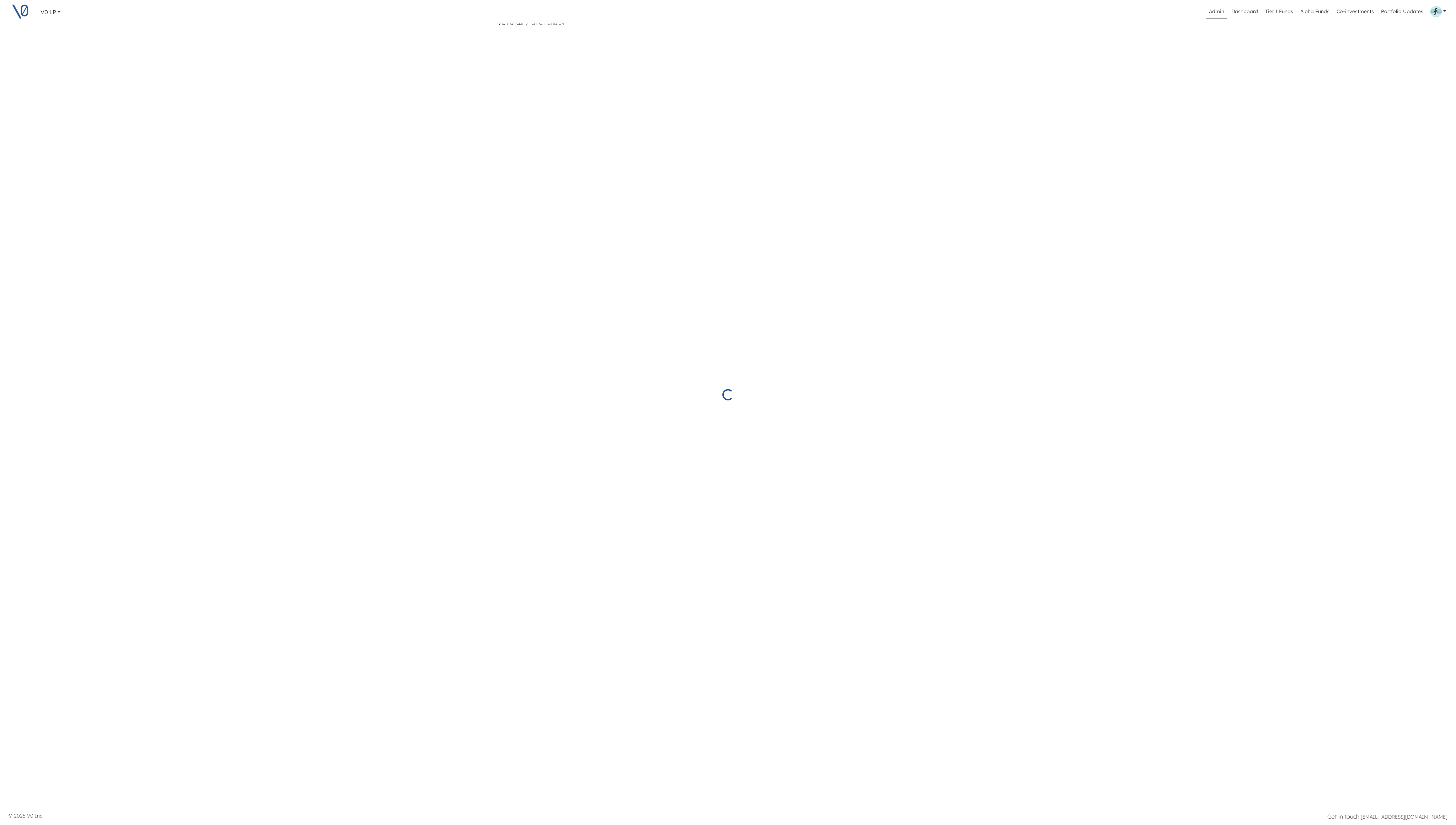
select select "Published"
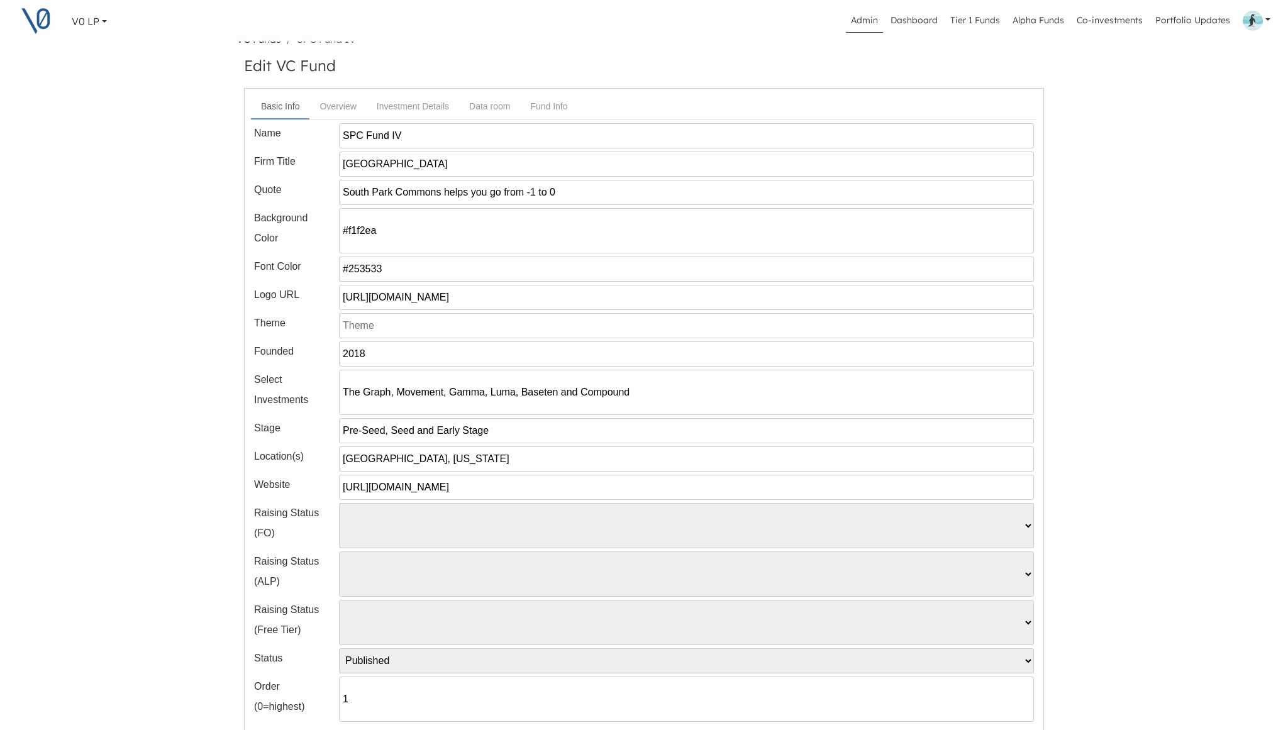
scroll to position [0, 0]
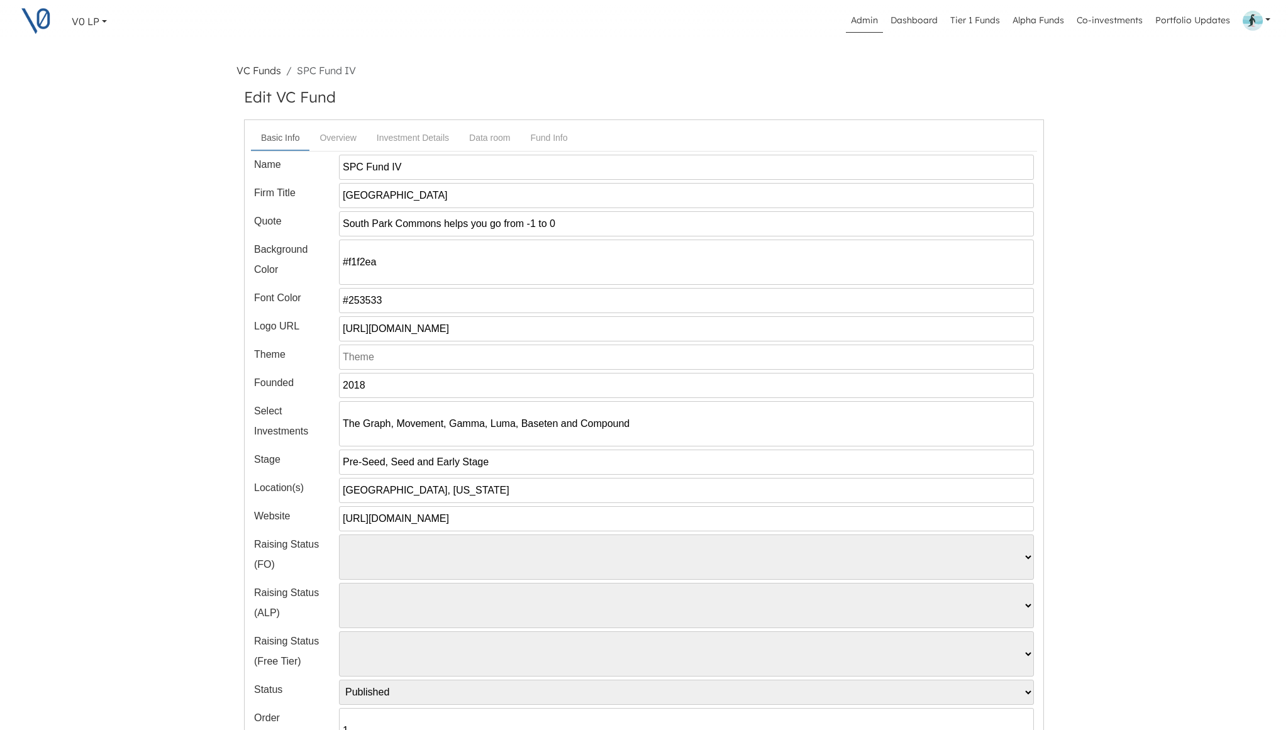
click at [269, 69] on link "VC Funds" at bounding box center [258, 70] width 45 height 13
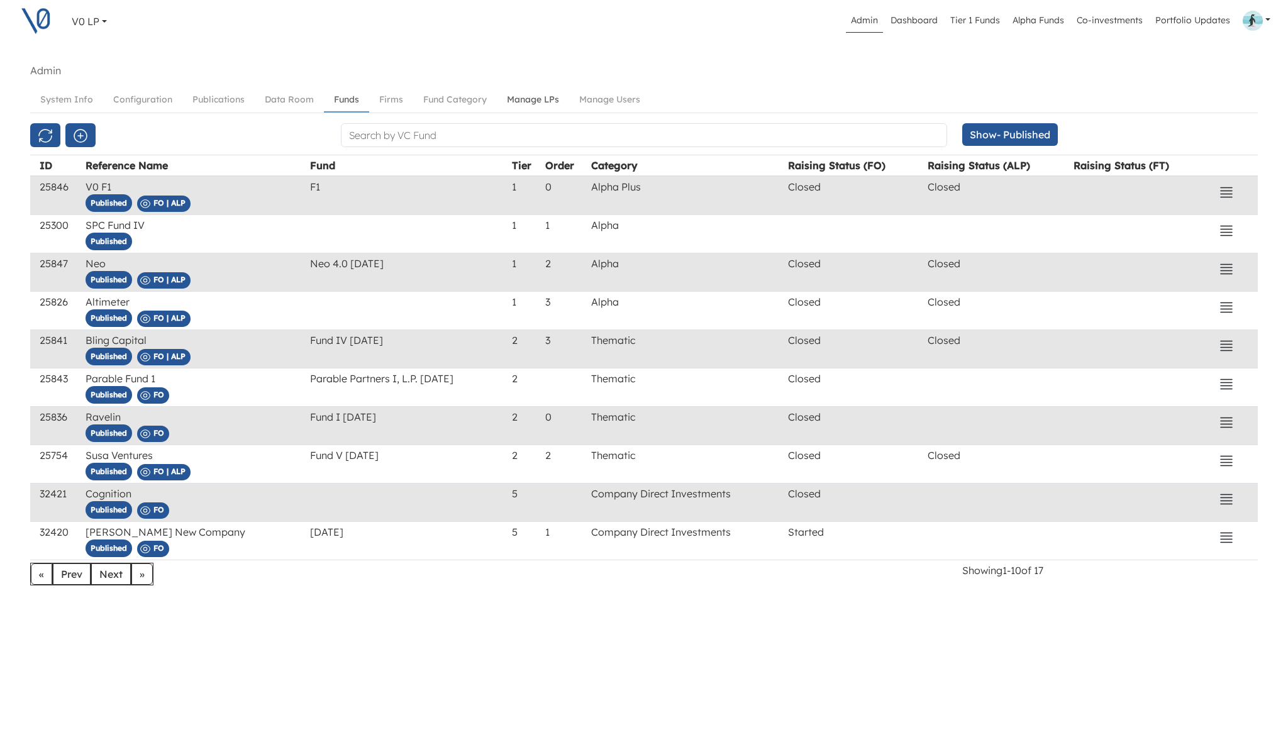
click at [519, 104] on link "Manage LPs" at bounding box center [533, 99] width 72 height 23
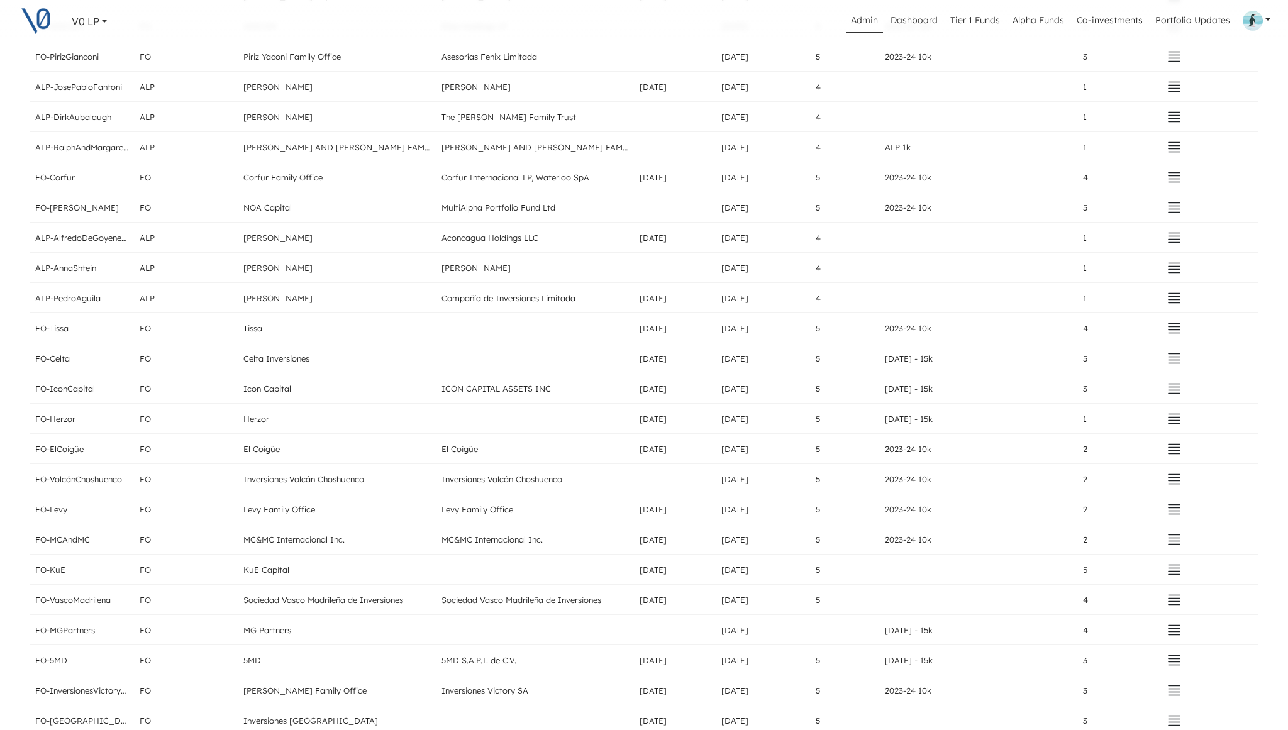
scroll to position [2162, 0]
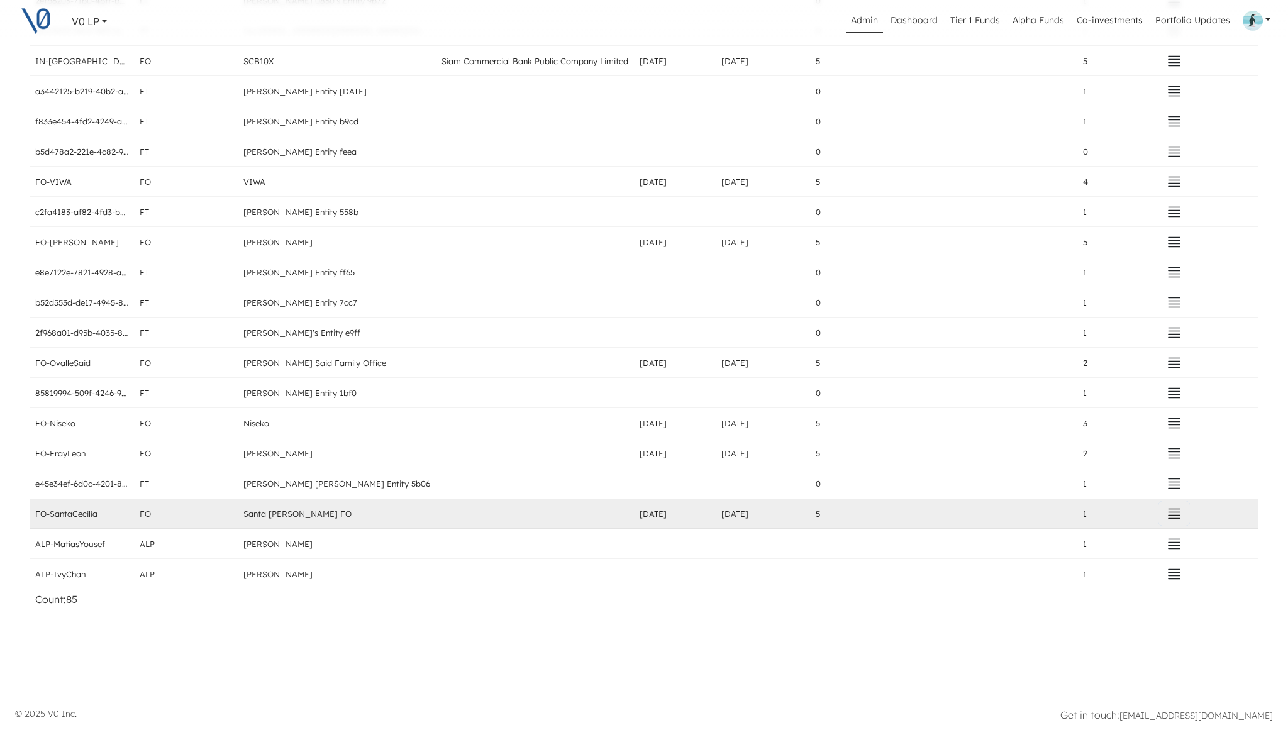
click at [1170, 518] on icon "button" at bounding box center [1174, 513] width 15 height 15
click at [1070, 448] on button "Edit" at bounding box center [1095, 452] width 177 height 18
select select "FO"
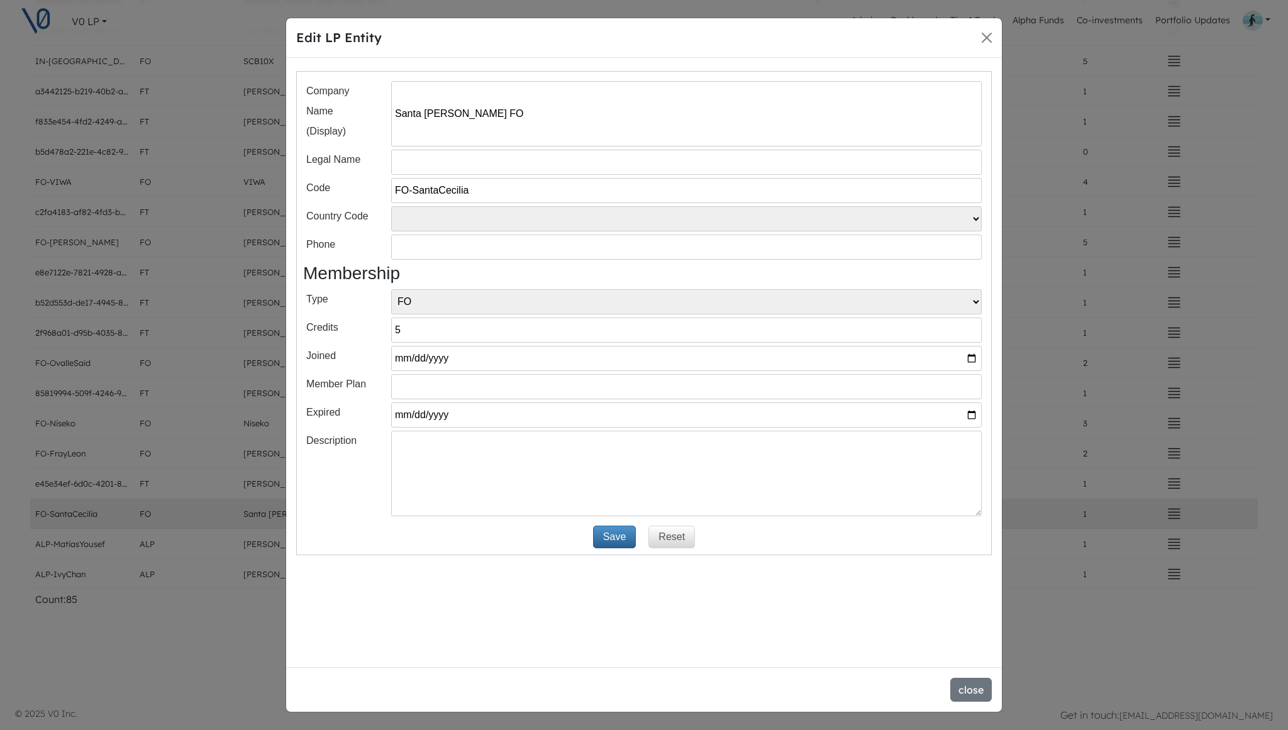
click at [480, 113] on input "Santa Cecilia FO" at bounding box center [686, 113] width 591 height 65
paste input "Cecilia"
click at [500, 118] on input "Santa Cecilia FO" at bounding box center [686, 113] width 591 height 65
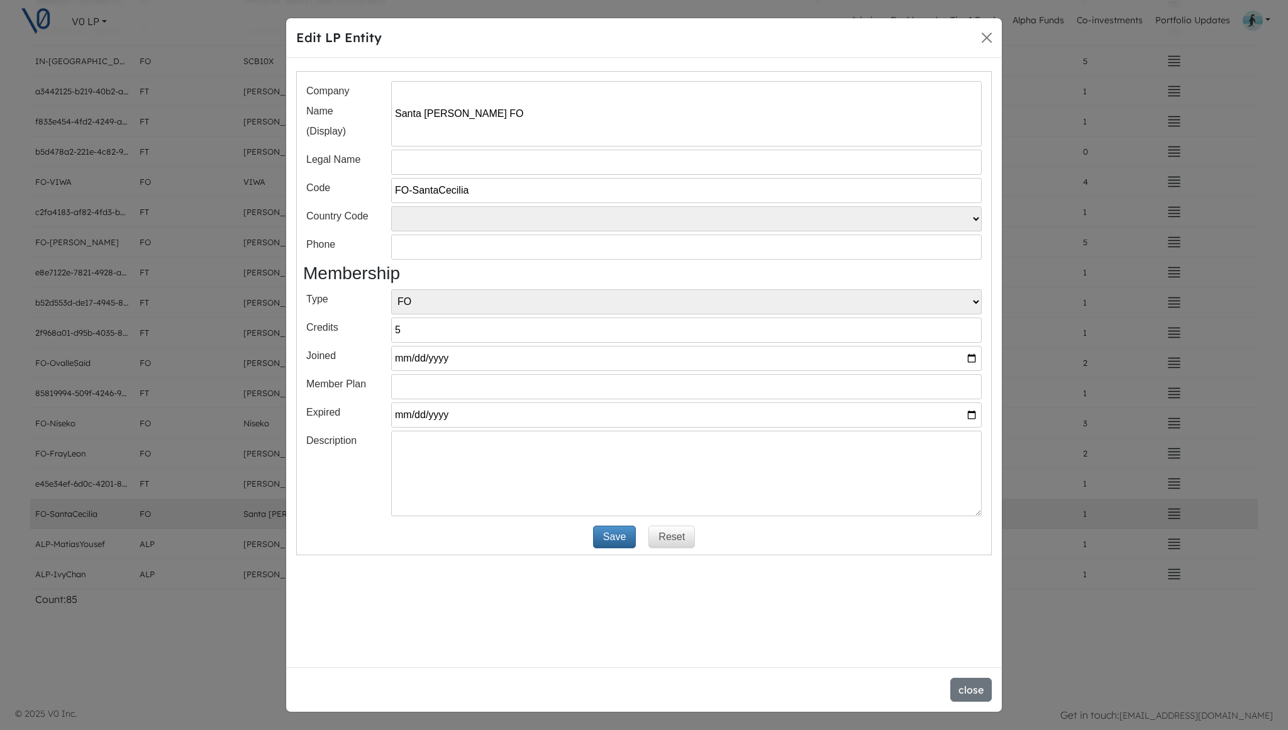
click at [500, 118] on input "Santa Cecilia FO" at bounding box center [686, 113] width 591 height 65
paste input "Piamonte"
type input "Piamonte"
drag, startPoint x: 413, startPoint y: 190, endPoint x: 490, endPoint y: 197, distance: 77.0
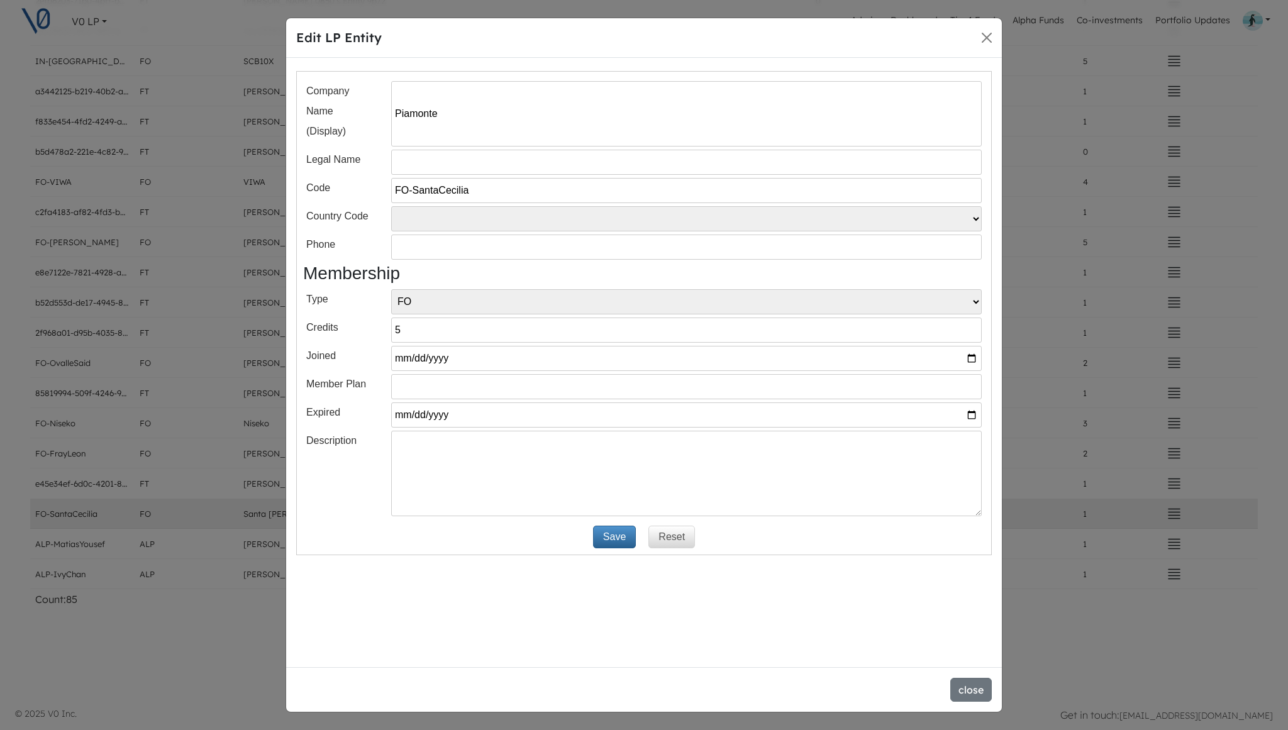
click at [488, 196] on input "FO-SantaCecilia" at bounding box center [686, 190] width 591 height 25
click at [492, 190] on input "FO-SantaCecilia" at bounding box center [686, 190] width 591 height 25
click at [613, 538] on button "Save" at bounding box center [614, 537] width 43 height 23
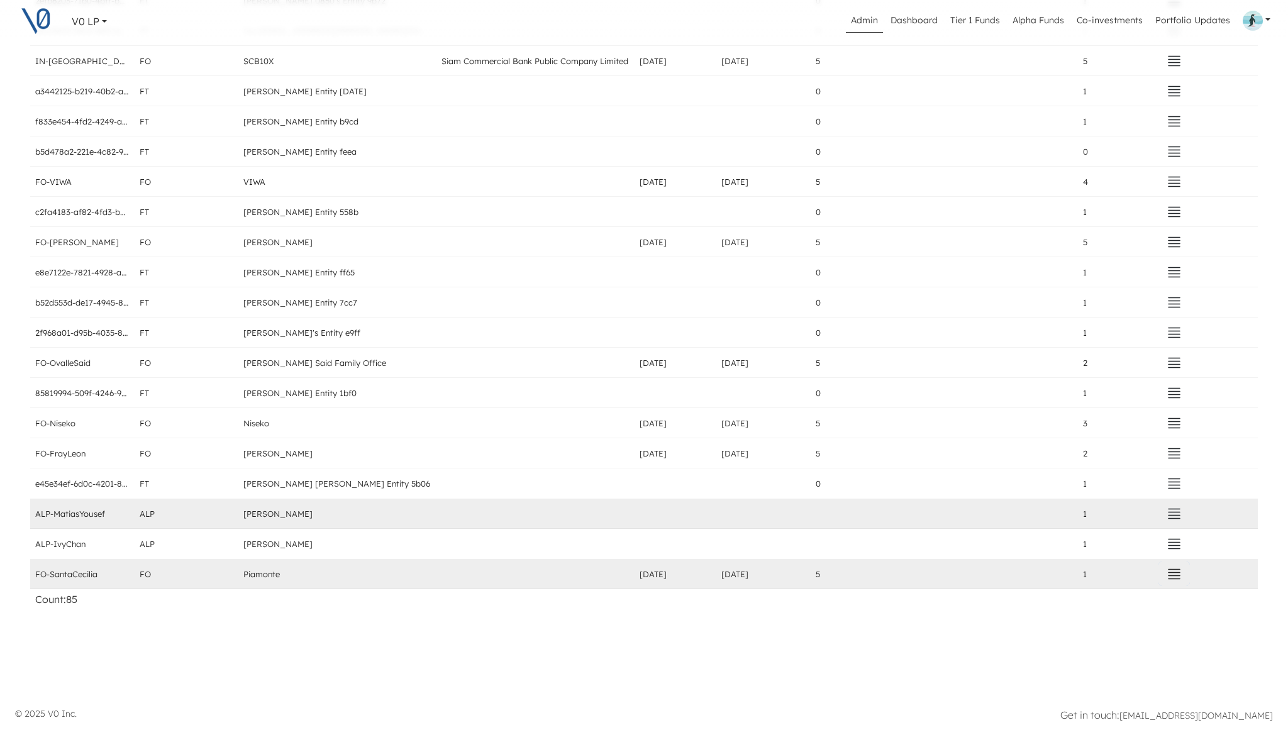
click at [1170, 579] on icon "button" at bounding box center [1174, 574] width 11 height 9
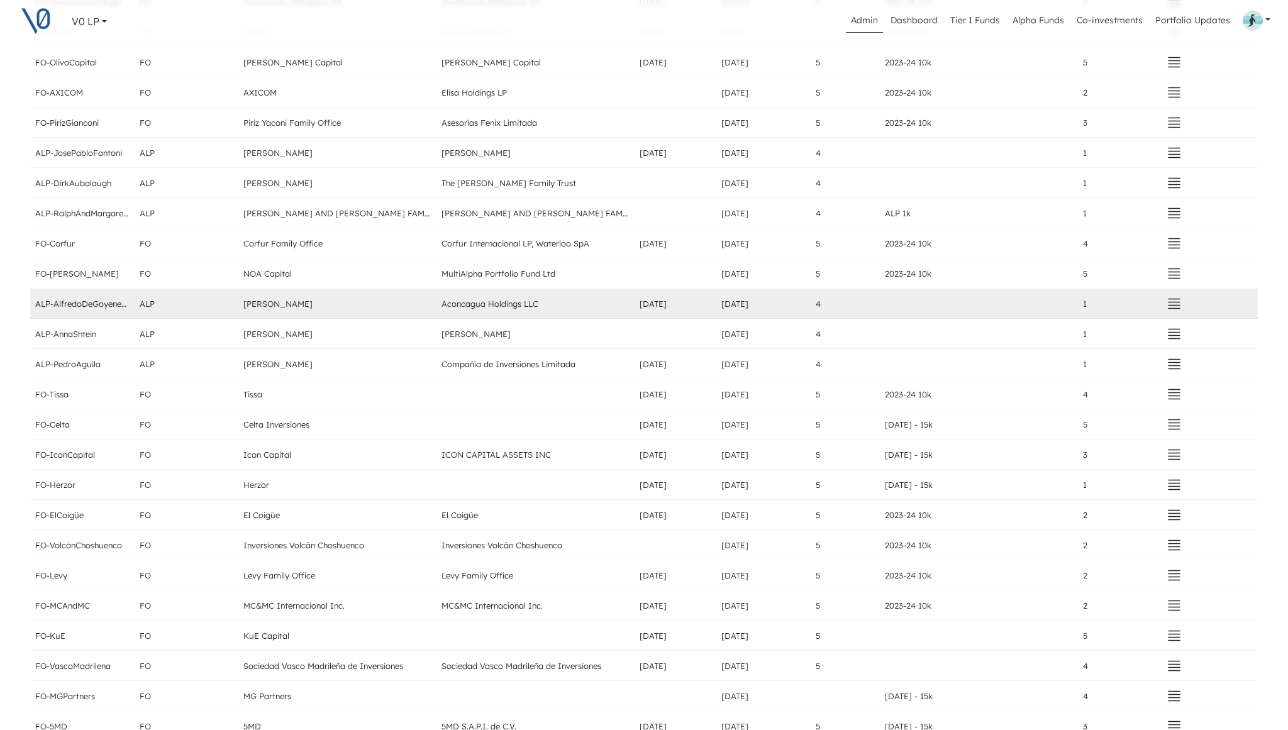
scroll to position [0, 0]
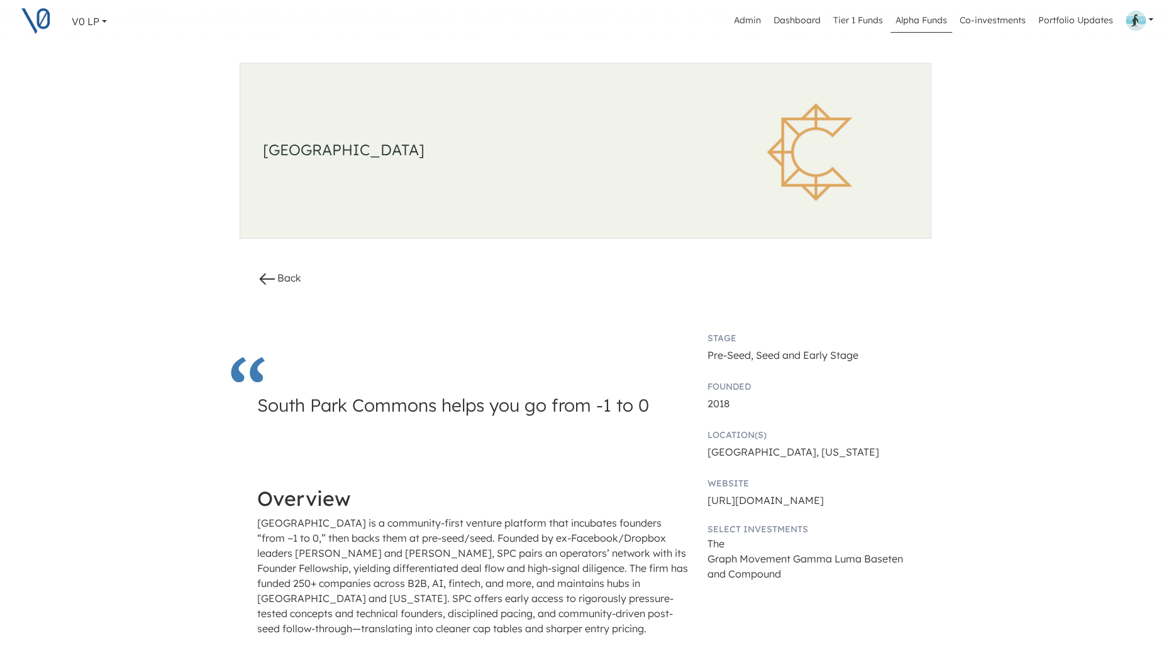
click at [906, 30] on link "Alpha Funds" at bounding box center [922, 21] width 62 height 24
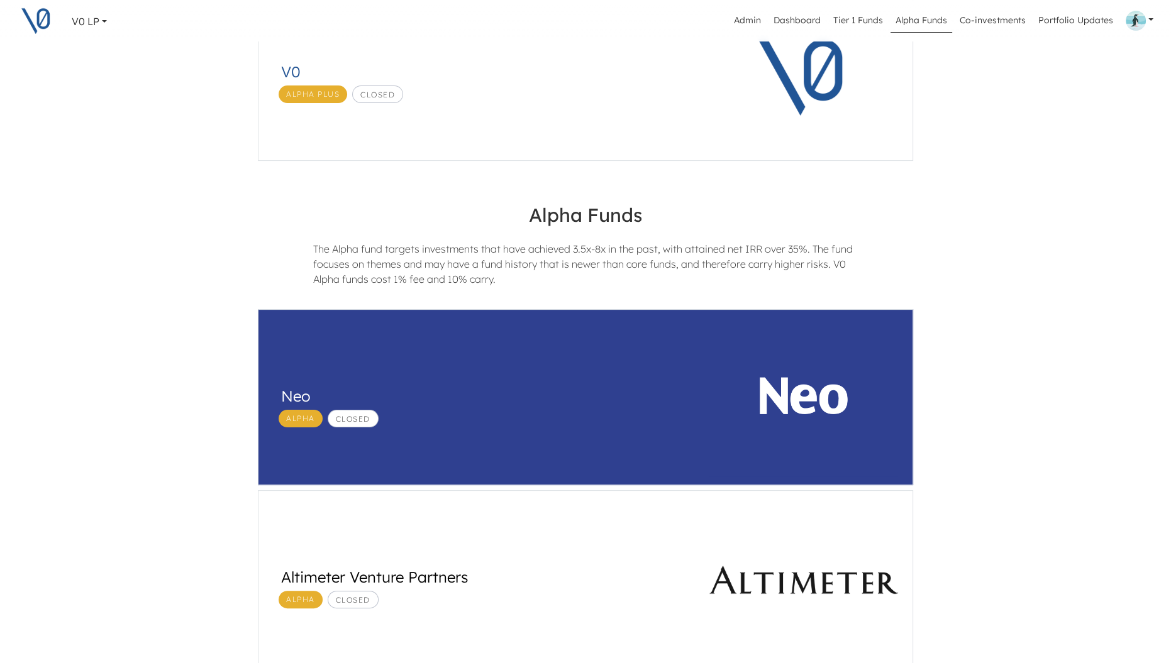
scroll to position [255, 0]
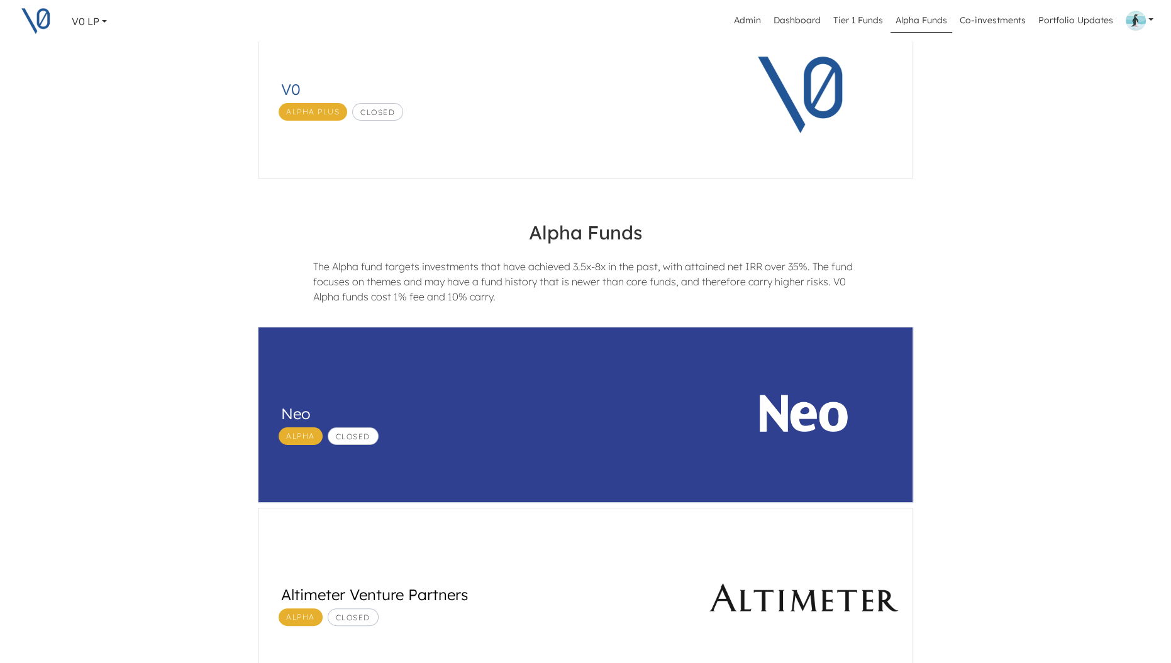
scroll to position [197, 0]
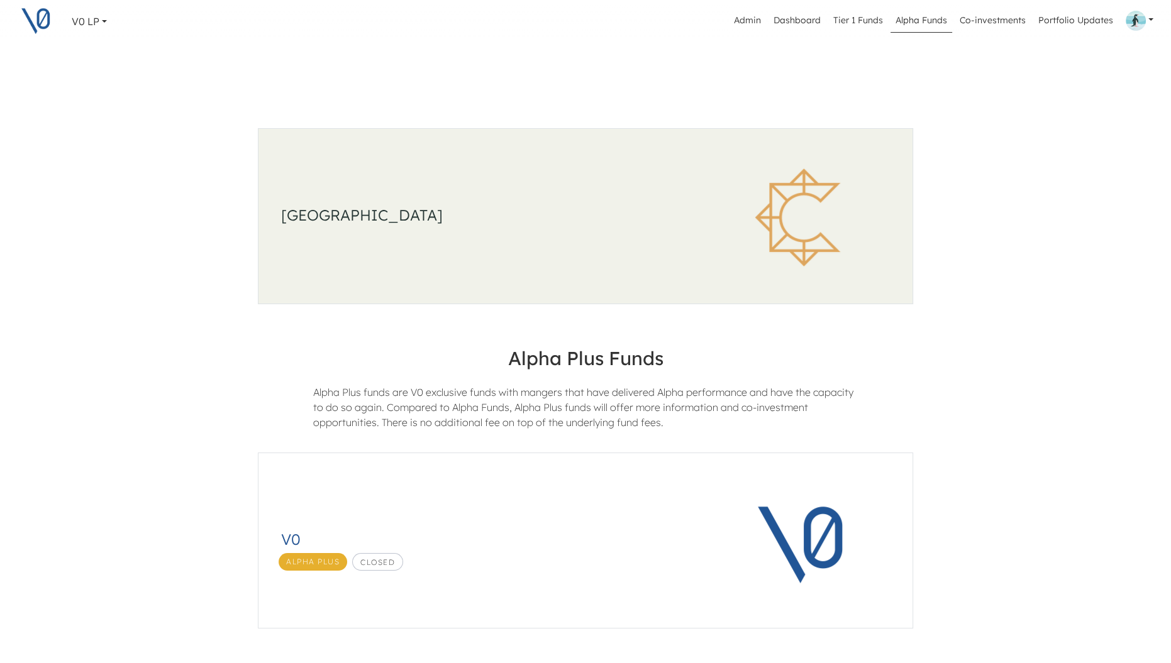
scroll to position [15, 0]
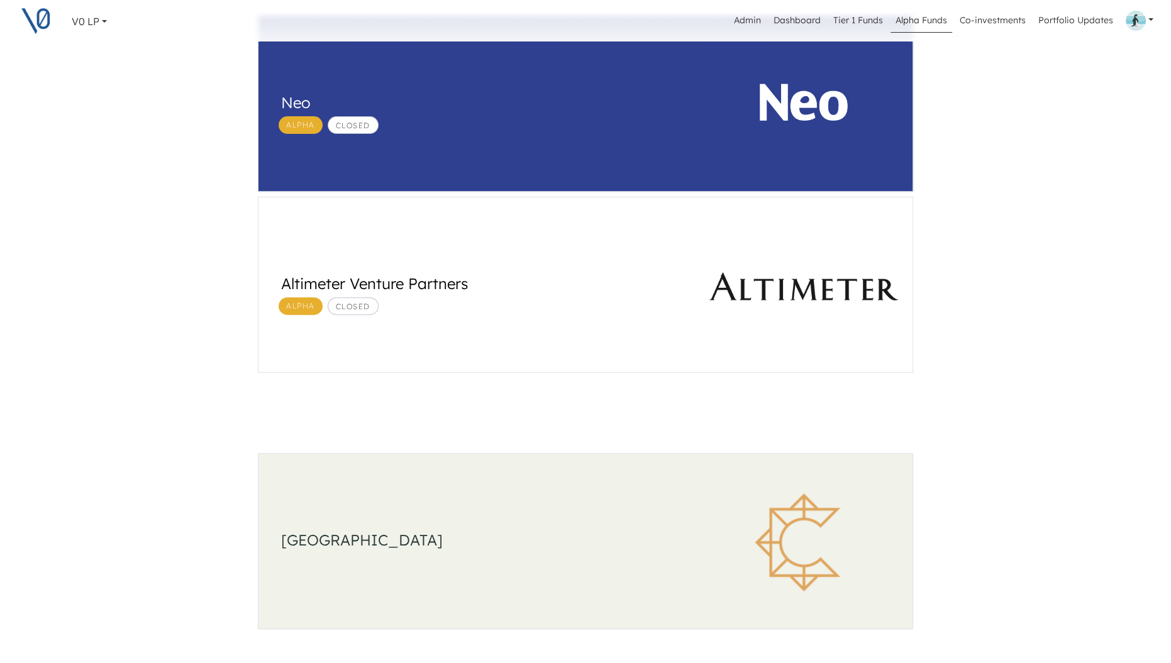
scroll to position [521, 0]
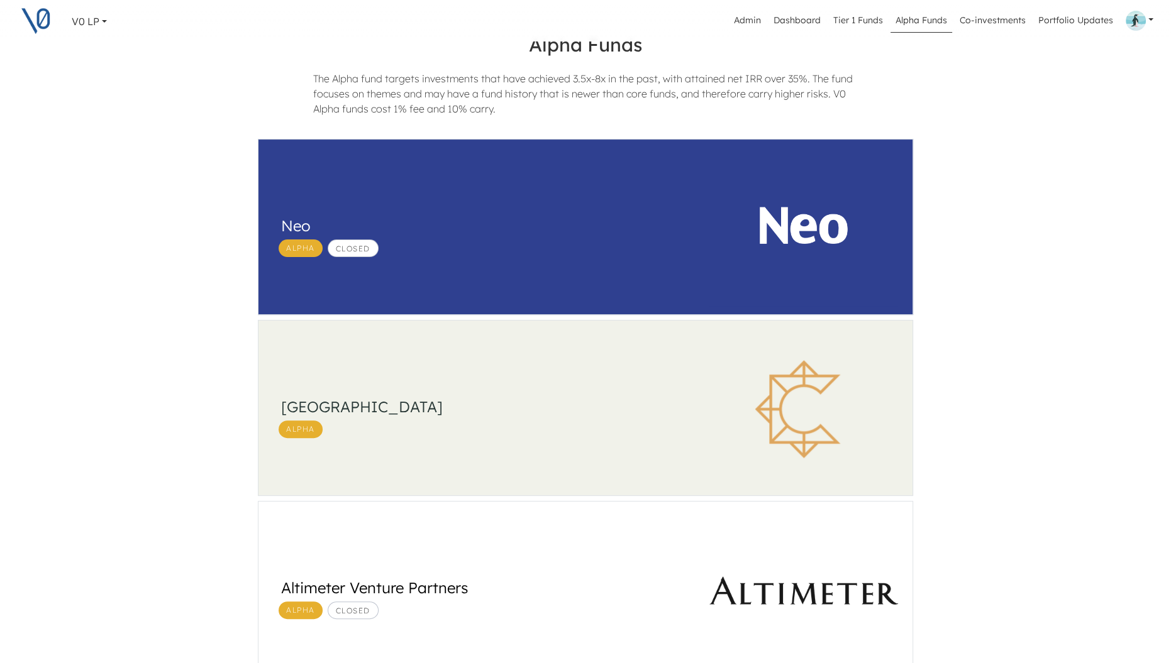
scroll to position [292, 0]
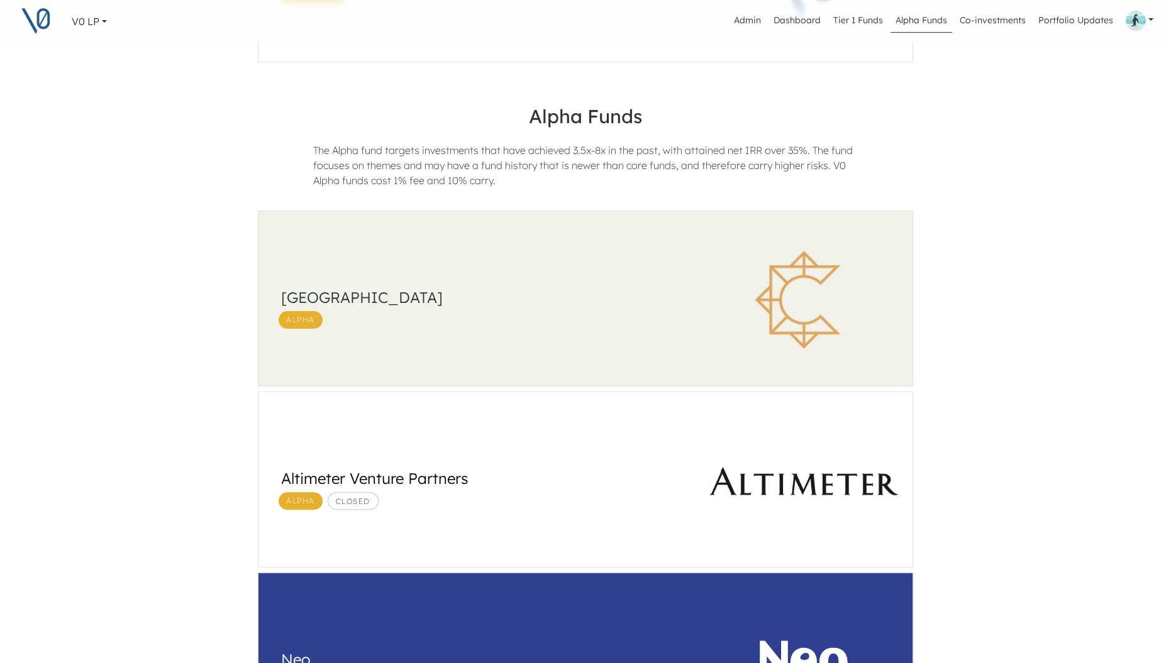
scroll to position [280, 0]
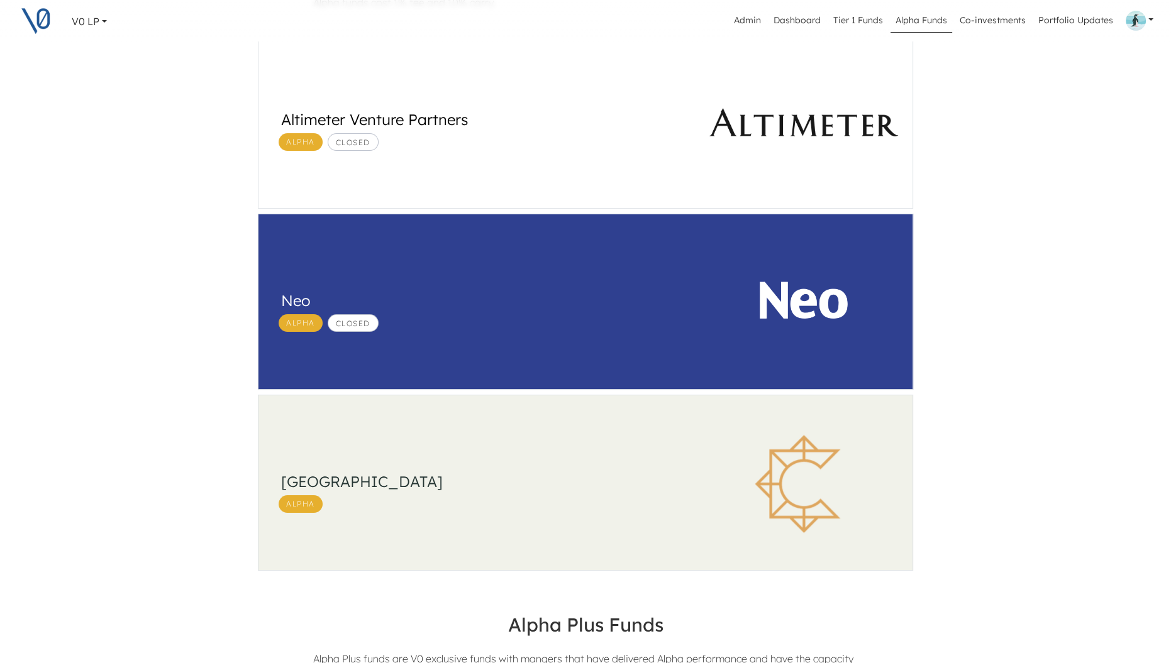
scroll to position [162, 0]
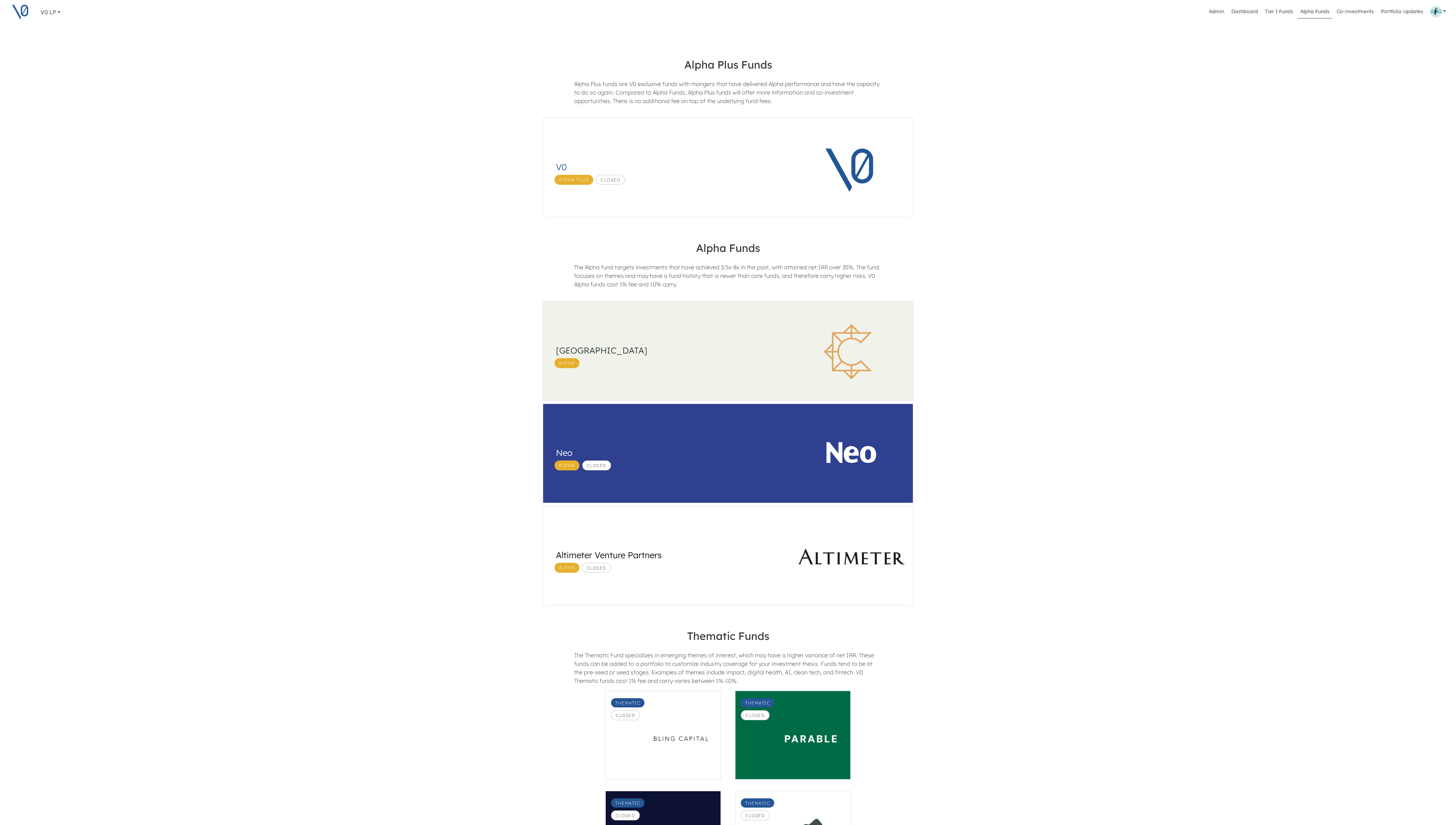
scroll to position [9, 0]
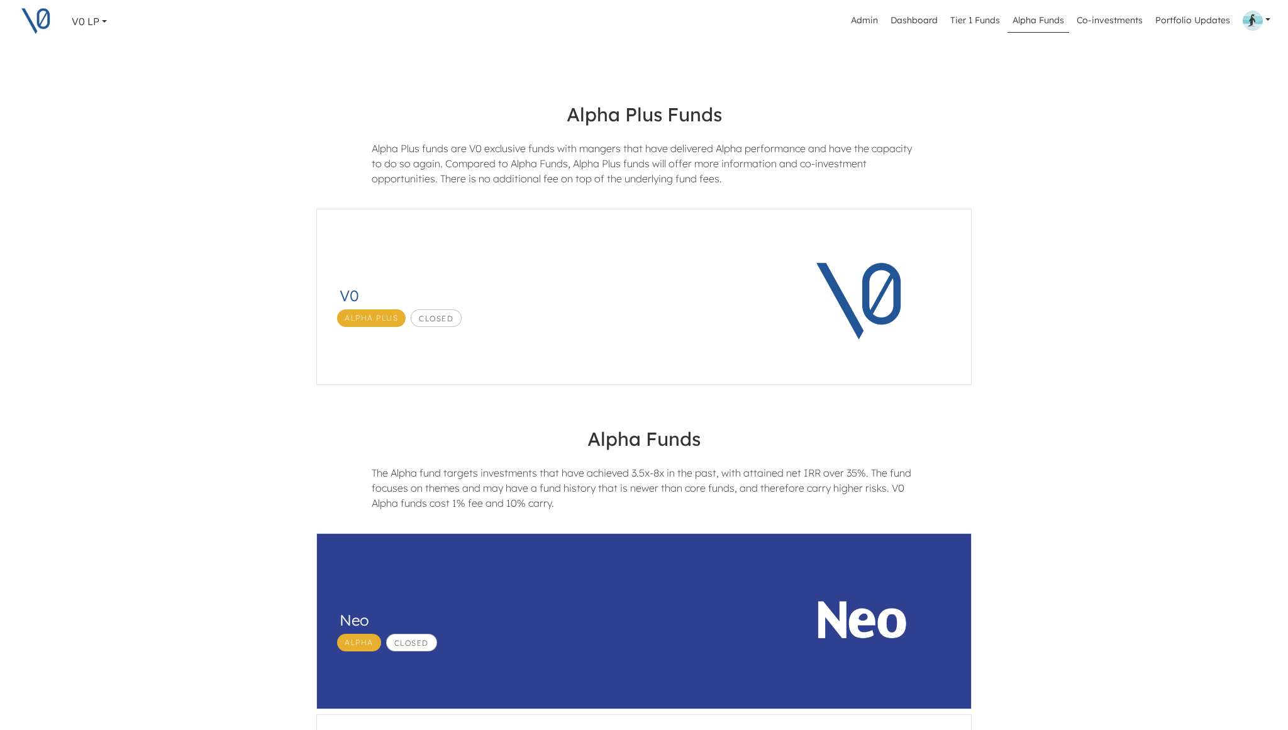
click at [731, 487] on div "The Alpha fund targets investments that have achieved 3.5x-8x in the past, with…" at bounding box center [644, 492] width 564 height 55
